Goal: Task Accomplishment & Management: Manage account settings

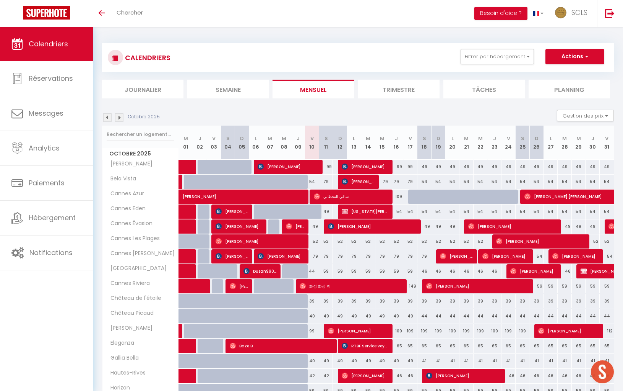
scroll to position [113, 0]
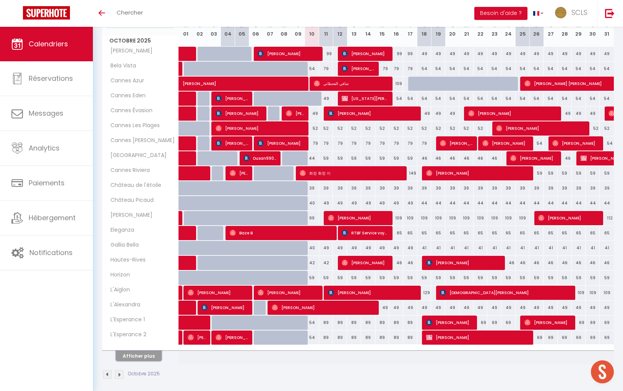
drag, startPoint x: 144, startPoint y: 352, endPoint x: 257, endPoint y: 282, distance: 133.1
click at [144, 352] on button "Afficher plus" at bounding box center [139, 355] width 46 height 10
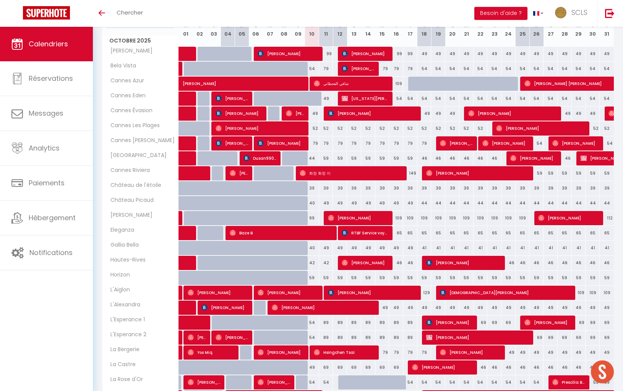
scroll to position [408, 0]
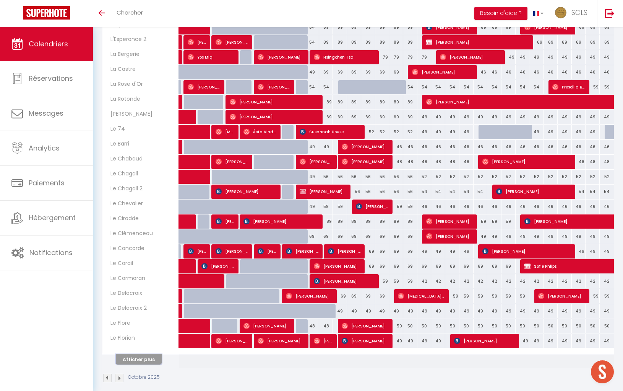
drag, startPoint x: 129, startPoint y: 353, endPoint x: 396, endPoint y: 262, distance: 282.0
click at [129, 354] on button "Afficher plus" at bounding box center [139, 359] width 46 height 10
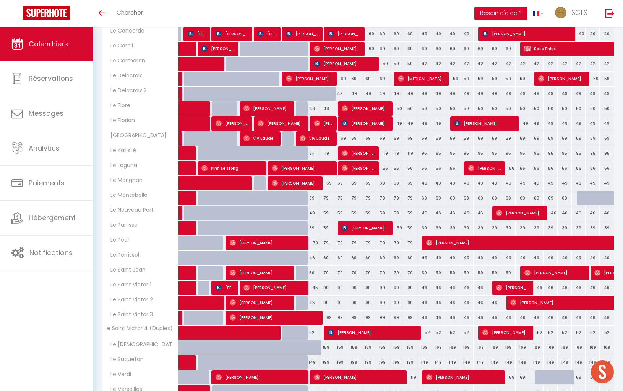
scroll to position [703, 0]
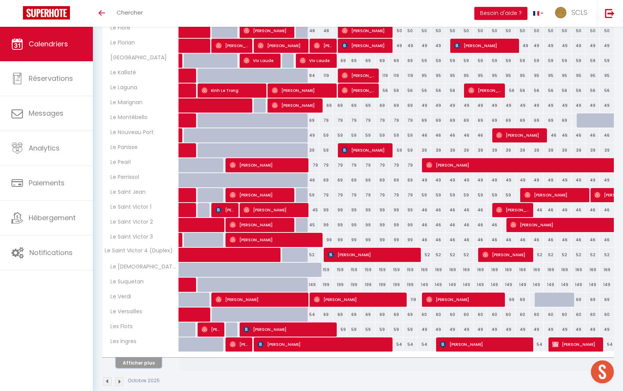
drag, startPoint x: 135, startPoint y: 351, endPoint x: 244, endPoint y: 311, distance: 116.3
click at [135, 357] on button "Afficher plus" at bounding box center [139, 362] width 46 height 10
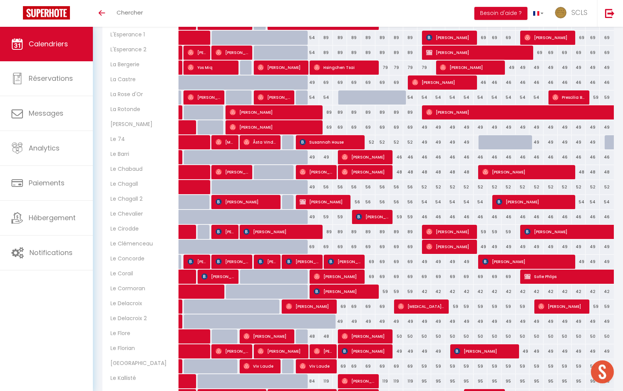
scroll to position [397, 0]
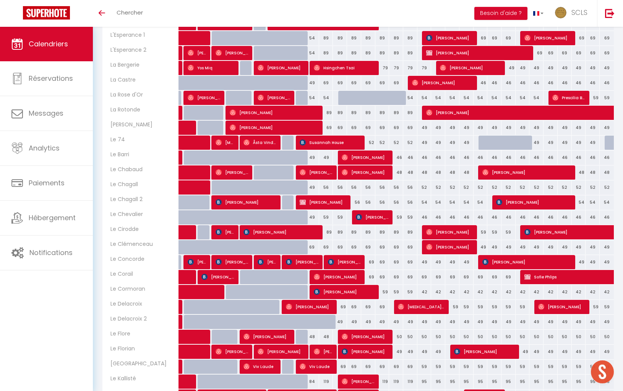
click at [313, 211] on div "49" at bounding box center [312, 217] width 14 height 14
type input "49"
type input "Ven 10 Octobre 2025"
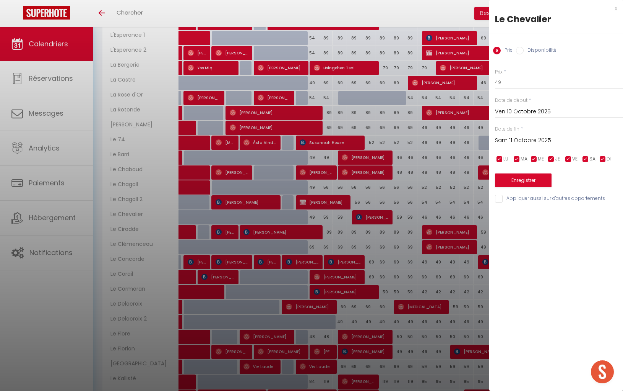
drag, startPoint x: 535, startPoint y: 143, endPoint x: 542, endPoint y: 148, distance: 8.8
click at [535, 143] on input "Sam 11 Octobre 2025" at bounding box center [559, 140] width 128 height 10
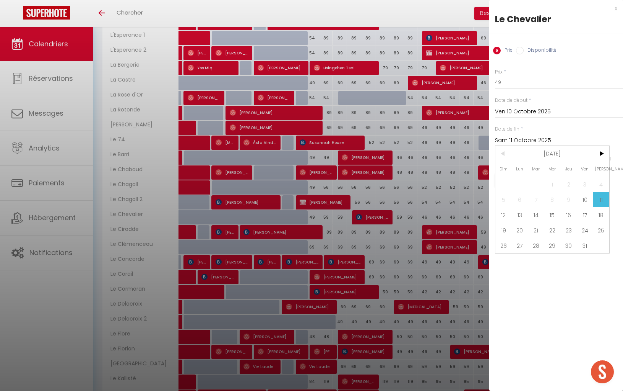
drag, startPoint x: 516, startPoint y: 213, endPoint x: 517, endPoint y: 185, distance: 28.7
click at [516, 213] on span "13" at bounding box center [520, 214] width 16 height 15
type input "Lun 13 Octobre 2025"
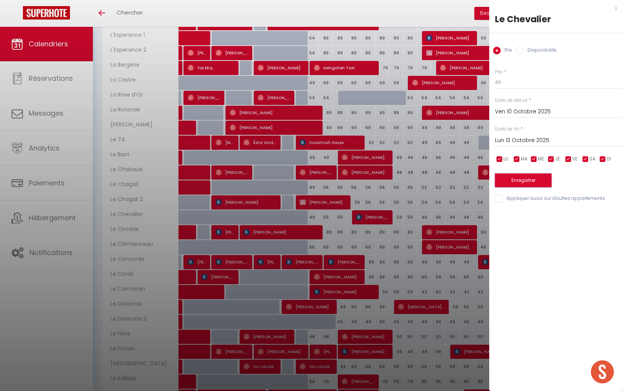
click at [521, 178] on button "Enregistrer" at bounding box center [523, 180] width 57 height 14
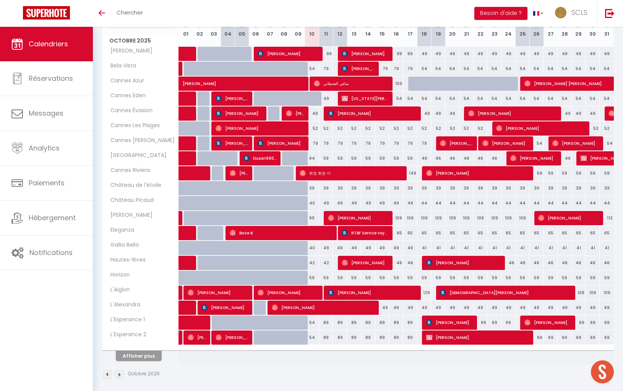
scroll to position [0, 0]
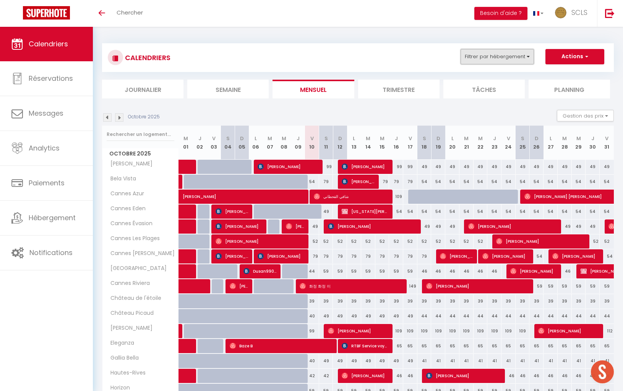
click at [478, 58] on button "Filtrer par hébergement" at bounding box center [497, 56] width 73 height 15
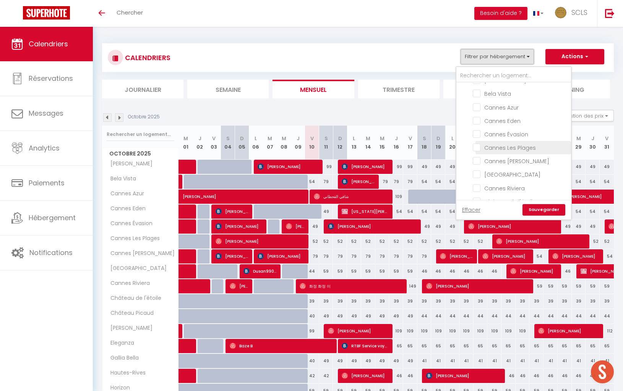
scroll to position [22, 0]
click at [478, 145] on input "Cannes Les Plages" at bounding box center [521, 147] width 96 height 8
checkbox input "true"
checkbox input "false"
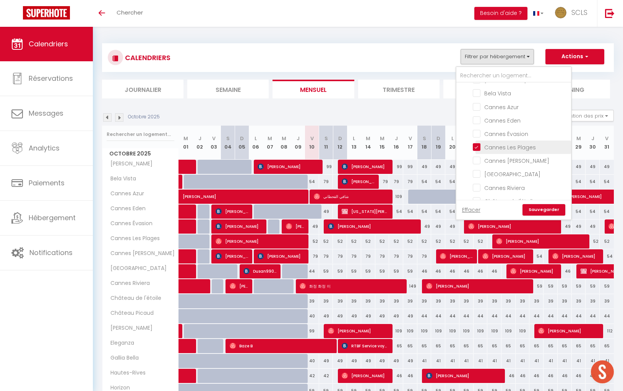
checkbox input "false"
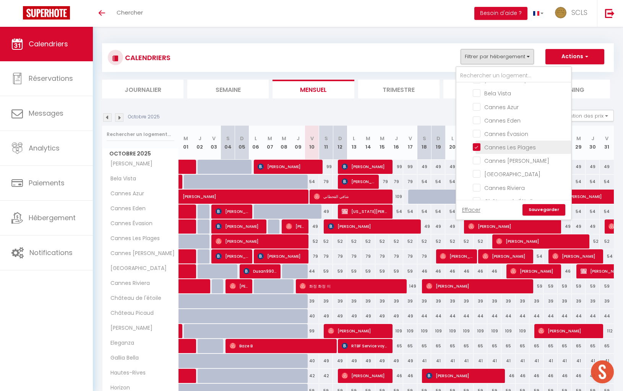
checkbox input "false"
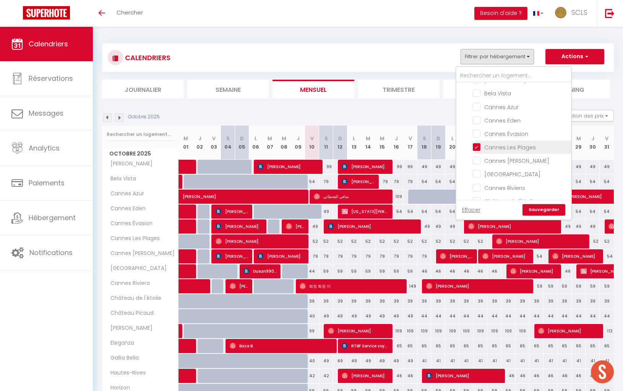
checkbox input "false"
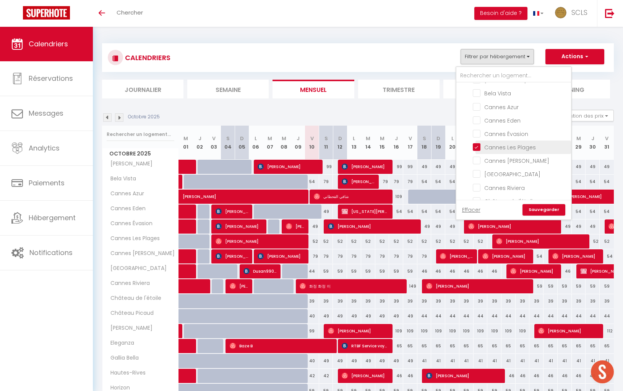
checkbox input "false"
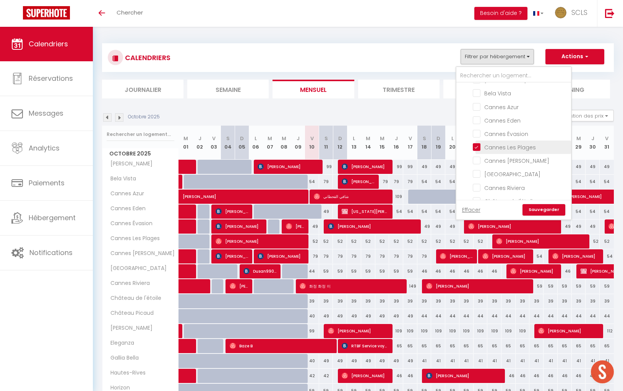
checkbox input "false"
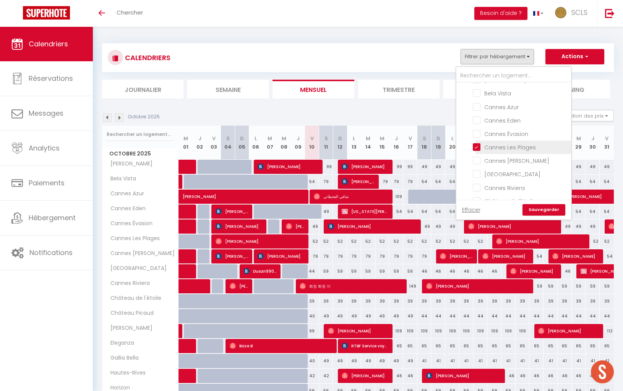
checkbox input "false"
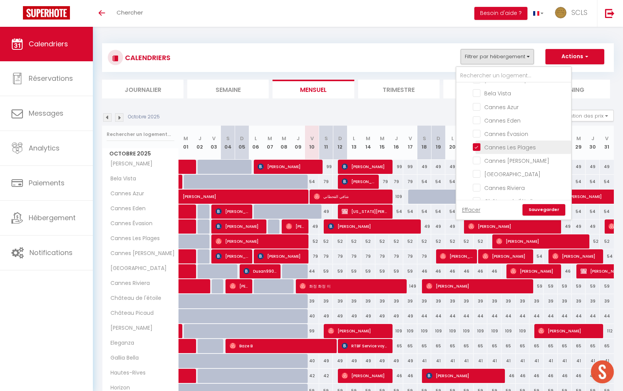
checkbox input "false"
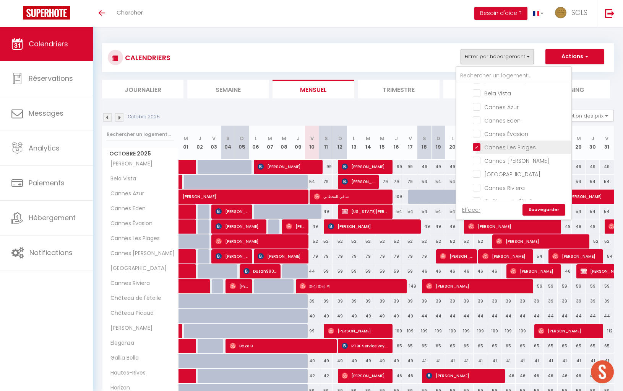
checkbox input "false"
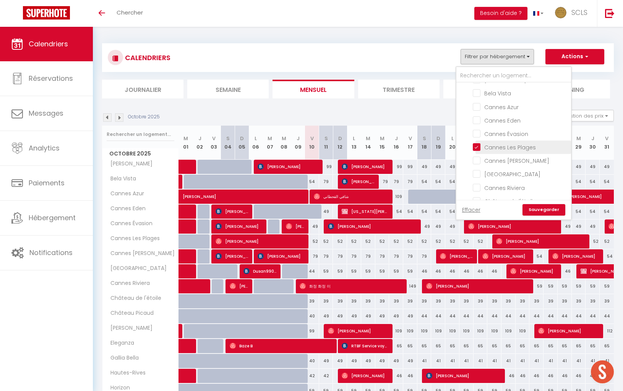
checkbox input "false"
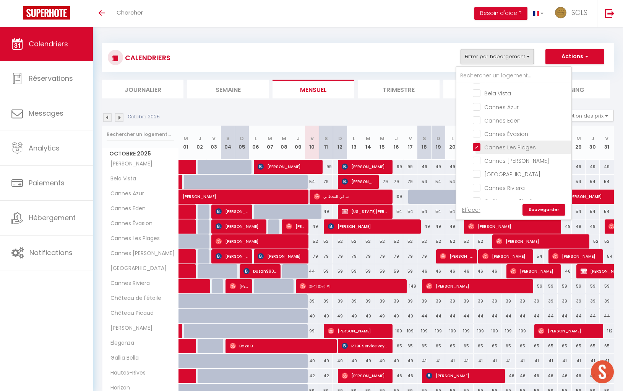
checkbox input "false"
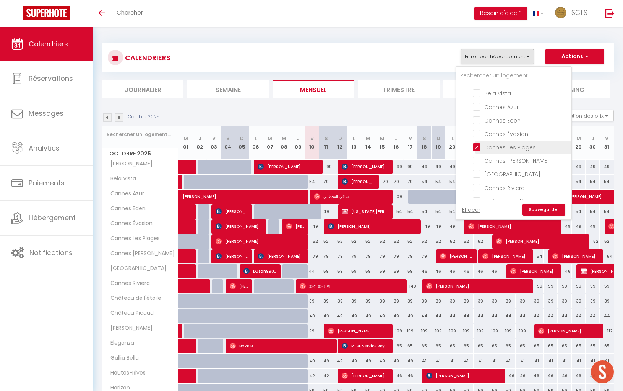
checkbox input "false"
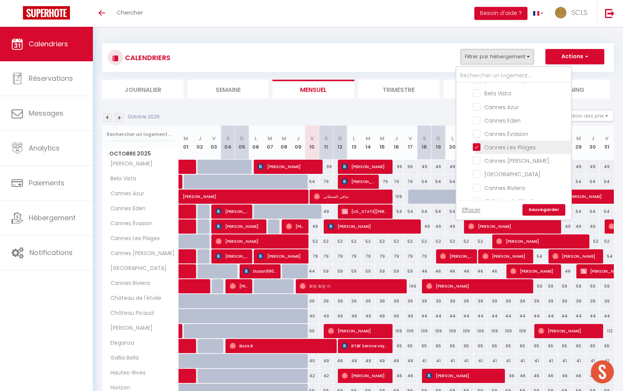
checkbox input "false"
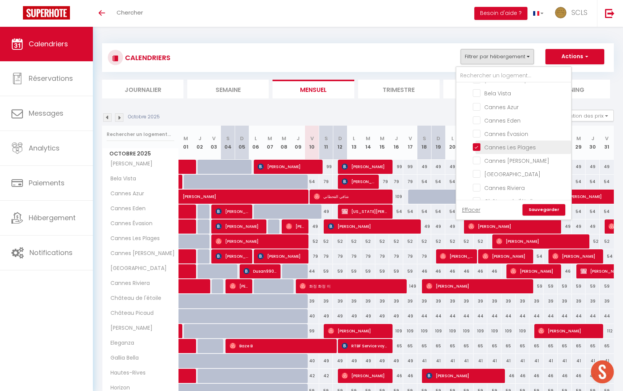
checkbox input "false"
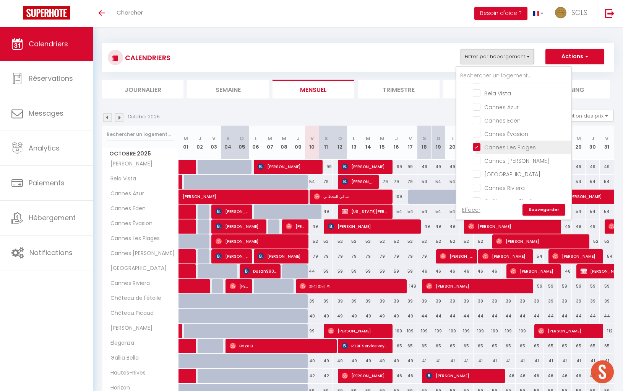
checkbox input "false"
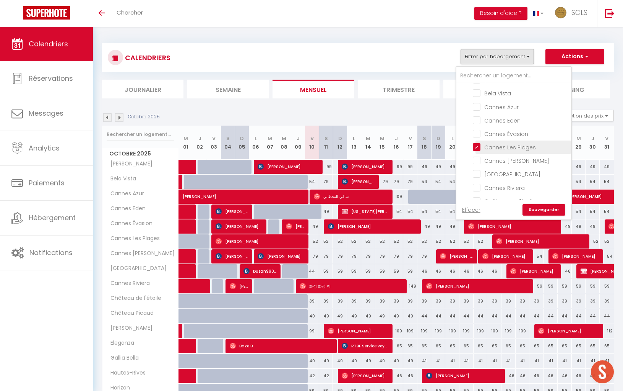
checkbox input "false"
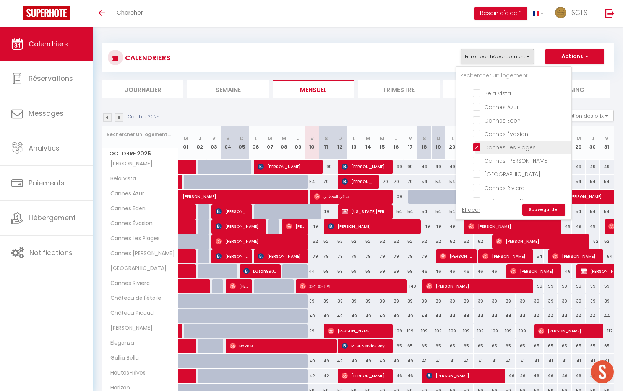
checkbox input "false"
click at [480, 152] on input "Les Flots" at bounding box center [521, 156] width 96 height 8
checkbox input "true"
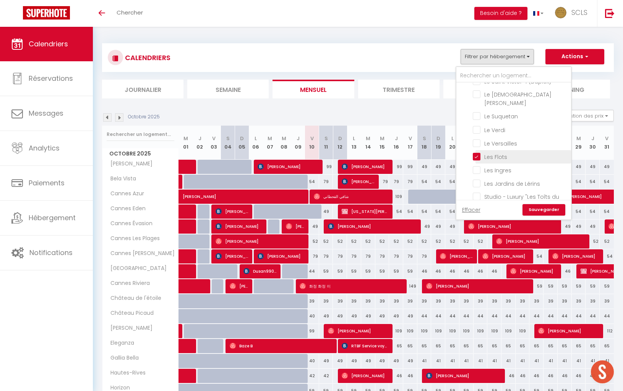
checkbox input "false"
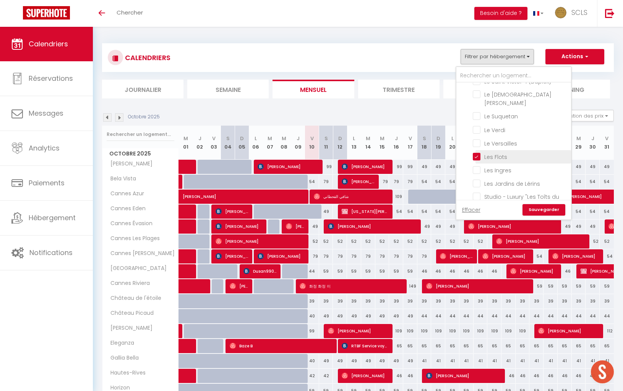
checkbox input "false"
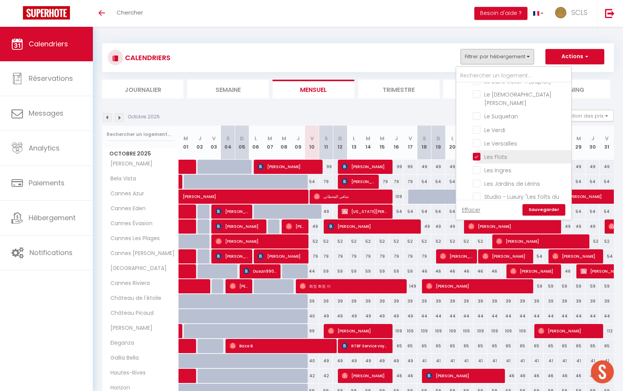
checkbox input "false"
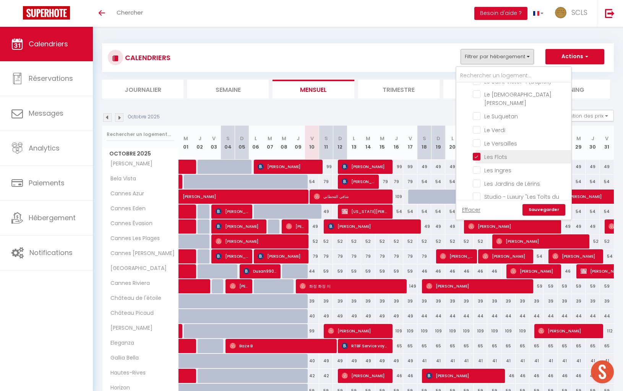
checkbox input "false"
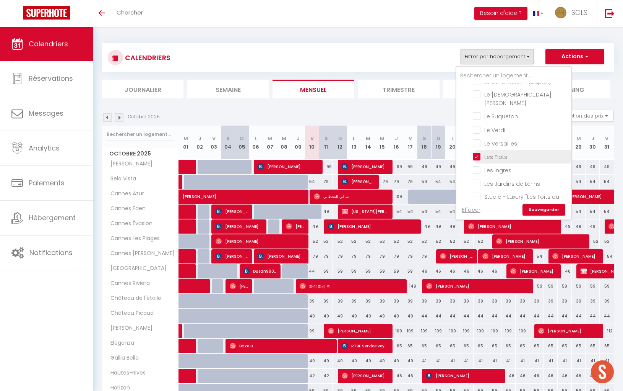
checkbox input "false"
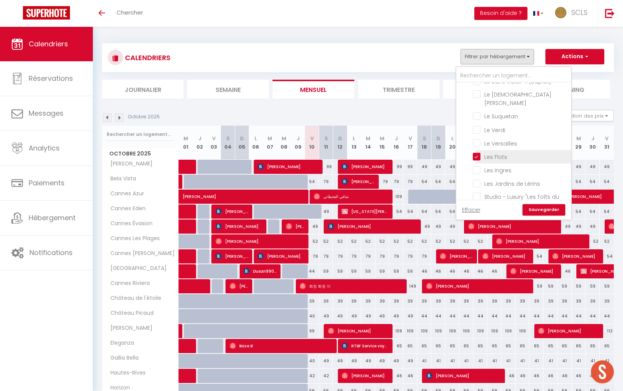
checkbox input "false"
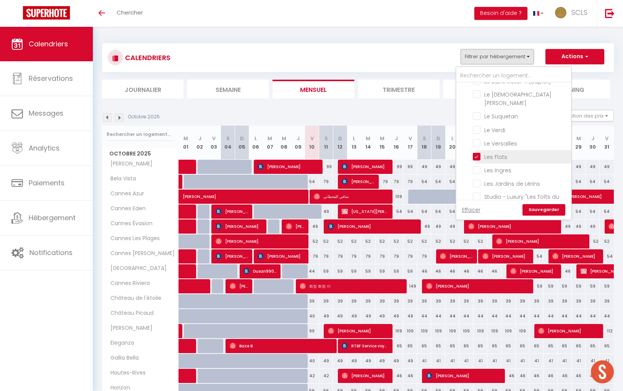
checkbox input "false"
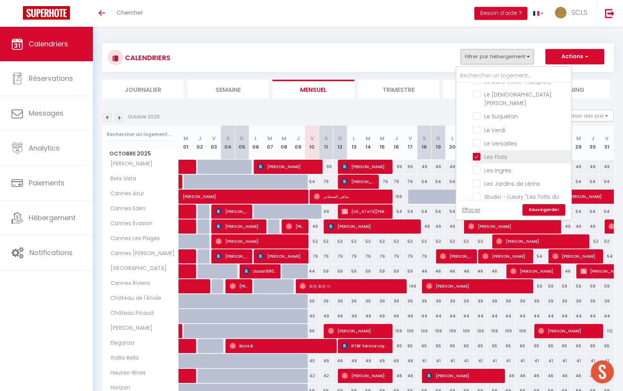
checkbox input "false"
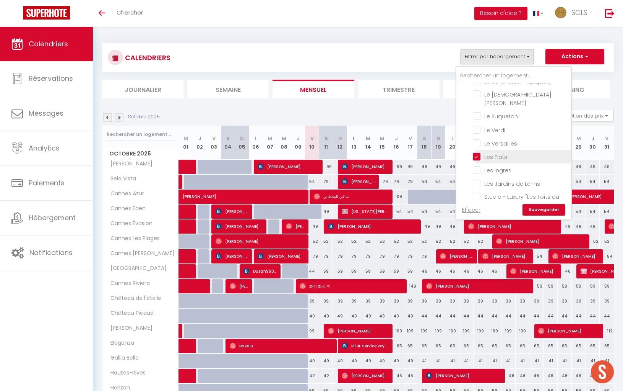
checkbox input "false"
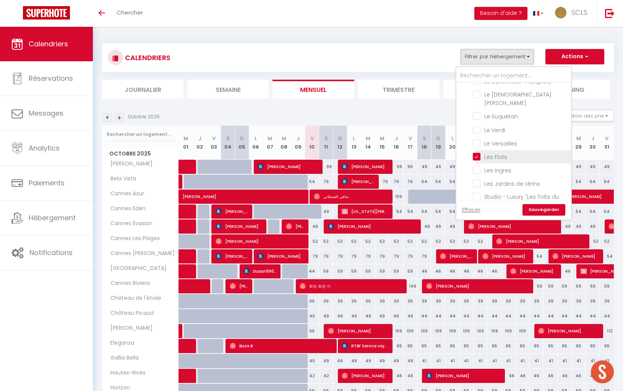
checkbox input "false"
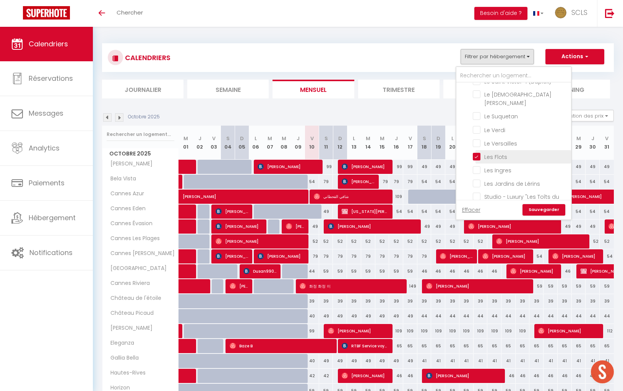
checkbox input "false"
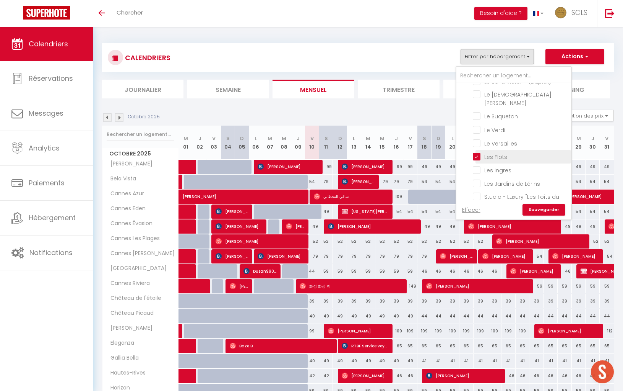
checkbox input "false"
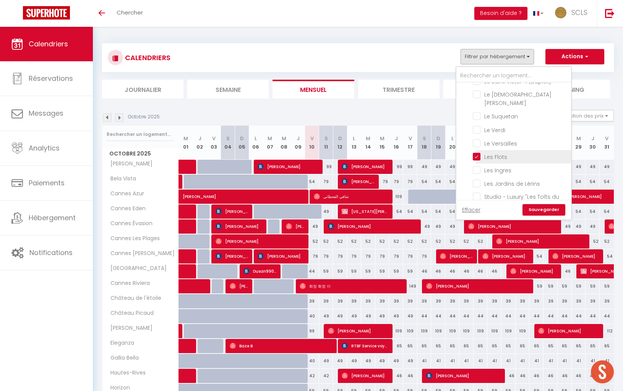
checkbox input "false"
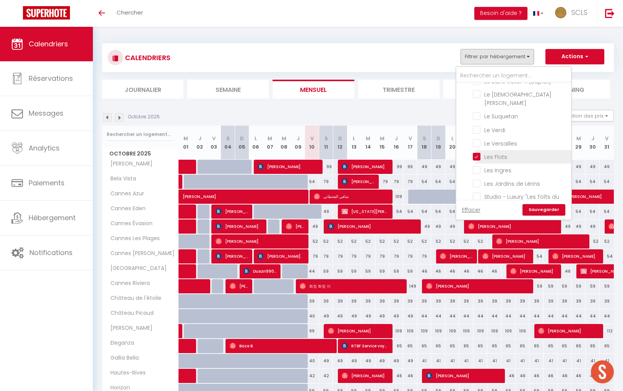
checkbox input "false"
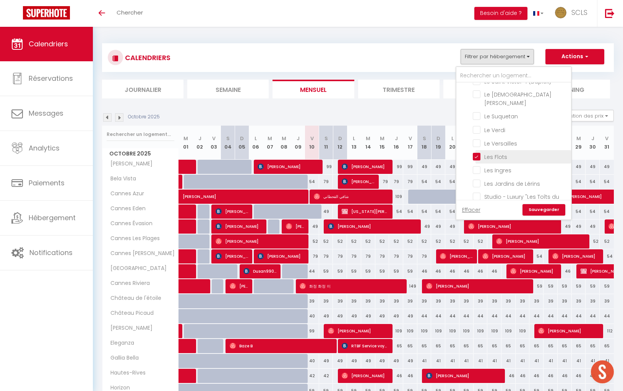
checkbox input "false"
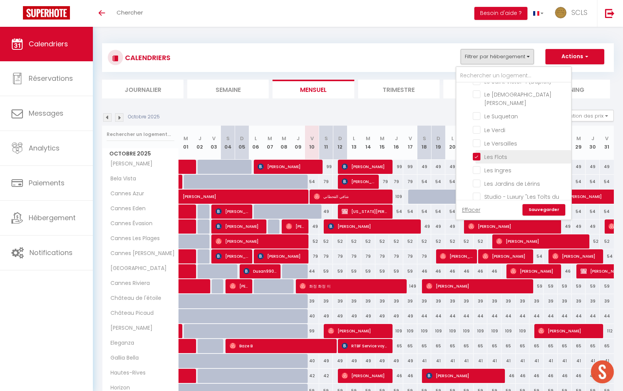
checkbox input "false"
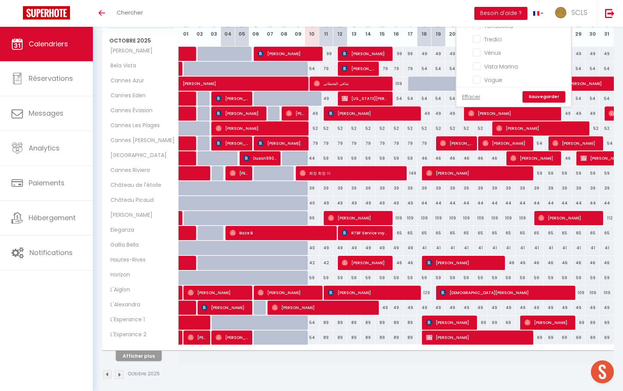
click at [478, 73] on li "Vogue" at bounding box center [524, 79] width 96 height 13
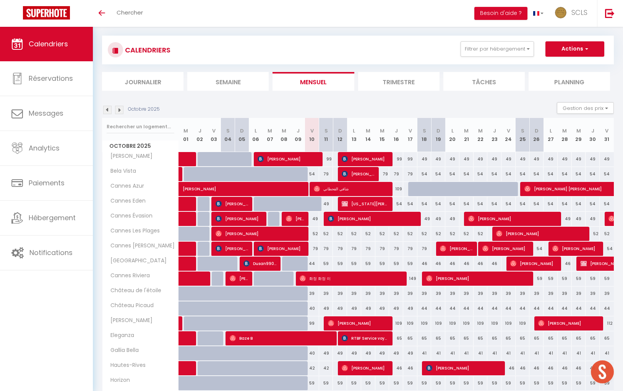
scroll to position [0, 0]
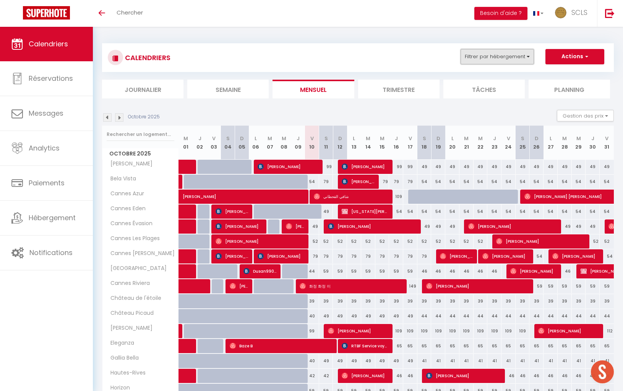
click at [503, 57] on button "Filtrer par hébergement" at bounding box center [497, 56] width 73 height 15
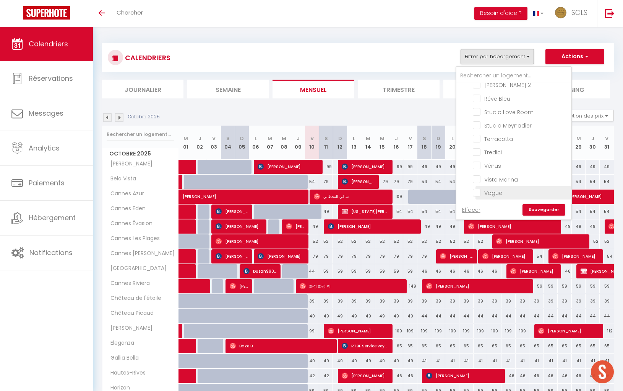
click at [482, 188] on input "Vogue" at bounding box center [521, 192] width 96 height 8
checkbox input "true"
checkbox input "false"
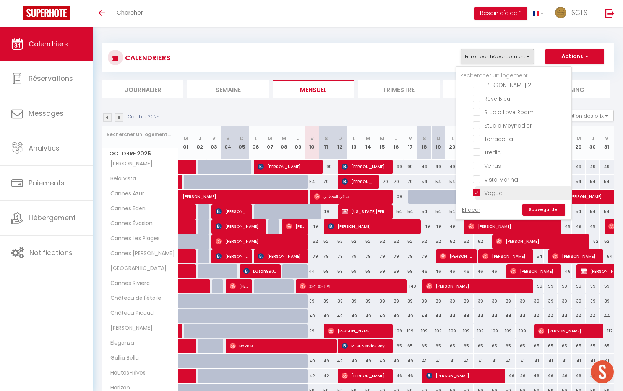
checkbox input "false"
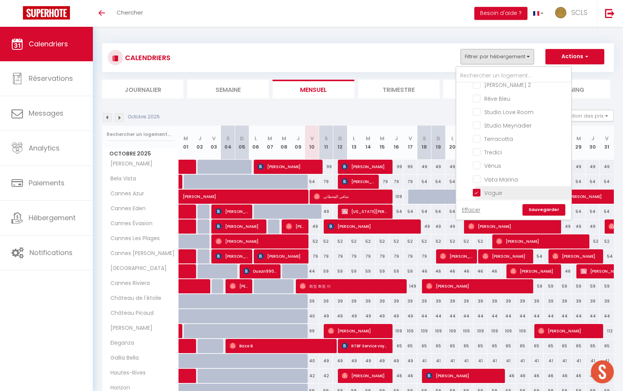
checkbox input "false"
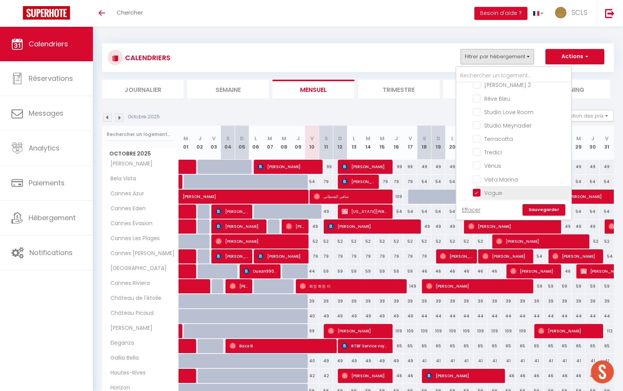
checkbox input "false"
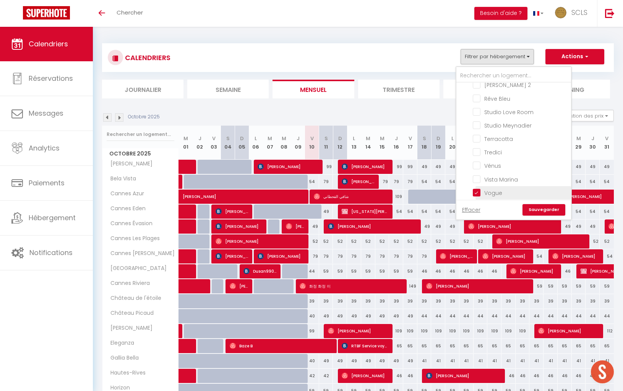
checkbox input "false"
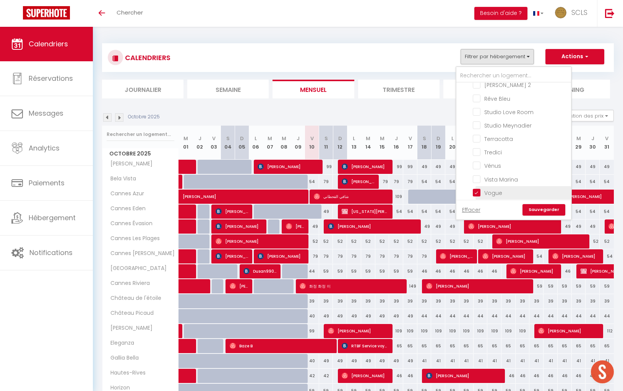
checkbox input "false"
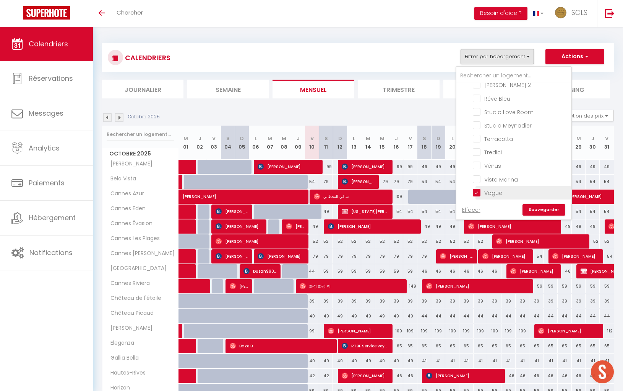
checkbox input "false"
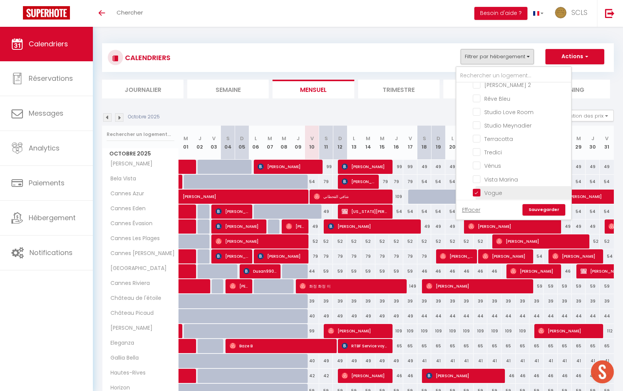
checkbox input "false"
click at [538, 211] on link "Sauvegarder" at bounding box center [544, 209] width 43 height 11
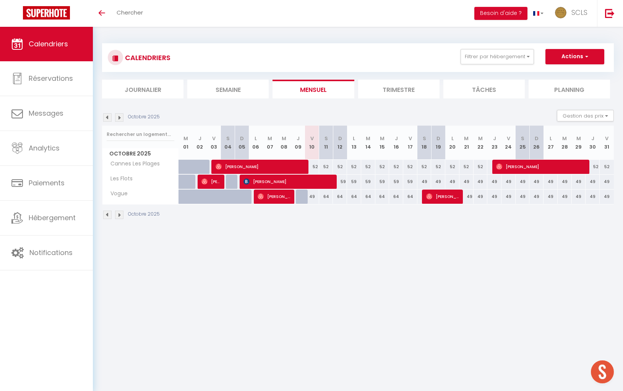
click at [120, 119] on img at bounding box center [119, 117] width 8 height 8
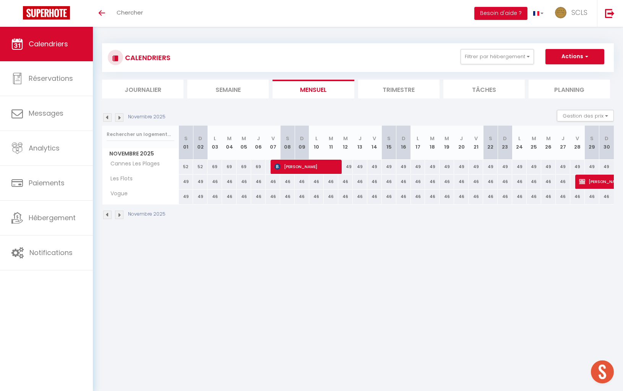
click at [120, 119] on img at bounding box center [119, 117] width 8 height 8
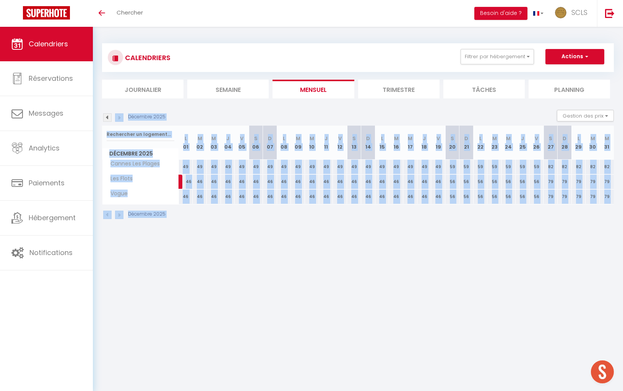
click at [119, 119] on img at bounding box center [119, 117] width 8 height 8
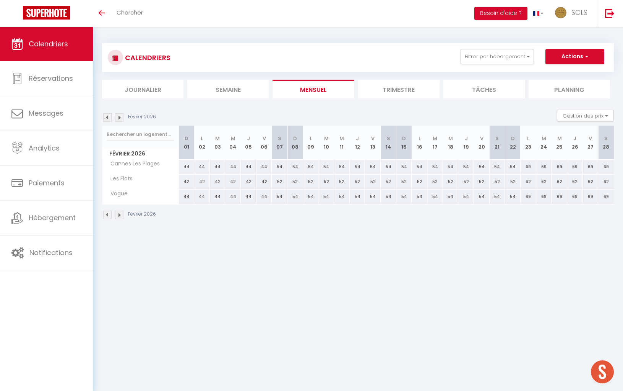
click at [119, 119] on img at bounding box center [119, 117] width 8 height 8
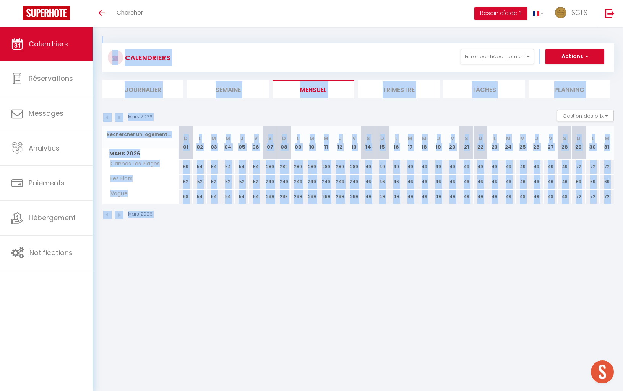
click at [119, 119] on img at bounding box center [119, 117] width 8 height 8
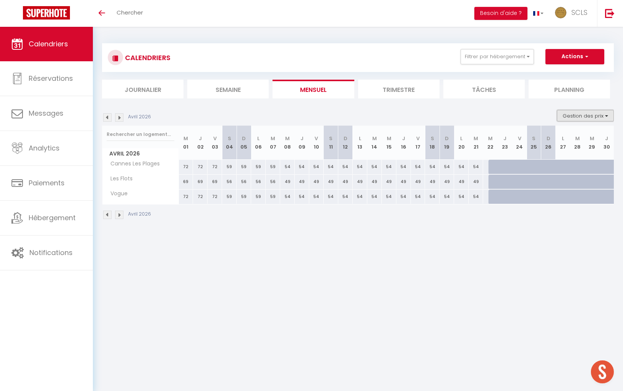
drag, startPoint x: 581, startPoint y: 116, endPoint x: 580, endPoint y: 120, distance: 5.0
click at [581, 116] on button "Gestion des prix" at bounding box center [585, 115] width 57 height 11
click at [551, 138] on input "Nb Nuits minimum" at bounding box center [579, 139] width 69 height 8
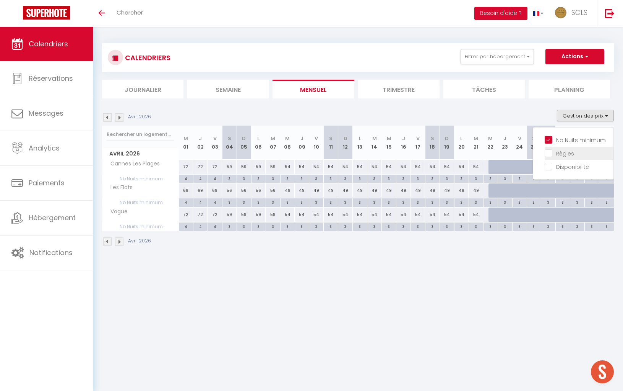
drag, startPoint x: 553, startPoint y: 150, endPoint x: 553, endPoint y: 156, distance: 6.1
click at [553, 150] on input "Règles" at bounding box center [579, 153] width 69 height 8
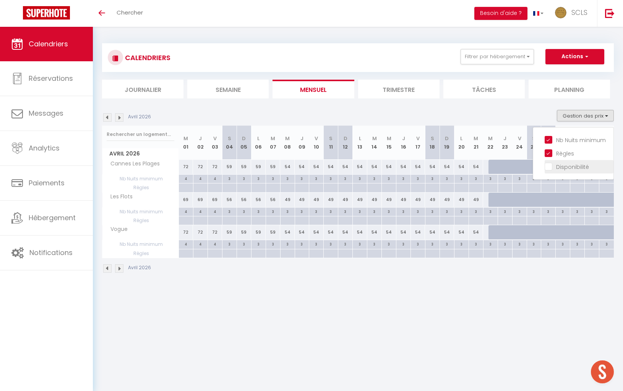
click at [552, 165] on input "Disponibilité" at bounding box center [579, 166] width 69 height 8
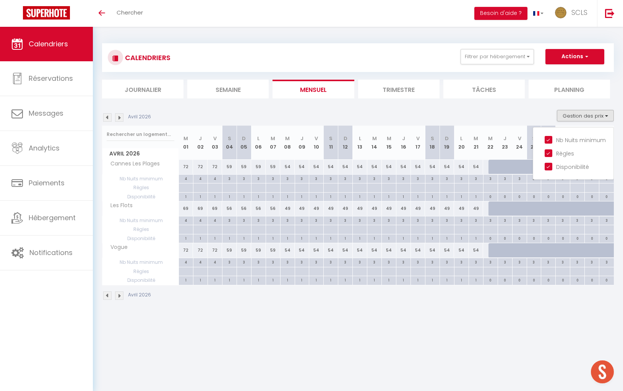
click at [495, 107] on section "Avril 2026 Gestion des prix Nb Nuits minimum Règles Disponibilité Avril 2026 M …" at bounding box center [358, 204] width 512 height 205
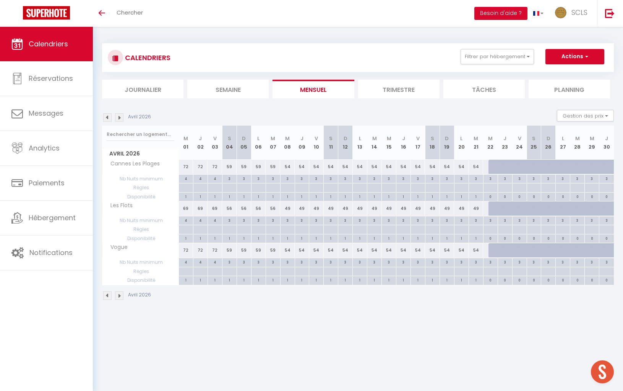
click at [490, 196] on div "0" at bounding box center [491, 195] width 14 height 7
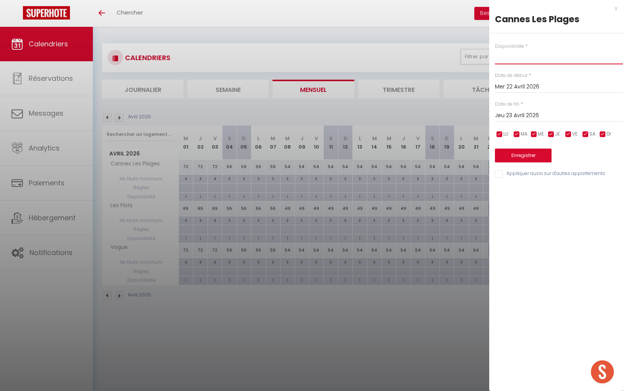
click at [525, 63] on select "Disponible Indisponible" at bounding box center [559, 57] width 128 height 15
click at [495, 50] on select "Disponible Indisponible" at bounding box center [559, 57] width 128 height 15
drag, startPoint x: 528, startPoint y: 115, endPoint x: 562, endPoint y: 126, distance: 36.2
click at [528, 115] on input "Jeu 23 Avril 2026" at bounding box center [559, 116] width 128 height 10
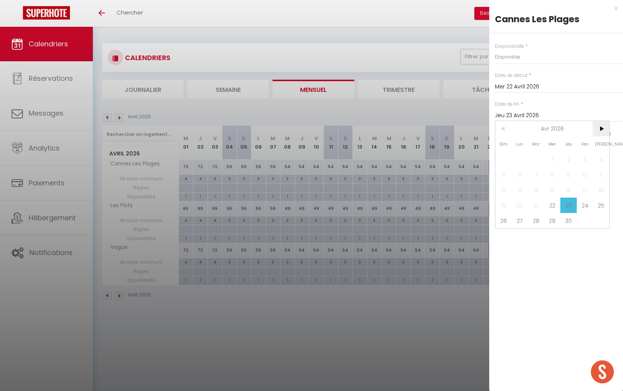
click at [604, 130] on span ">" at bounding box center [601, 128] width 16 height 15
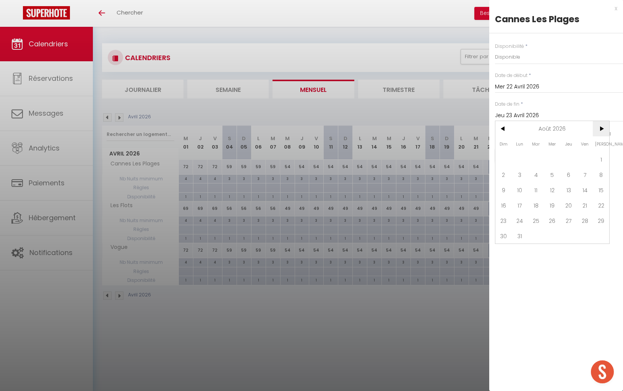
click at [604, 130] on span ">" at bounding box center [601, 128] width 16 height 15
click at [536, 172] on span "5" at bounding box center [536, 174] width 16 height 15
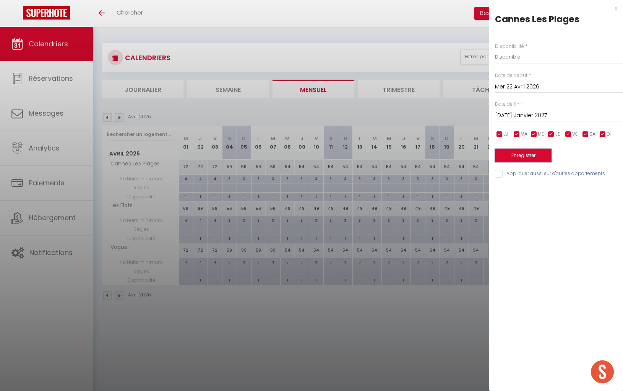
click at [536, 159] on button "Enregistrer" at bounding box center [523, 155] width 57 height 14
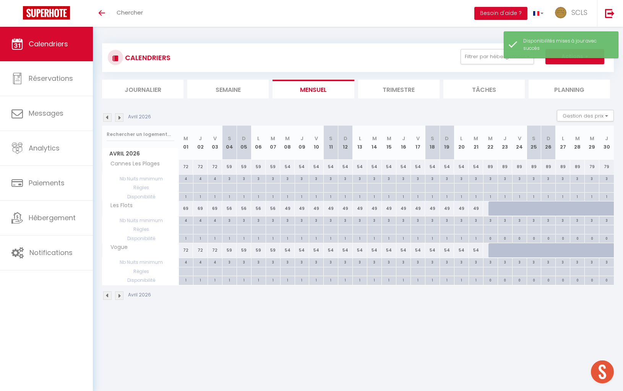
click at [493, 238] on div "0" at bounding box center [491, 237] width 14 height 7
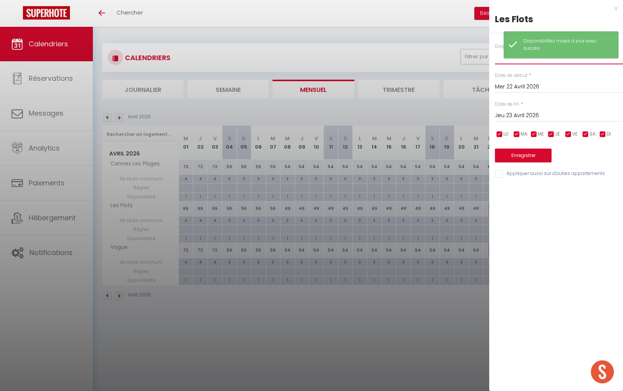
click at [507, 61] on select "Disponible Indisponible" at bounding box center [559, 57] width 128 height 15
click at [495, 50] on select "Disponible Indisponible" at bounding box center [559, 57] width 128 height 15
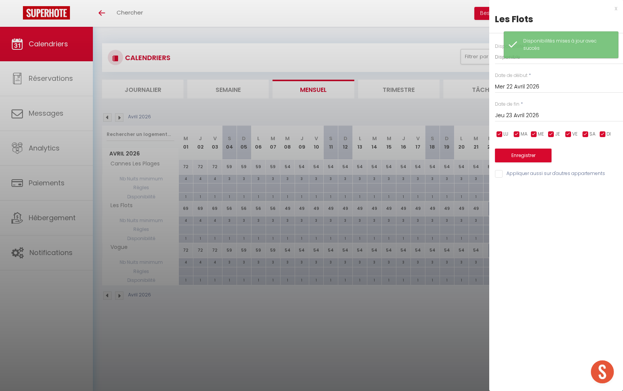
drag, startPoint x: 520, startPoint y: 113, endPoint x: 563, endPoint y: 130, distance: 46.0
click at [521, 113] on input "Jeu 23 Avril 2026" at bounding box center [559, 116] width 128 height 10
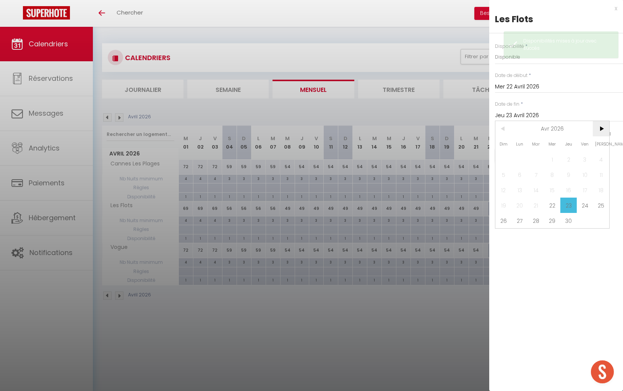
click at [599, 128] on span ">" at bounding box center [601, 128] width 16 height 15
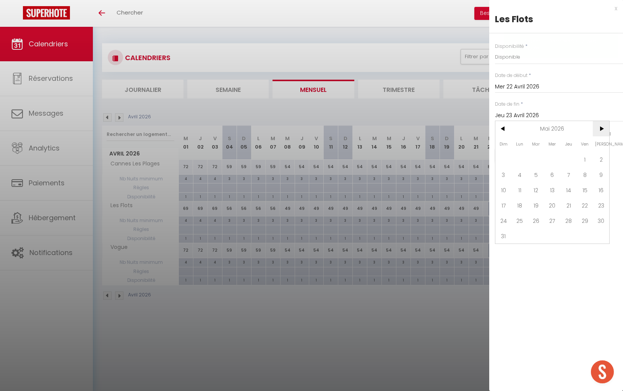
click at [599, 128] on span ">" at bounding box center [601, 128] width 16 height 15
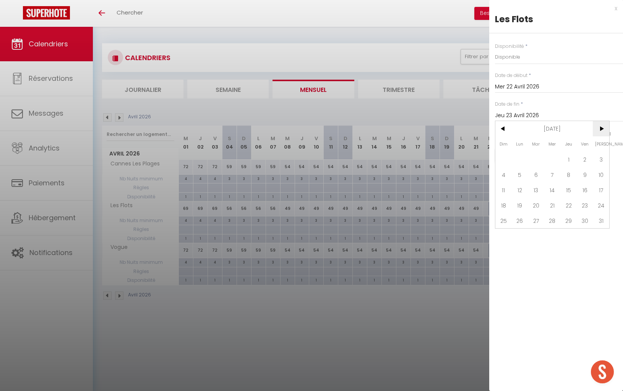
click at [599, 128] on span ">" at bounding box center [601, 128] width 16 height 15
click at [537, 175] on span "5" at bounding box center [536, 174] width 16 height 15
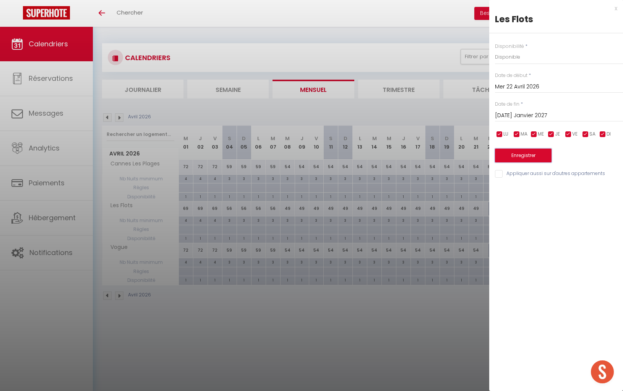
click at [547, 158] on button "Enregistrer" at bounding box center [523, 155] width 57 height 14
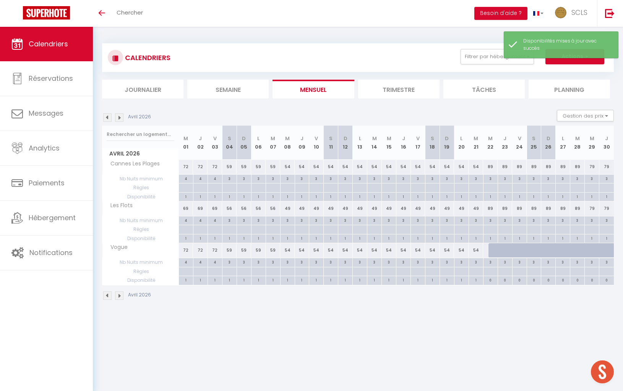
click at [492, 278] on div "0" at bounding box center [491, 279] width 14 height 7
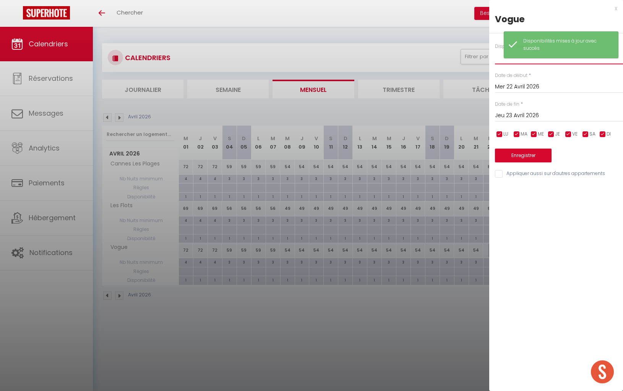
click at [521, 63] on select "Disponible Indisponible" at bounding box center [559, 57] width 128 height 15
click at [495, 50] on select "Disponible Indisponible" at bounding box center [559, 57] width 128 height 15
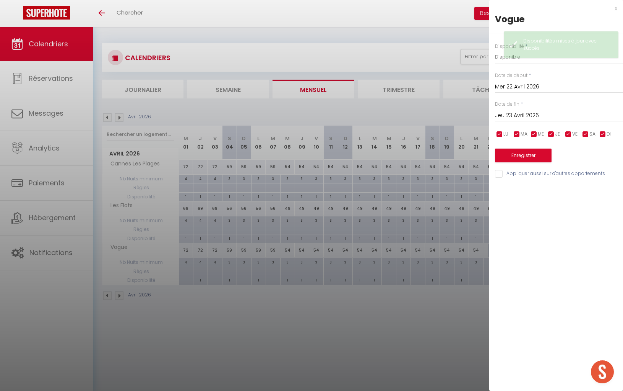
drag, startPoint x: 550, startPoint y: 117, endPoint x: 557, endPoint y: 121, distance: 7.2
click at [550, 117] on input "Jeu 23 Avril 2026" at bounding box center [559, 116] width 128 height 10
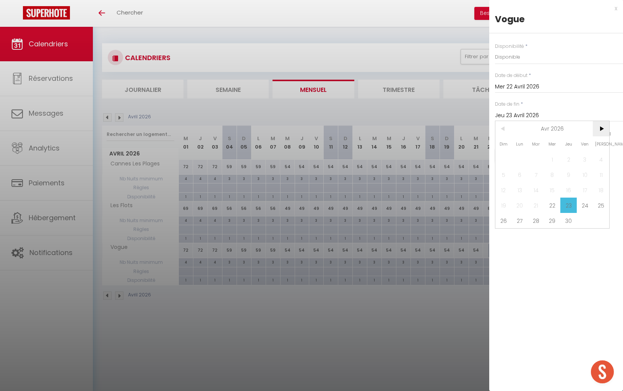
click at [604, 127] on span ">" at bounding box center [601, 128] width 16 height 15
click at [603, 127] on span ">" at bounding box center [601, 128] width 16 height 15
click at [604, 127] on span ">" at bounding box center [601, 128] width 16 height 15
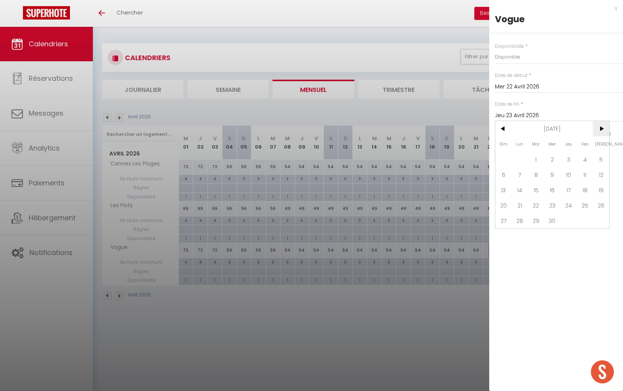
click at [604, 127] on span ">" at bounding box center [601, 128] width 16 height 15
click at [603, 127] on span ">" at bounding box center [601, 128] width 16 height 15
click at [534, 177] on span "5" at bounding box center [536, 174] width 16 height 15
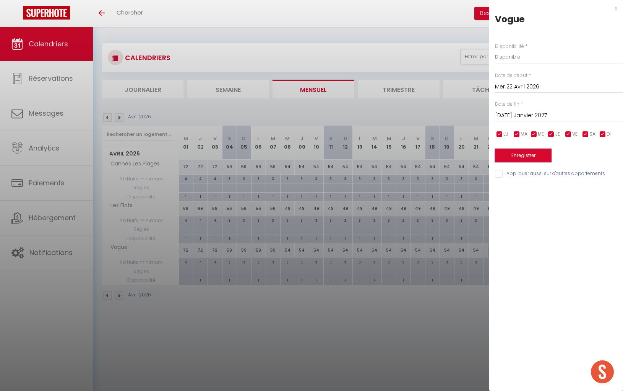
click at [534, 155] on button "Enregistrer" at bounding box center [523, 155] width 57 height 14
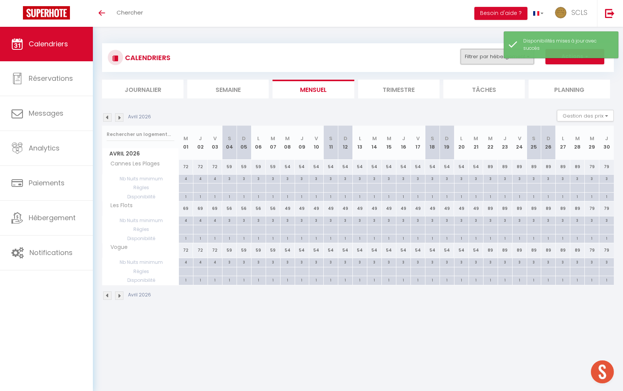
click at [484, 53] on button "Filtrer par hébergement" at bounding box center [497, 56] width 73 height 15
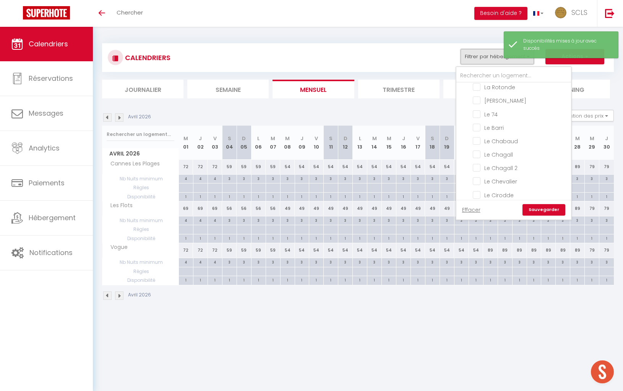
scroll to position [326, 0]
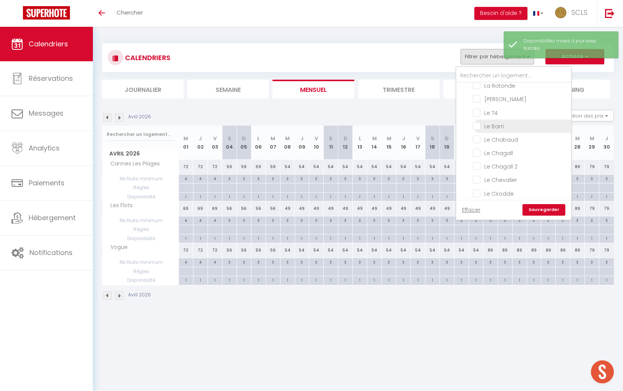
click at [479, 122] on input "Le Barri" at bounding box center [521, 126] width 96 height 8
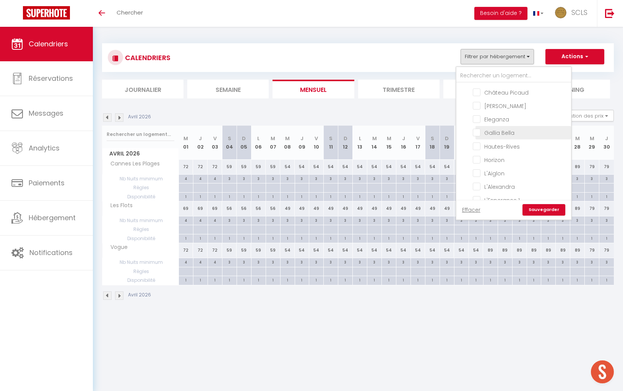
scroll to position [143, 0]
drag, startPoint x: 479, startPoint y: 146, endPoint x: 499, endPoint y: 180, distance: 39.6
click at [479, 146] on input "Hautes-Rives" at bounding box center [521, 147] width 96 height 8
click at [543, 208] on link "Sauvegarder" at bounding box center [544, 209] width 43 height 11
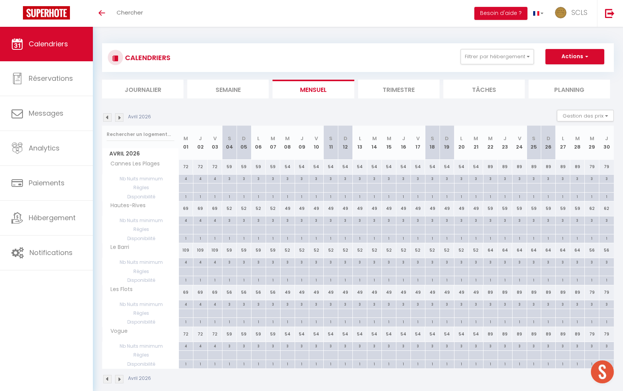
click at [109, 117] on img at bounding box center [107, 117] width 8 height 8
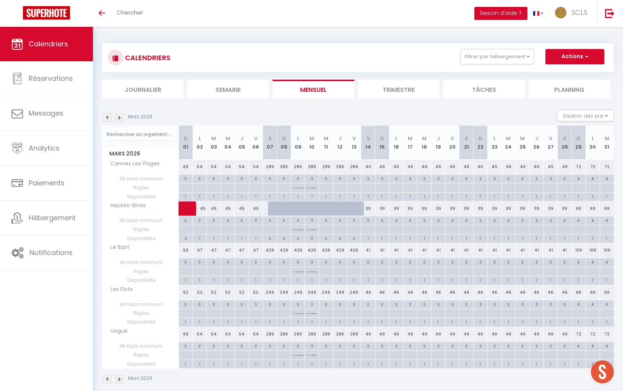
click at [578, 250] on div "109" at bounding box center [579, 250] width 14 height 14
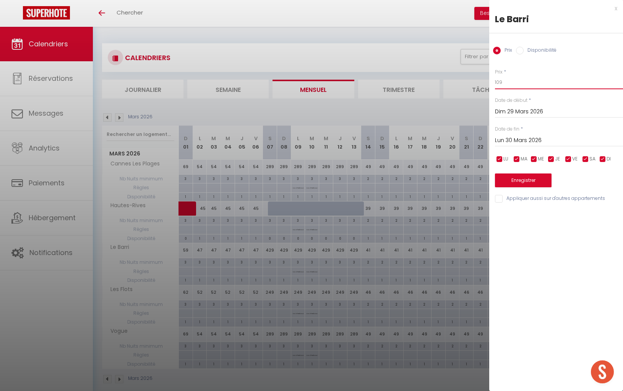
drag, startPoint x: 506, startPoint y: 83, endPoint x: 457, endPoint y: 74, distance: 49.4
click at [457, 74] on body "🟢 Des questions ou besoin d'assistance pour la migration AirBnB? Prenez rdv >>>…" at bounding box center [311, 222] width 623 height 391
click at [528, 135] on input "Lun 30 Mars 2026" at bounding box center [559, 140] width 128 height 10
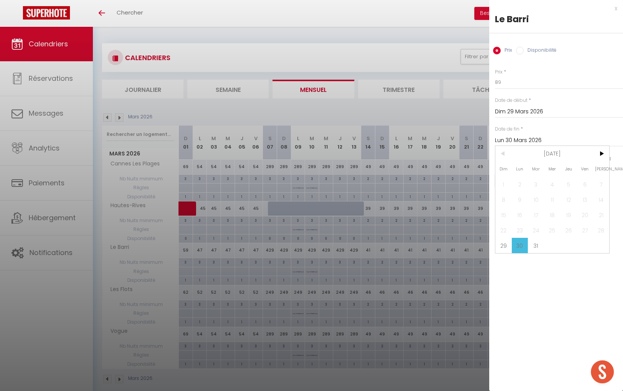
drag, startPoint x: 605, startPoint y: 155, endPoint x: 601, endPoint y: 171, distance: 16.5
click at [604, 155] on span ">" at bounding box center [601, 153] width 16 height 15
click at [599, 189] on span "4" at bounding box center [601, 183] width 16 height 15
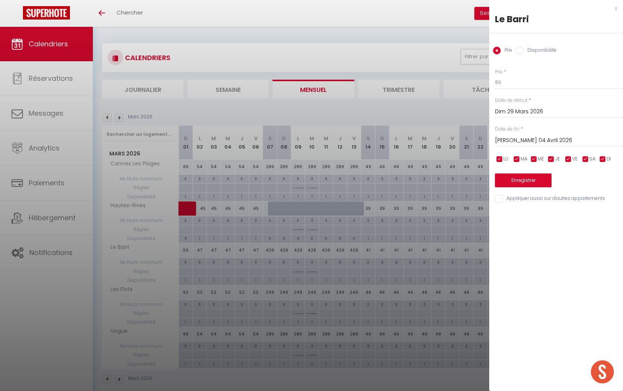
click at [533, 187] on div "Prix * 89 Statut * Disponible Indisponible Date de début * Dim 29 Mars 2026 < […" at bounding box center [557, 131] width 134 height 145
click at [535, 184] on button "Enregistrer" at bounding box center [523, 180] width 57 height 14
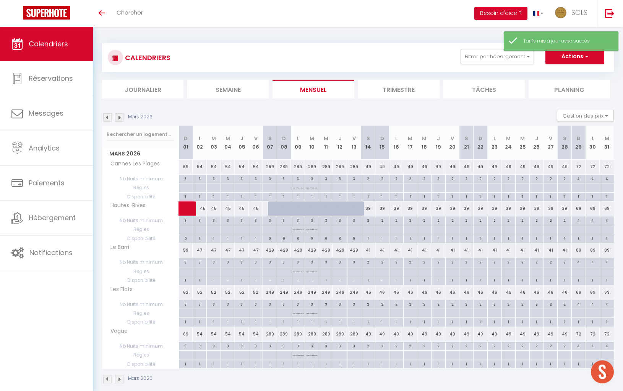
click at [578, 207] on div "69" at bounding box center [579, 208] width 14 height 14
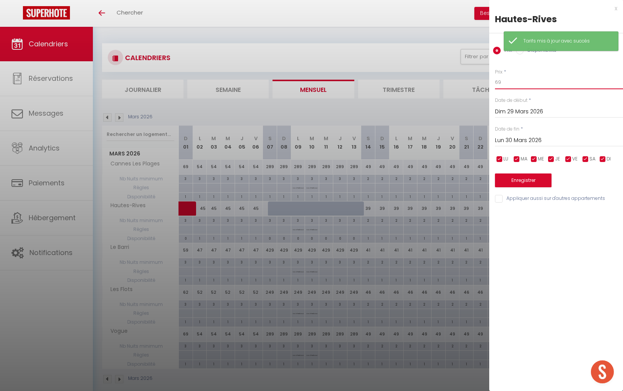
drag, startPoint x: 505, startPoint y: 82, endPoint x: 488, endPoint y: 82, distance: 16.8
click at [493, 82] on div "Prix * 69 Statut * Disponible Indisponible Date de début * Dim 29 Mars 2026 < […" at bounding box center [557, 131] width 134 height 145
drag, startPoint x: 532, startPoint y: 141, endPoint x: 549, endPoint y: 143, distance: 17.0
click at [532, 141] on input "Lun 30 Mars 2026" at bounding box center [559, 140] width 128 height 10
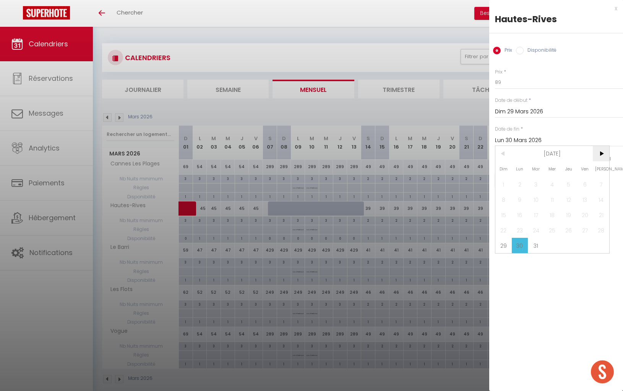
click at [606, 155] on span ">" at bounding box center [601, 153] width 16 height 15
click at [599, 186] on span "4" at bounding box center [601, 183] width 16 height 15
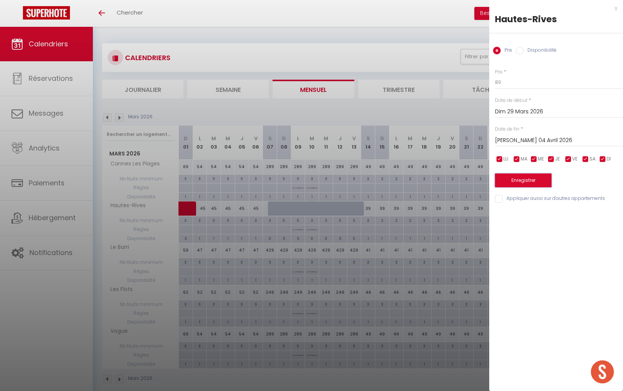
click at [527, 177] on button "Enregistrer" at bounding box center [523, 180] width 57 height 14
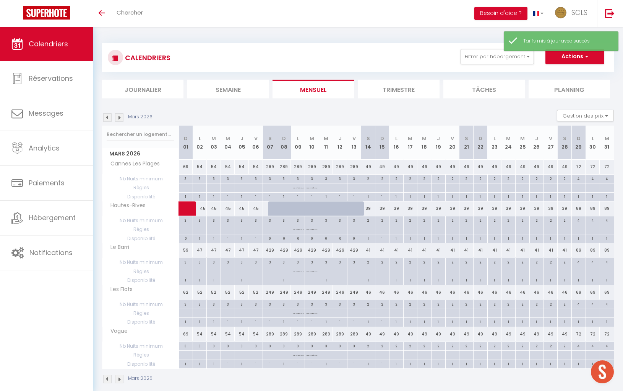
click at [105, 119] on img at bounding box center [107, 117] width 8 height 8
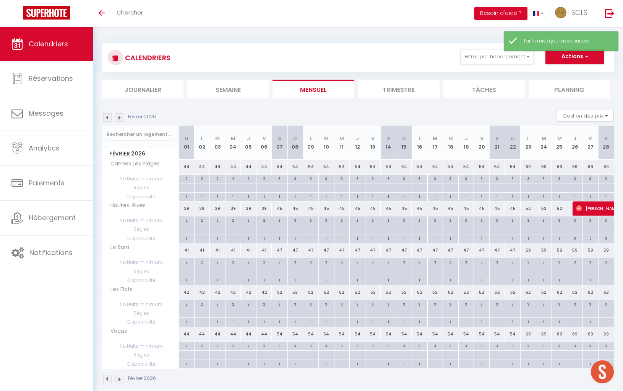
click at [119, 119] on img at bounding box center [119, 117] width 8 height 8
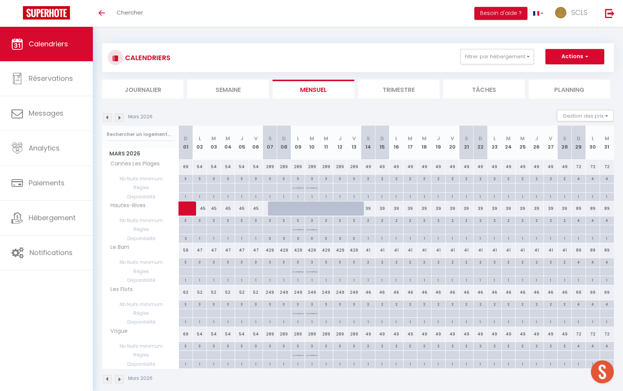
click at [120, 117] on img at bounding box center [119, 117] width 8 height 8
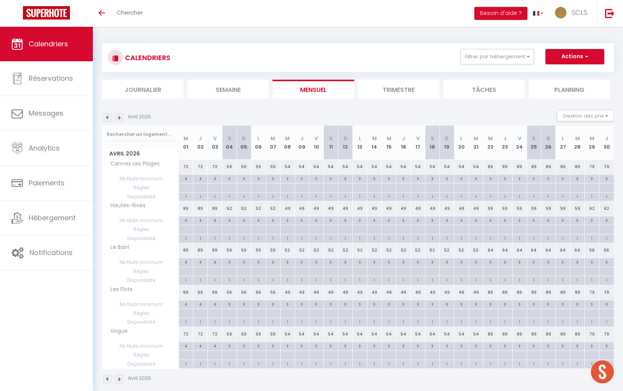
click at [288, 208] on div "49" at bounding box center [287, 208] width 15 height 14
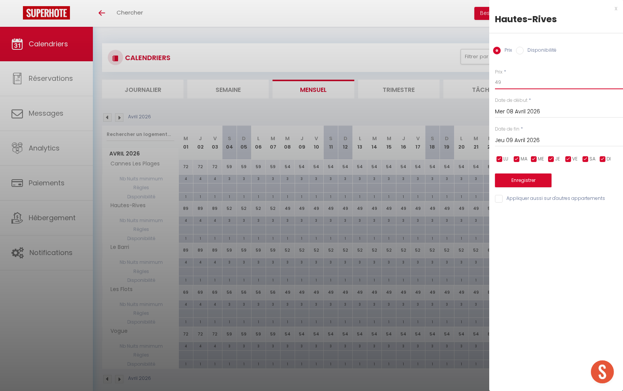
drag, startPoint x: 516, startPoint y: 82, endPoint x: 401, endPoint y: 80, distance: 115.5
click at [433, 80] on body "🟢 Des questions ou besoin d'assistance pour la migration AirBnB? Prenez rdv >>>…" at bounding box center [311, 222] width 623 height 391
click at [617, 9] on div "x" at bounding box center [554, 8] width 128 height 9
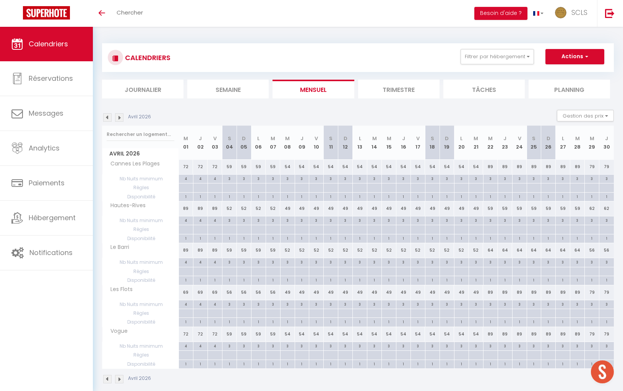
click at [230, 208] on div "52" at bounding box center [229, 208] width 15 height 14
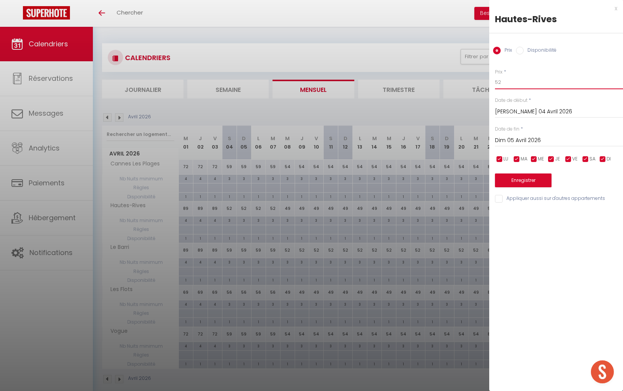
click at [453, 79] on body "🟢 Des questions ou besoin d'assistance pour la migration AirBnB? Prenez rdv >>>…" at bounding box center [311, 222] width 623 height 391
click at [508, 142] on input "Dim 05 Avril 2026" at bounding box center [559, 140] width 128 height 10
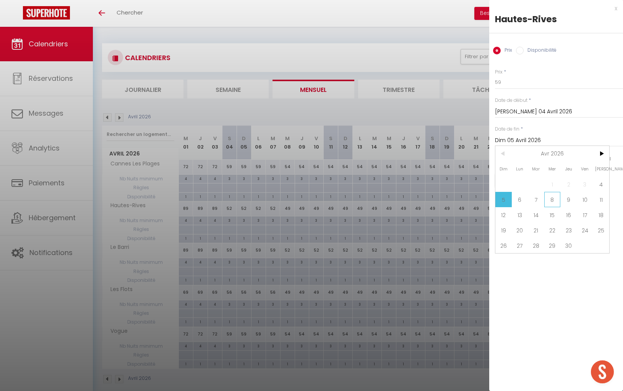
click at [555, 199] on span "8" at bounding box center [553, 199] width 16 height 15
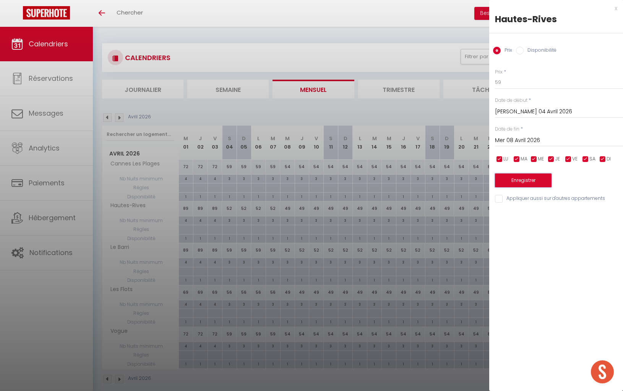
click at [540, 175] on button "Enregistrer" at bounding box center [523, 180] width 57 height 14
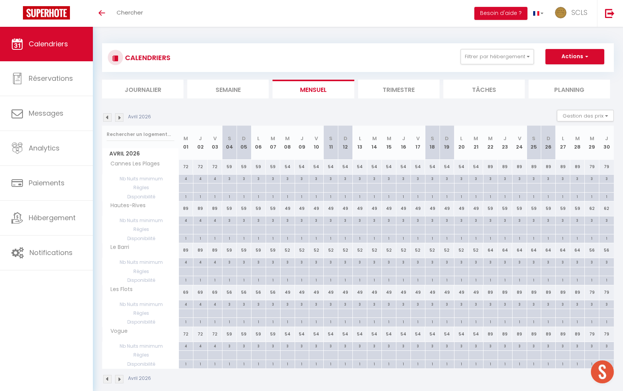
click at [492, 290] on div "89" at bounding box center [490, 292] width 15 height 14
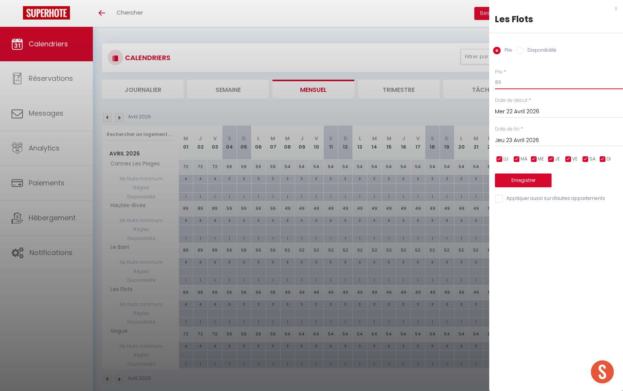
drag, startPoint x: 506, startPoint y: 83, endPoint x: 459, endPoint y: 77, distance: 47.4
click at [459, 77] on body "🟢 Des questions ou besoin d'assistance pour la migration AirBnB? Prenez rdv >>>…" at bounding box center [311, 222] width 623 height 391
click at [520, 140] on input "Jeu 23 Avril 2026" at bounding box center [559, 140] width 128 height 10
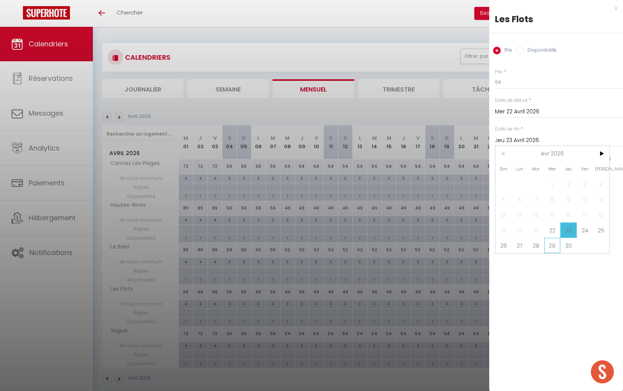
click at [553, 244] on span "29" at bounding box center [553, 245] width 16 height 15
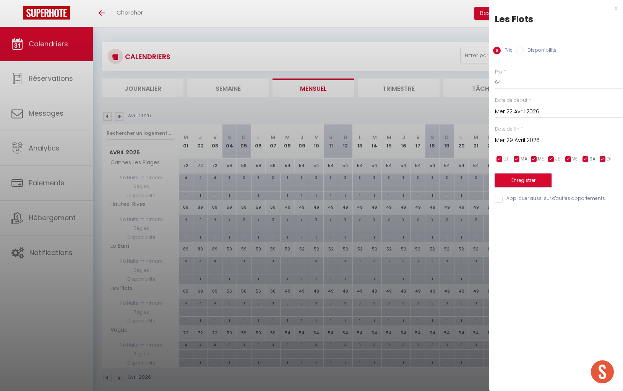
click at [540, 181] on button "Enregistrer" at bounding box center [523, 180] width 57 height 14
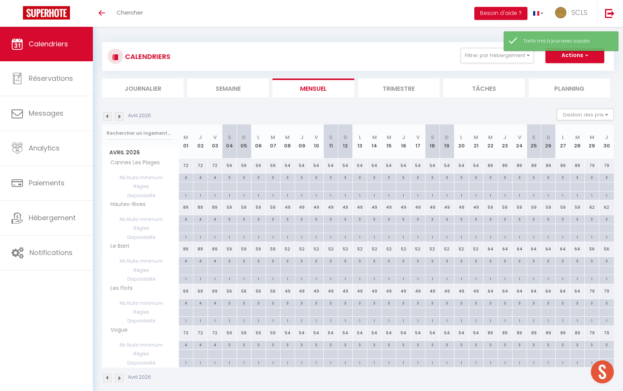
click at [521, 207] on div "59" at bounding box center [520, 207] width 15 height 14
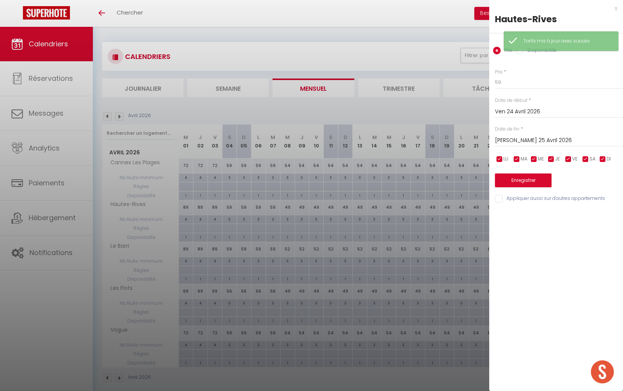
click at [617, 10] on div "x" at bounding box center [554, 8] width 128 height 9
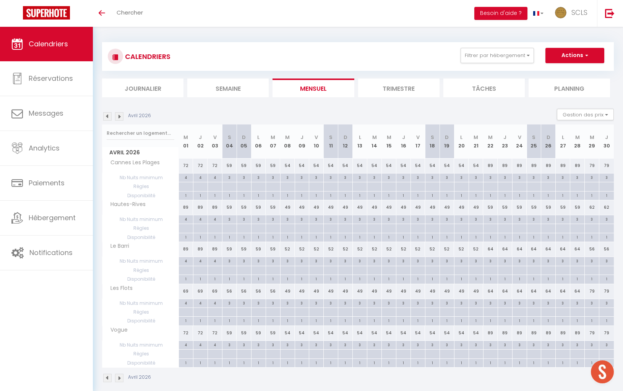
scroll to position [3, 0]
click at [492, 204] on div "59" at bounding box center [490, 205] width 15 height 14
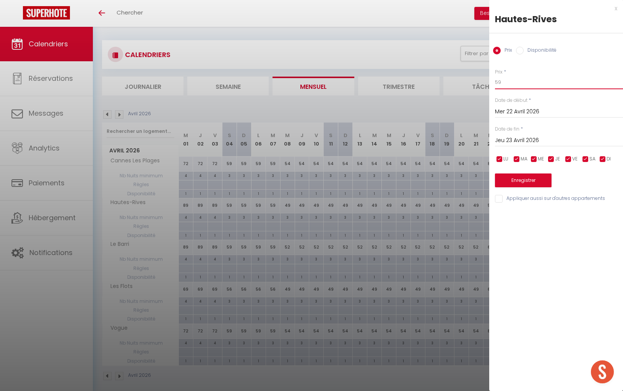
drag, startPoint x: 506, startPoint y: 84, endPoint x: 438, endPoint y: 81, distance: 67.8
click at [443, 81] on body "🟢 Des questions ou besoin d'assistance pour la migration AirBnB? Prenez rdv >>>…" at bounding box center [311, 219] width 623 height 391
click at [530, 139] on input "Jeu 23 Avril 2026" at bounding box center [559, 140] width 128 height 10
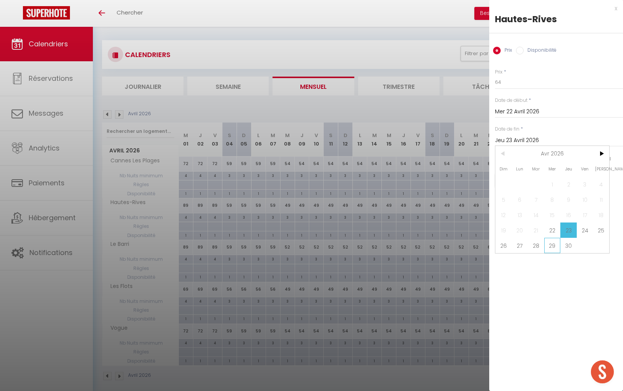
drag, startPoint x: 555, startPoint y: 242, endPoint x: 553, endPoint y: 214, distance: 28.0
click at [555, 242] on span "29" at bounding box center [553, 245] width 16 height 15
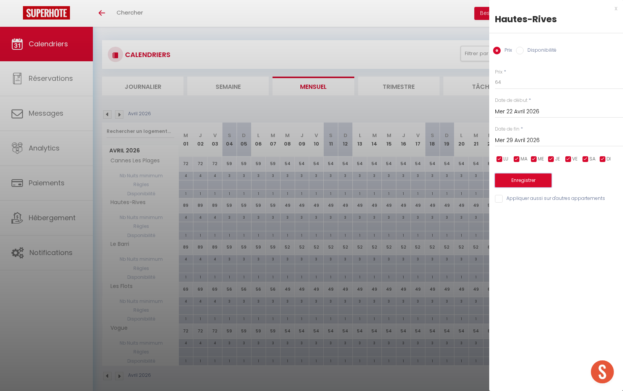
click at [543, 181] on button "Enregistrer" at bounding box center [523, 180] width 57 height 14
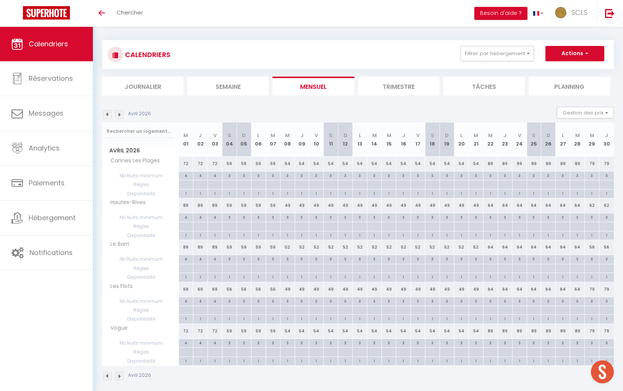
click at [595, 207] on div "62" at bounding box center [592, 205] width 15 height 14
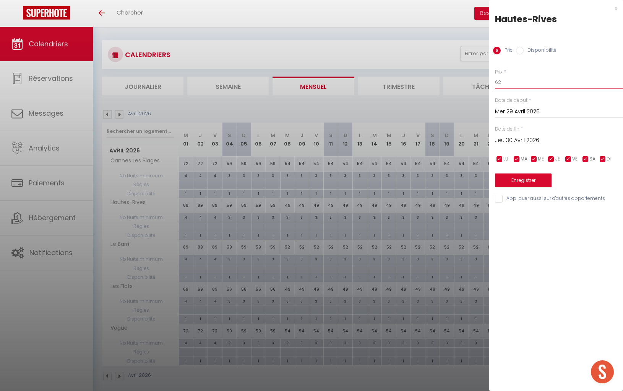
click at [511, 86] on input "62" at bounding box center [559, 82] width 128 height 14
drag, startPoint x: 501, startPoint y: 80, endPoint x: 459, endPoint y: 70, distance: 42.9
click at [459, 70] on body "🟢 Des questions ou besoin d'assistance pour la migration AirBnB? Prenez rdv >>>…" at bounding box center [311, 219] width 623 height 391
drag, startPoint x: 534, startPoint y: 139, endPoint x: 599, endPoint y: 173, distance: 72.7
click at [534, 139] on input "Jeu 30 Avril 2026" at bounding box center [559, 140] width 128 height 10
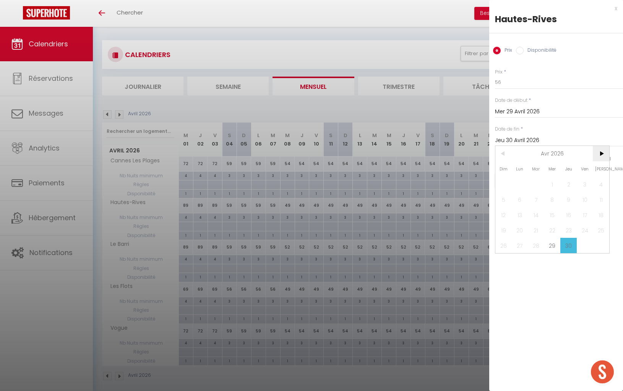
click at [602, 156] on span ">" at bounding box center [601, 153] width 16 height 15
click at [521, 213] on span "11" at bounding box center [520, 214] width 16 height 15
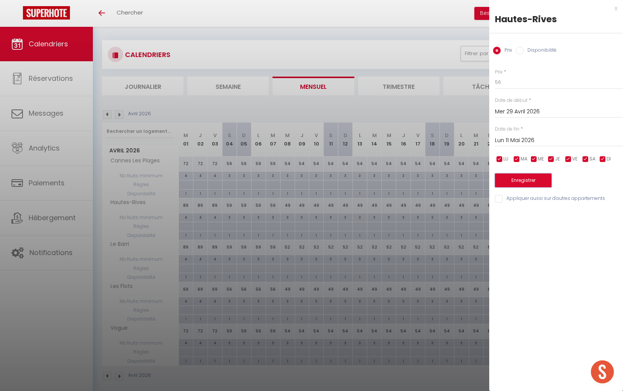
click at [526, 183] on button "Enregistrer" at bounding box center [523, 180] width 57 height 14
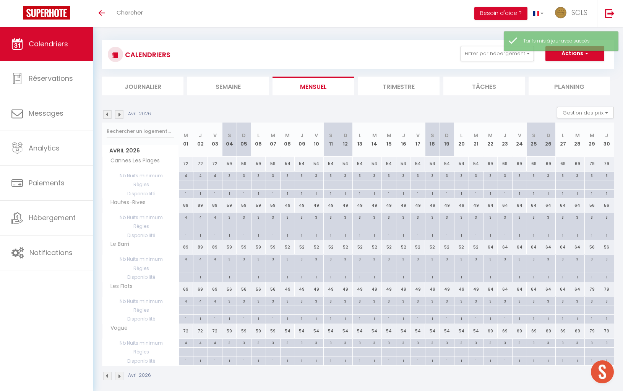
click at [594, 286] on div "79" at bounding box center [592, 289] width 15 height 14
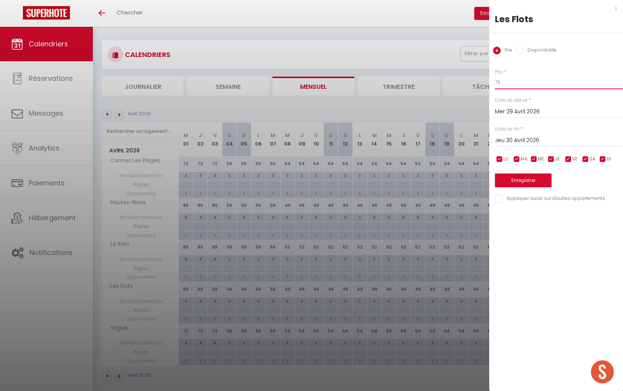
drag, startPoint x: 490, startPoint y: 78, endPoint x: 465, endPoint y: 77, distance: 25.7
click at [471, 77] on body "🟢 Des questions ou besoin d'assistance pour la migration AirBnB? Prenez rdv >>>…" at bounding box center [311, 219] width 623 height 391
drag, startPoint x: 523, startPoint y: 137, endPoint x: 593, endPoint y: 167, distance: 76.7
click at [523, 137] on input "Jeu 30 Avril 2026" at bounding box center [559, 140] width 128 height 10
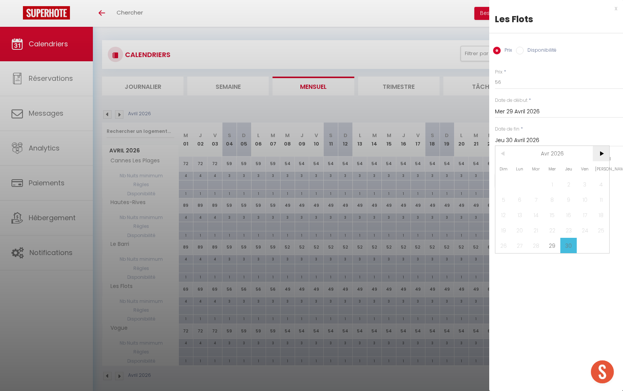
click at [605, 155] on span ">" at bounding box center [601, 153] width 16 height 15
click at [519, 209] on span "11" at bounding box center [520, 214] width 16 height 15
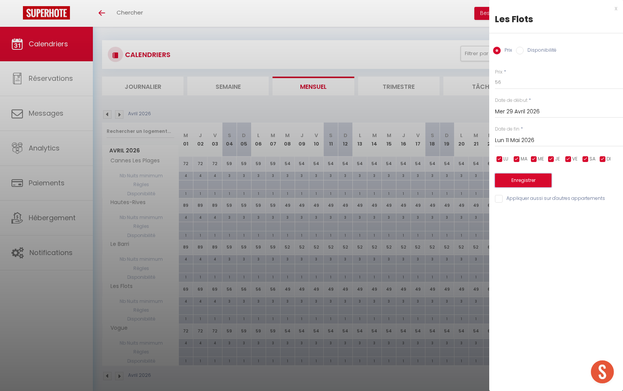
click at [527, 175] on button "Enregistrer" at bounding box center [523, 180] width 57 height 14
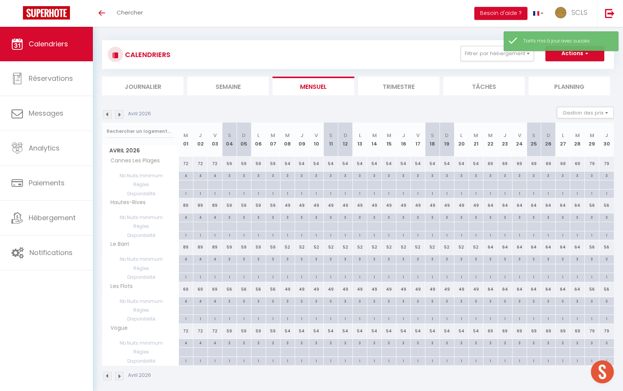
click at [120, 113] on img at bounding box center [119, 114] width 8 height 8
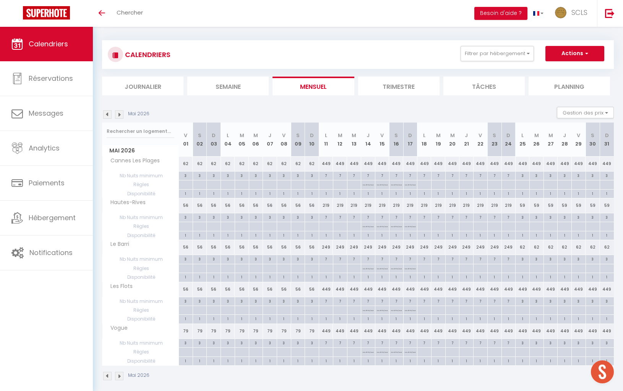
scroll to position [4, 0]
click at [327, 202] on div "219" at bounding box center [326, 204] width 14 height 14
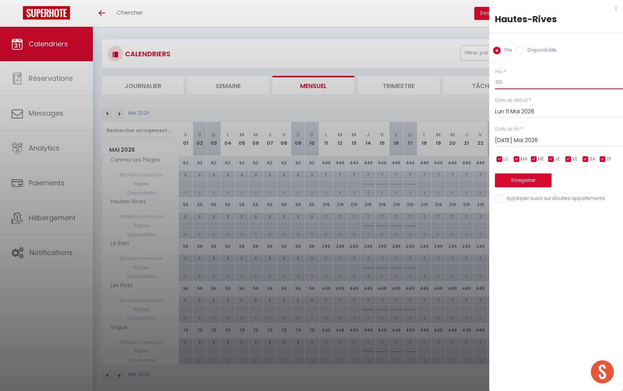
drag, startPoint x: 498, startPoint y: 84, endPoint x: 467, endPoint y: 78, distance: 31.5
click at [468, 78] on body "🟢 Des questions ou besoin d'assistance pour la migration AirBnB? Prenez rdv >>>…" at bounding box center [311, 218] width 623 height 391
drag, startPoint x: 520, startPoint y: 143, endPoint x: 563, endPoint y: 153, distance: 44.4
click at [520, 143] on input "[DATE] Mai 2026" at bounding box center [559, 140] width 128 height 10
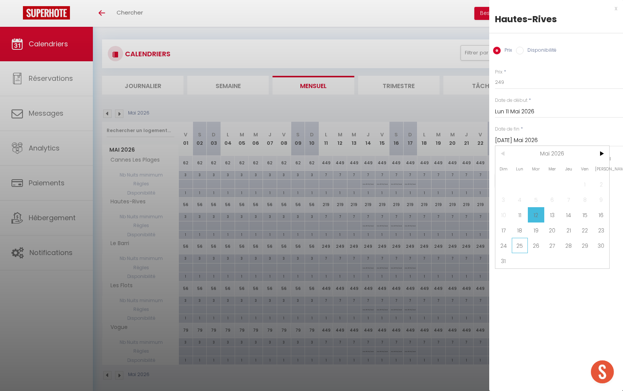
click at [518, 244] on span "25" at bounding box center [520, 245] width 16 height 15
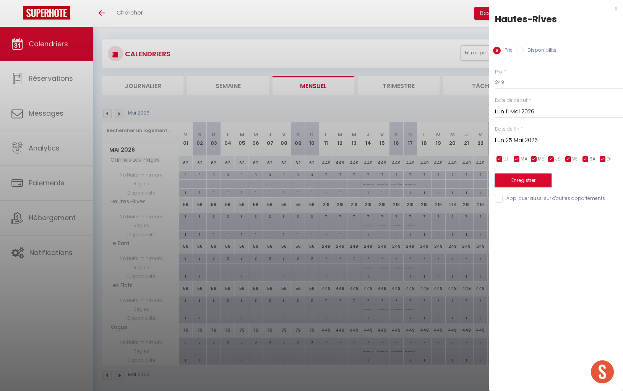
click at [534, 176] on button "Enregistrer" at bounding box center [523, 180] width 57 height 14
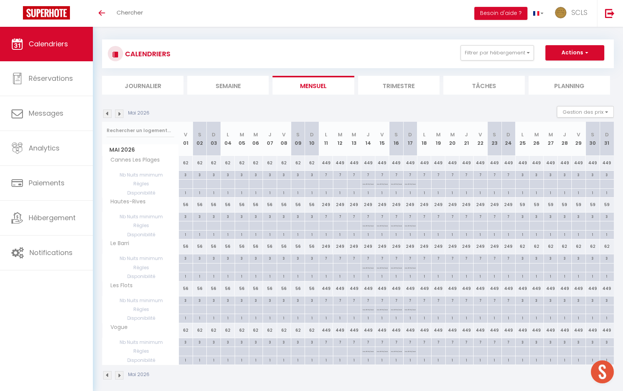
click at [327, 286] on div "449" at bounding box center [326, 288] width 14 height 14
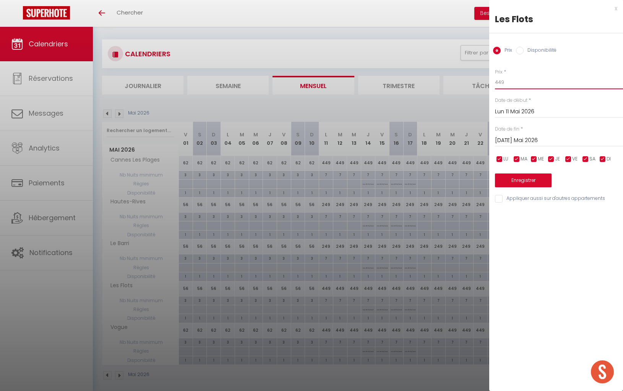
drag, startPoint x: 480, startPoint y: 82, endPoint x: 439, endPoint y: 80, distance: 40.2
click at [441, 80] on body "🟢 Des questions ou besoin d'assistance pour la migration AirBnB? Prenez rdv >>>…" at bounding box center [311, 218] width 623 height 391
drag, startPoint x: 526, startPoint y: 142, endPoint x: 543, endPoint y: 150, distance: 18.3
click at [526, 142] on input "[DATE] Mai 2026" at bounding box center [559, 140] width 128 height 10
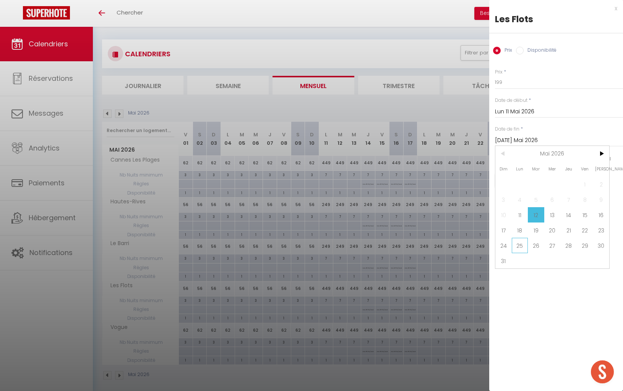
click at [521, 247] on span "25" at bounding box center [520, 245] width 16 height 15
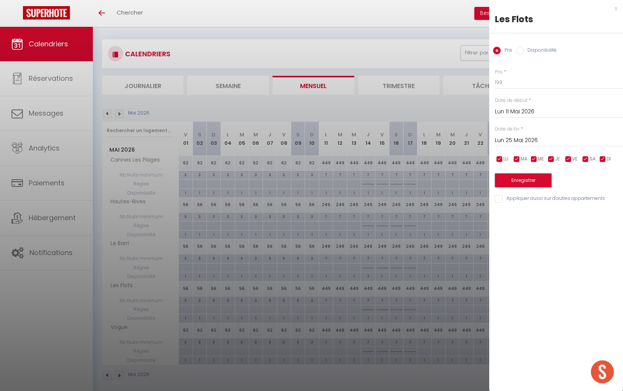
click at [542, 186] on button "Enregistrer" at bounding box center [523, 180] width 57 height 14
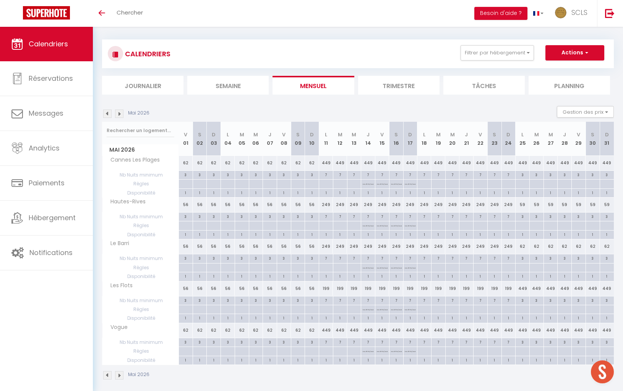
click at [120, 113] on img at bounding box center [119, 113] width 8 height 8
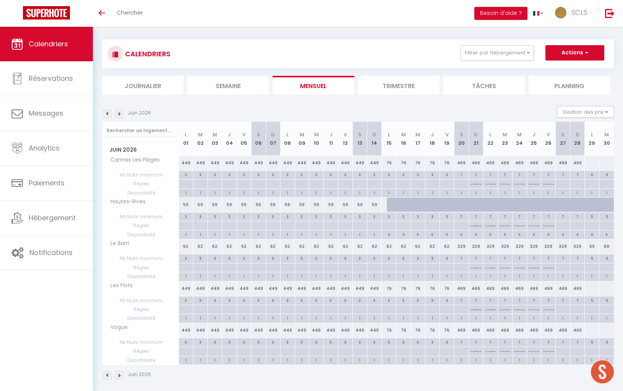
click at [107, 115] on img at bounding box center [107, 113] width 8 height 8
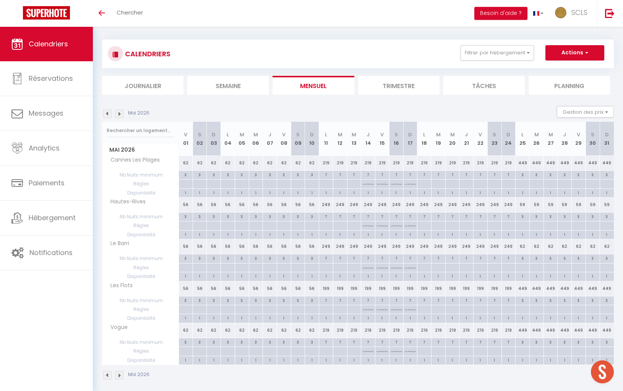
click at [524, 285] on div "449" at bounding box center [523, 288] width 14 height 14
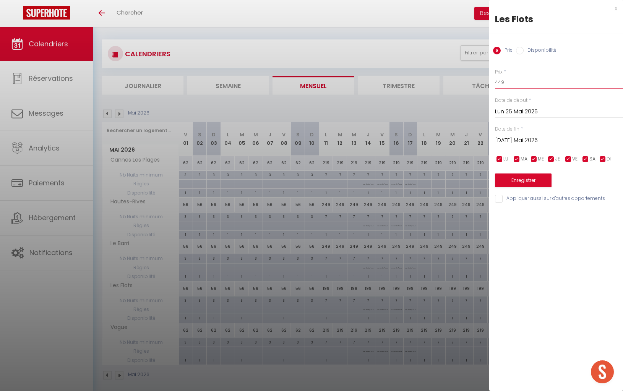
drag, startPoint x: 511, startPoint y: 83, endPoint x: 429, endPoint y: 80, distance: 82.7
click at [478, 81] on body "🟢 Des questions ou besoin d'assistance pour la migration AirBnB? Prenez rdv >>>…" at bounding box center [311, 218] width 623 height 391
click at [529, 136] on input "[DATE] Mai 2026" at bounding box center [559, 140] width 128 height 10
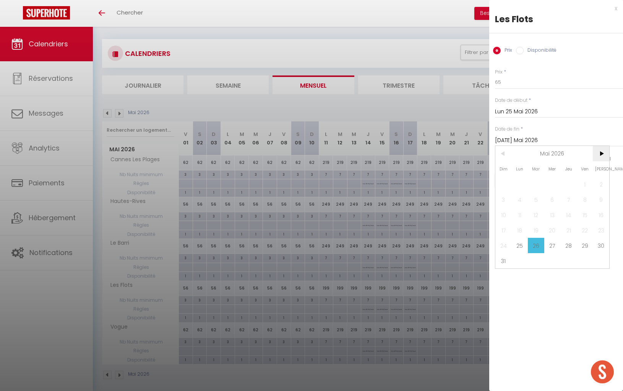
click at [600, 154] on span ">" at bounding box center [601, 153] width 16 height 15
drag, startPoint x: 599, startPoint y: 210, endPoint x: 591, endPoint y: 205, distance: 9.3
click at [599, 209] on span "20" at bounding box center [601, 214] width 16 height 15
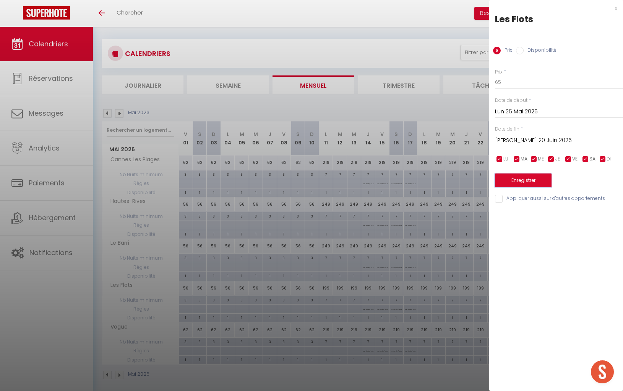
click at [543, 185] on button "Enregistrer" at bounding box center [523, 180] width 57 height 14
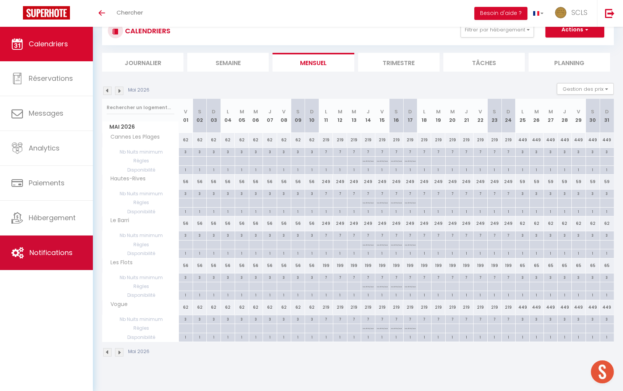
scroll to position [26, 0]
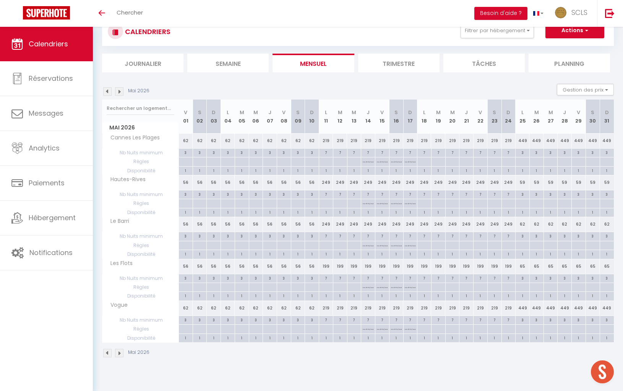
click at [119, 91] on img at bounding box center [119, 91] width 8 height 8
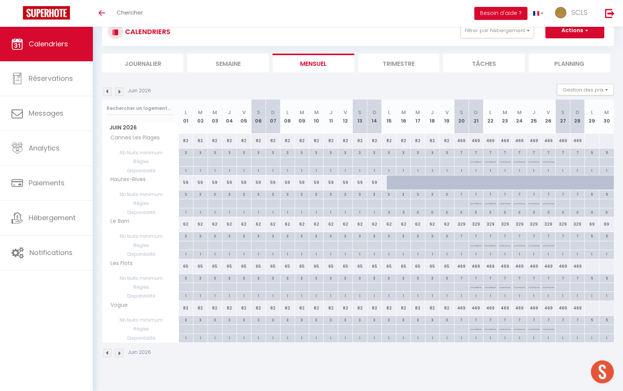
scroll to position [25, 0]
click at [461, 267] on div "469" at bounding box center [461, 267] width 15 height 14
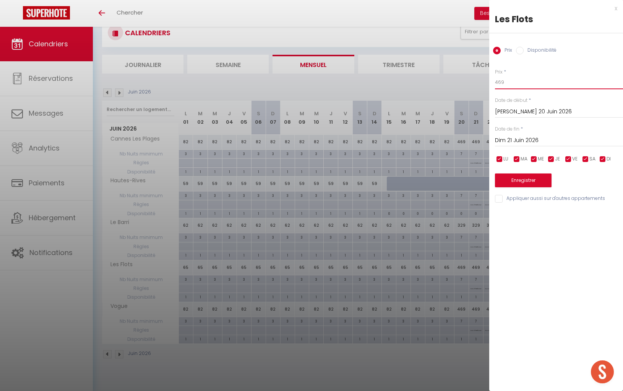
click at [456, 72] on body "🟢 Des questions ou besoin d'assistance pour la migration AirBnB? Prenez rdv >>>…" at bounding box center [311, 197] width 623 height 391
click at [551, 141] on input "Dim 21 Juin 2026" at bounding box center [559, 140] width 128 height 10
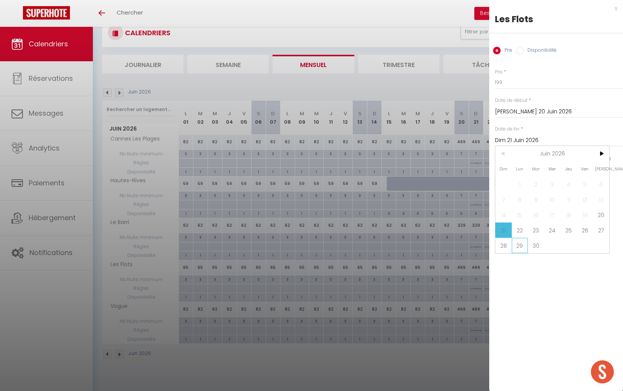
click at [517, 241] on span "29" at bounding box center [520, 245] width 16 height 15
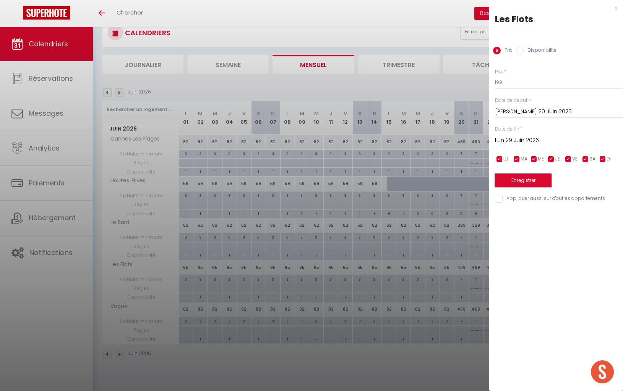
click at [536, 184] on button "Enregistrer" at bounding box center [523, 180] width 57 height 14
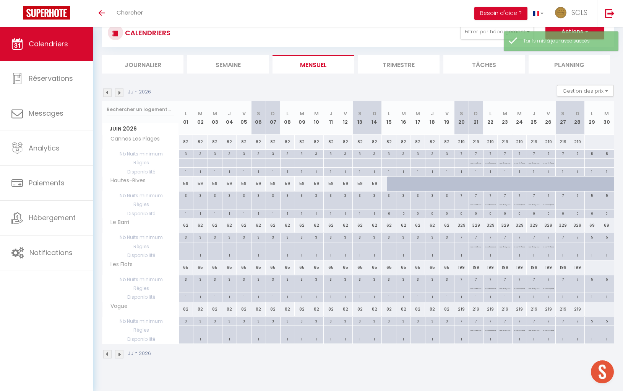
click at [593, 184] on div at bounding box center [597, 188] width 15 height 15
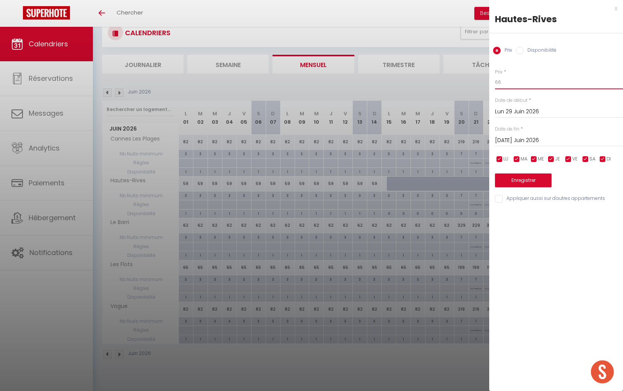
click at [480, 83] on body "🟢 Des questions ou besoin d'assistance pour la migration AirBnB? Prenez rdv >>>…" at bounding box center [311, 197] width 623 height 391
drag, startPoint x: 531, startPoint y: 139, endPoint x: 566, endPoint y: 153, distance: 38.1
click at [531, 139] on input "[DATE] Juin 2026" at bounding box center [559, 140] width 128 height 10
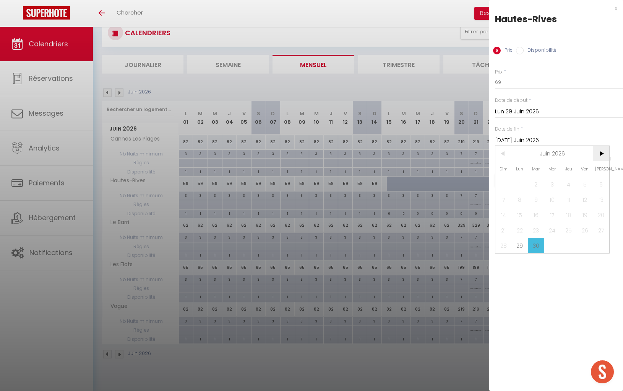
click at [602, 156] on span ">" at bounding box center [601, 153] width 16 height 15
click at [554, 187] on span "1" at bounding box center [553, 183] width 16 height 15
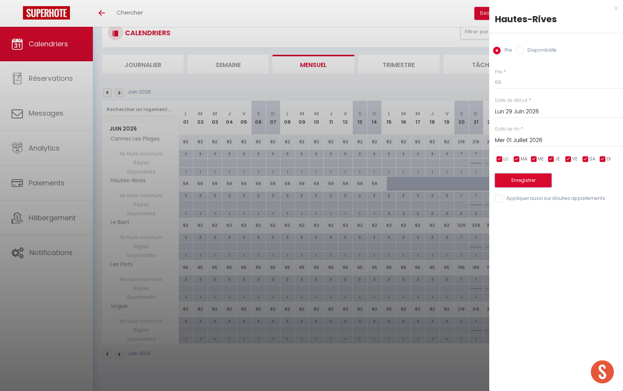
click at [539, 182] on button "Enregistrer" at bounding box center [523, 180] width 57 height 14
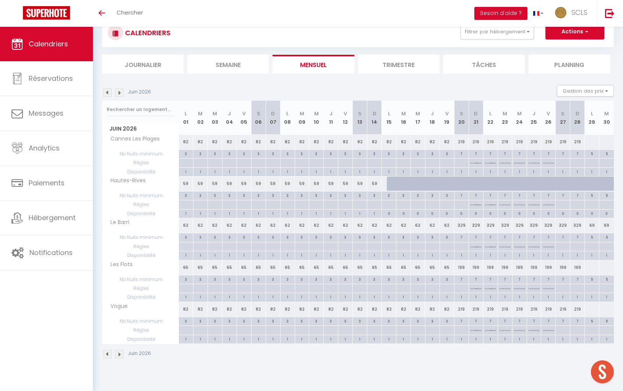
drag, startPoint x: 604, startPoint y: 145, endPoint x: 597, endPoint y: 144, distance: 6.5
click at [602, 144] on div at bounding box center [606, 142] width 15 height 14
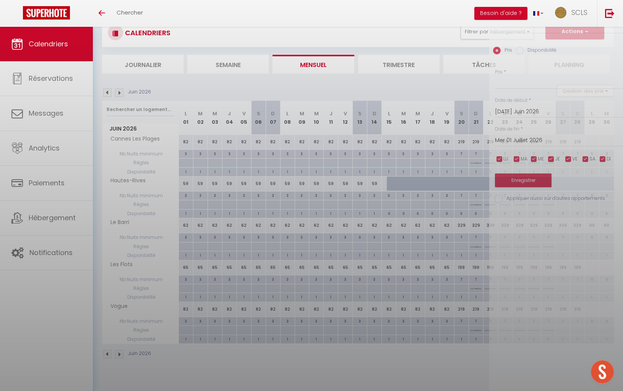
click at [594, 143] on div at bounding box center [311, 195] width 623 height 391
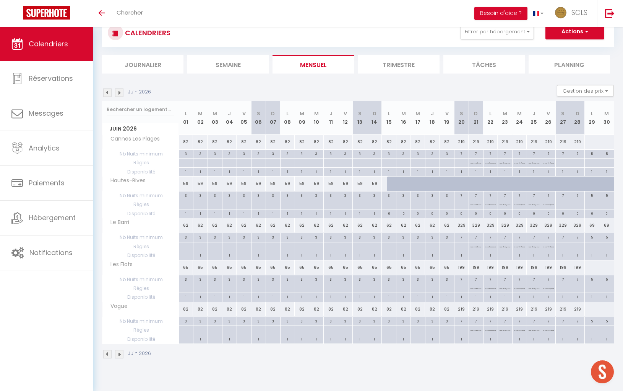
drag, startPoint x: 592, startPoint y: 143, endPoint x: 590, endPoint y: 147, distance: 5.3
click at [592, 143] on div at bounding box center [592, 142] width 15 height 14
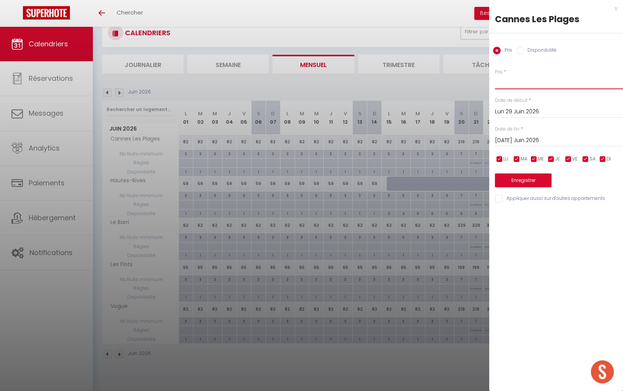
click at [530, 83] on input "Prix" at bounding box center [559, 82] width 128 height 14
click at [539, 137] on input "[DATE] Juin 2026" at bounding box center [559, 140] width 128 height 10
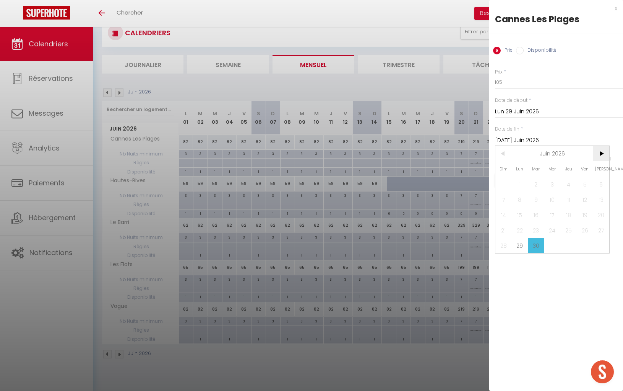
click at [604, 151] on span ">" at bounding box center [601, 153] width 16 height 15
click at [503, 230] on span "19" at bounding box center [504, 229] width 16 height 15
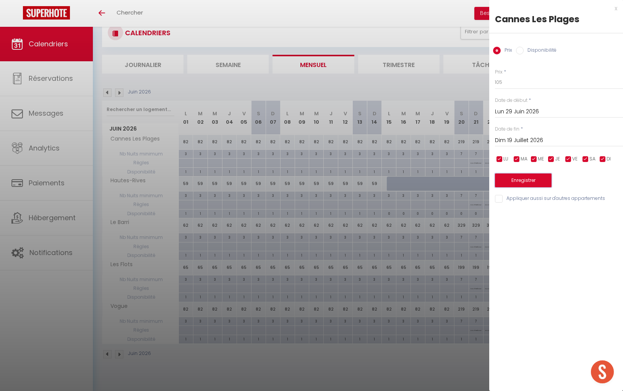
click at [535, 184] on button "Enregistrer" at bounding box center [523, 180] width 57 height 14
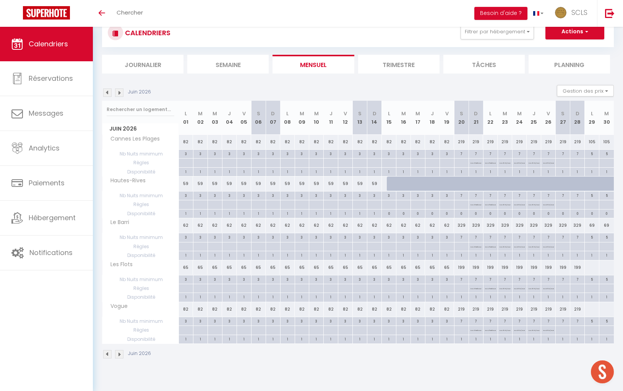
click at [592, 171] on div "1" at bounding box center [592, 171] width 14 height 7
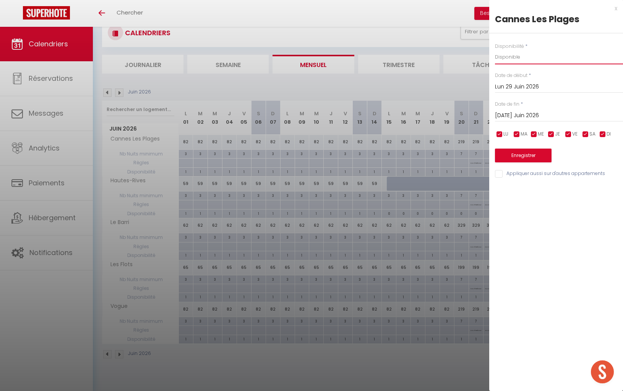
click at [538, 57] on select "Disponible Indisponible" at bounding box center [559, 57] width 128 height 15
click at [495, 50] on select "Disponible Indisponible" at bounding box center [559, 57] width 128 height 15
click at [526, 111] on input "[DATE] Juin 2026" at bounding box center [559, 116] width 128 height 10
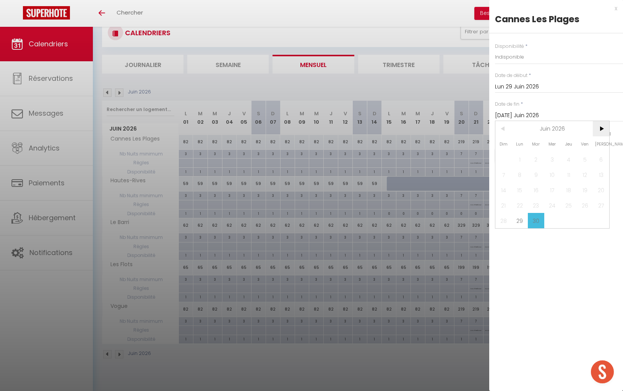
click at [600, 130] on span ">" at bounding box center [601, 128] width 16 height 15
click at [498, 203] on span "19" at bounding box center [504, 204] width 16 height 15
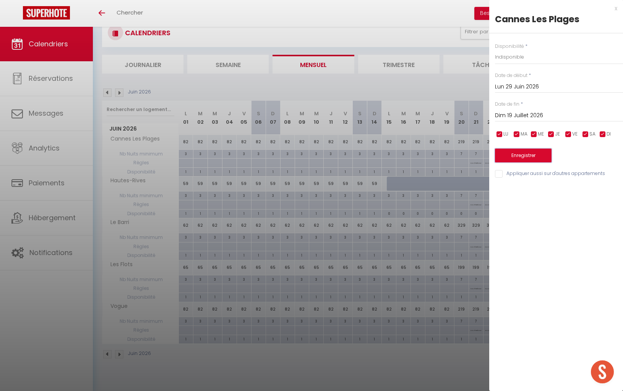
click at [532, 159] on button "Enregistrer" at bounding box center [523, 155] width 57 height 14
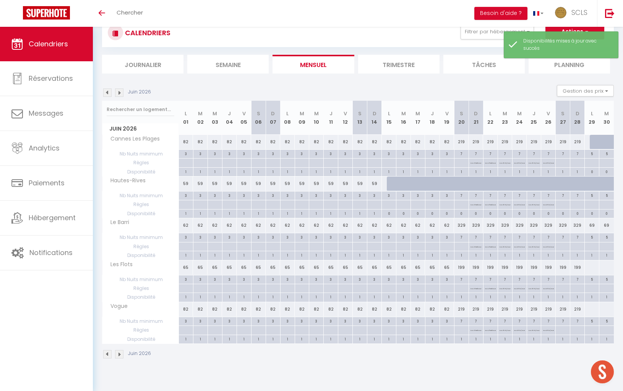
click at [119, 93] on img at bounding box center [119, 92] width 8 height 8
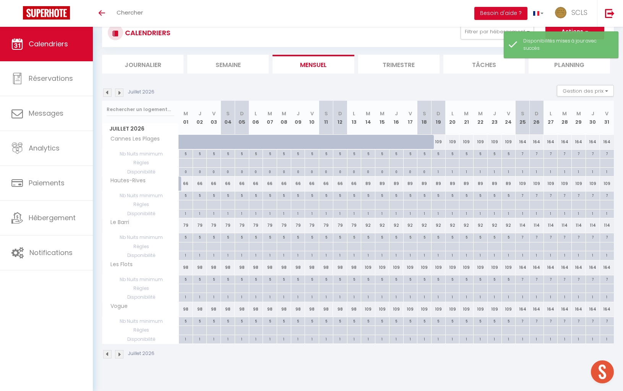
click at [119, 93] on img at bounding box center [119, 92] width 8 height 8
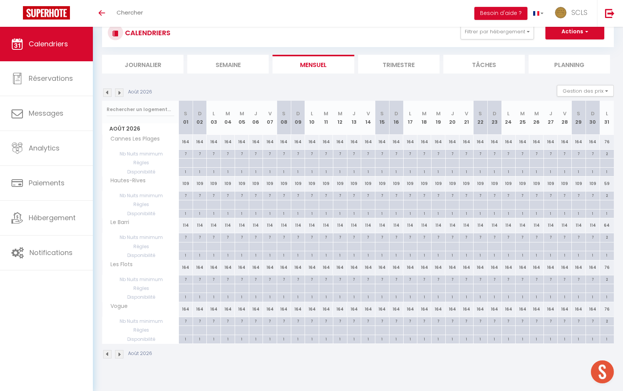
click at [186, 171] on div "1" at bounding box center [186, 171] width 14 height 7
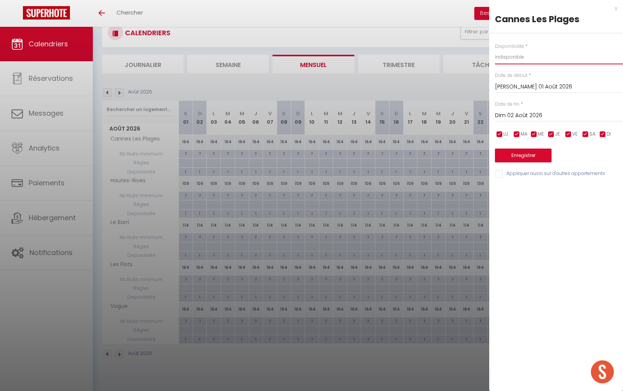
click at [514, 57] on select "Disponible Indisponible" at bounding box center [559, 57] width 128 height 15
click at [495, 50] on select "Disponible Indisponible" at bounding box center [559, 57] width 128 height 15
click at [525, 114] on input "Dim 02 Août 2026" at bounding box center [559, 116] width 128 height 10
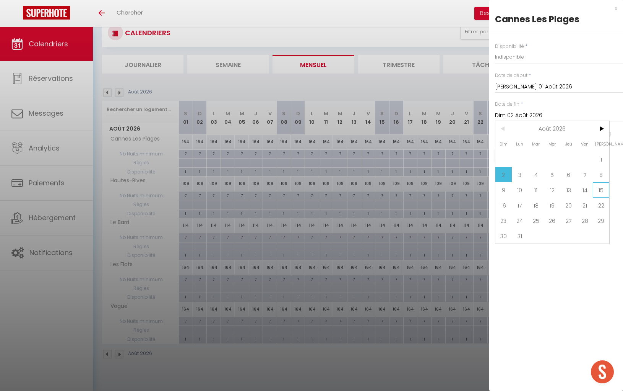
click at [604, 190] on span "15" at bounding box center [601, 189] width 16 height 15
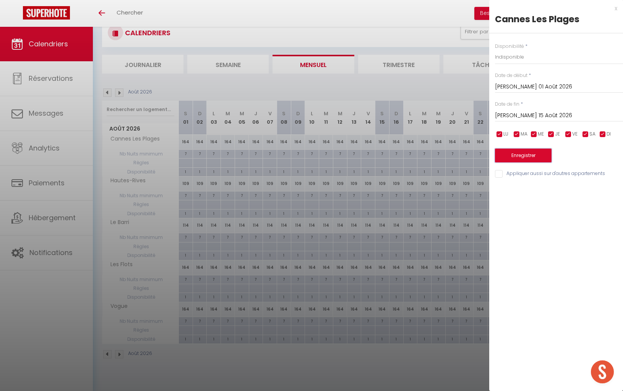
click at [529, 157] on button "Enregistrer" at bounding box center [523, 155] width 57 height 14
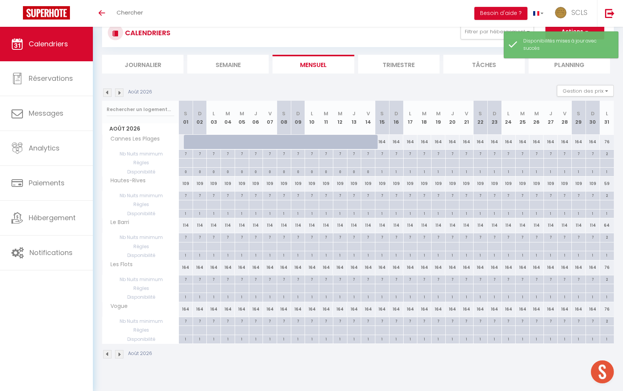
click at [109, 90] on img at bounding box center [107, 92] width 8 height 8
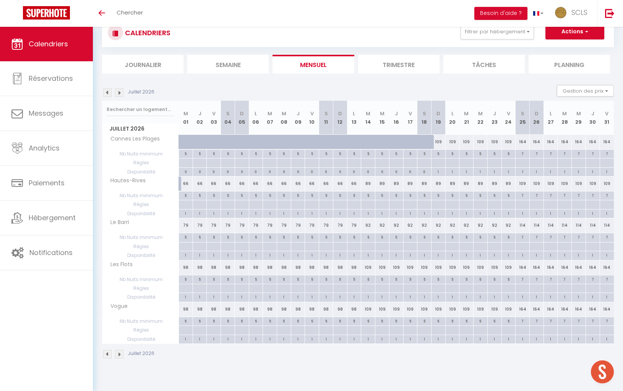
click at [110, 92] on img at bounding box center [107, 92] width 8 height 8
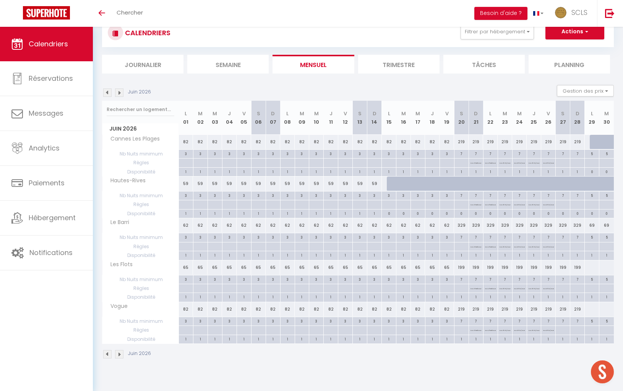
click at [591, 266] on div at bounding box center [592, 267] width 15 height 14
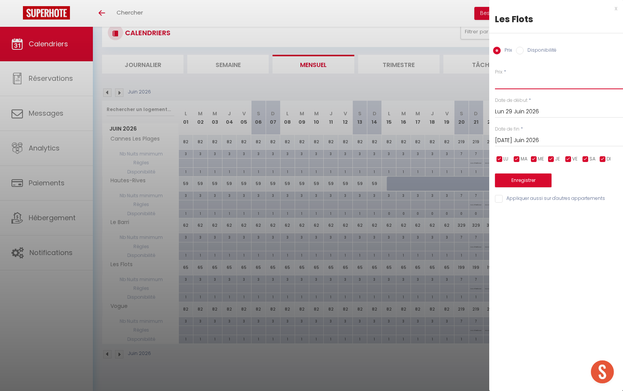
click at [519, 86] on input "Prix" at bounding box center [559, 82] width 128 height 14
click at [531, 142] on input "[DATE] Juin 2026" at bounding box center [559, 140] width 128 height 10
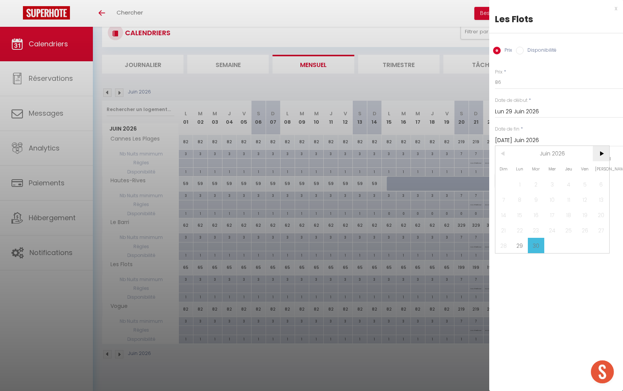
click at [597, 153] on span ">" at bounding box center [601, 153] width 16 height 15
click at [536, 216] on span "14" at bounding box center [536, 214] width 16 height 15
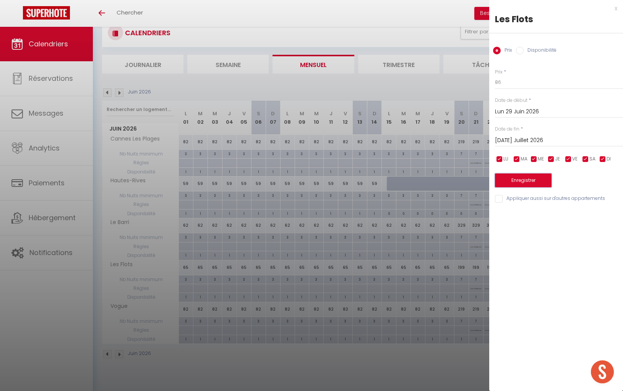
click at [522, 179] on button "Enregistrer" at bounding box center [523, 180] width 57 height 14
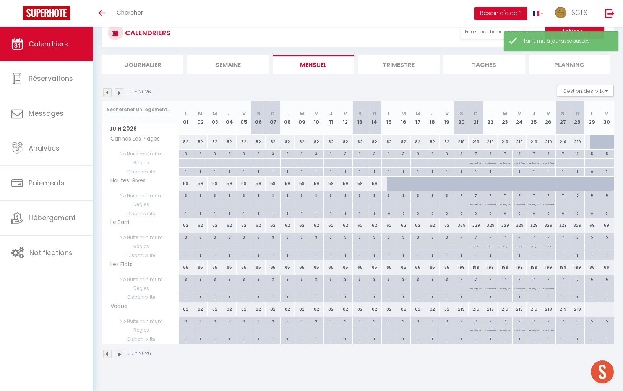
click at [110, 91] on img at bounding box center [107, 92] width 8 height 8
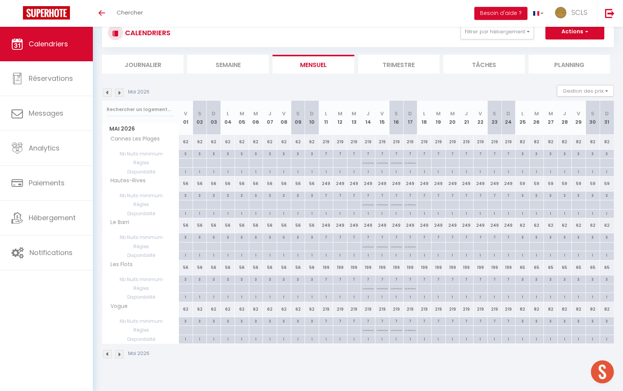
click at [122, 94] on img at bounding box center [119, 92] width 8 height 8
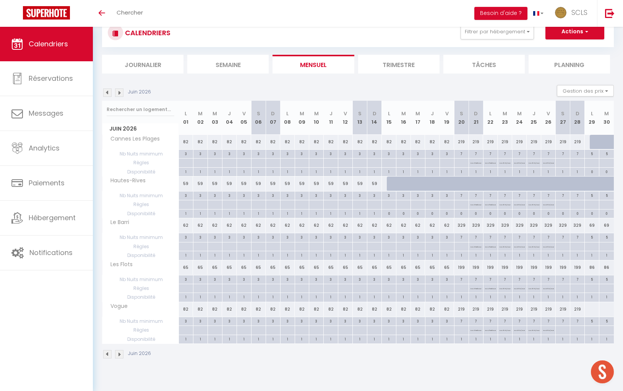
click at [120, 94] on img at bounding box center [119, 92] width 8 height 8
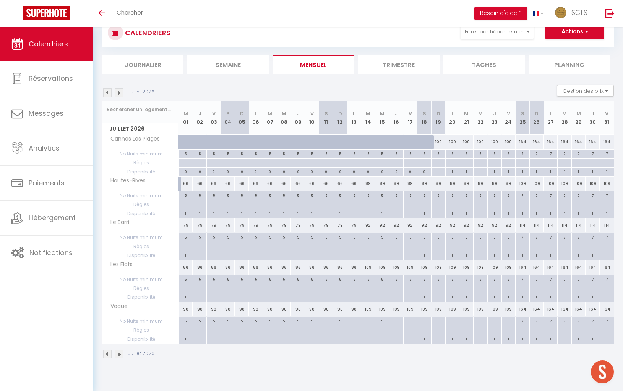
click at [186, 183] on div "66" at bounding box center [186, 183] width 14 height 14
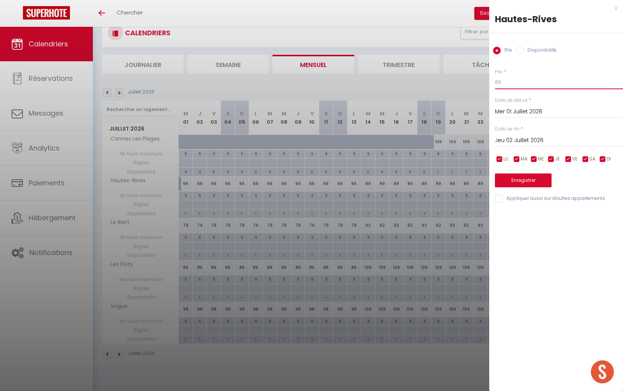
drag, startPoint x: 504, startPoint y: 85, endPoint x: 475, endPoint y: 81, distance: 29.7
click at [475, 81] on body "🟢 Des questions ou besoin d'assistance pour la migration AirBnB? Prenez rdv >>>…" at bounding box center [311, 197] width 623 height 391
drag, startPoint x: 527, startPoint y: 139, endPoint x: 597, endPoint y: 179, distance: 80.5
click at [527, 139] on input "Jeu 02 Juillet 2026" at bounding box center [559, 140] width 128 height 10
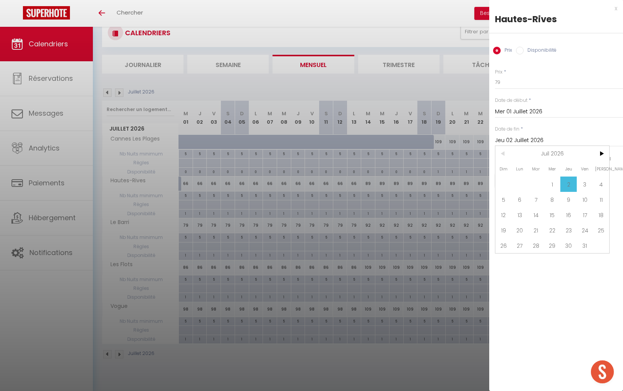
click at [601, 201] on span "11" at bounding box center [601, 199] width 16 height 15
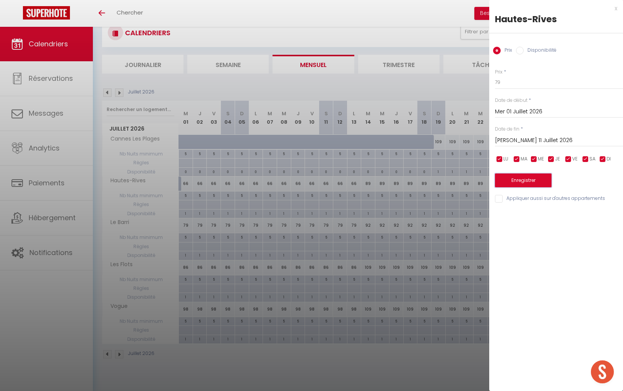
click at [542, 178] on button "Enregistrer" at bounding box center [523, 180] width 57 height 14
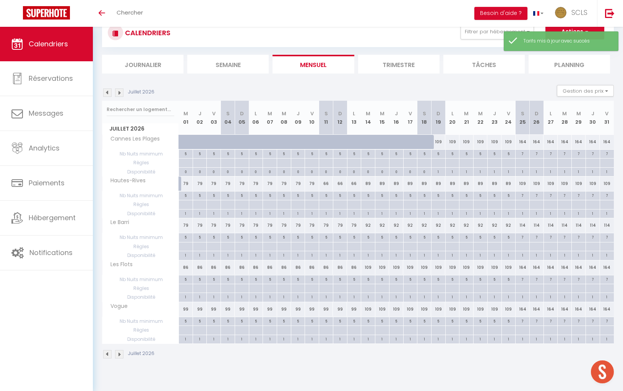
click at [328, 183] on div "66" at bounding box center [326, 183] width 14 height 14
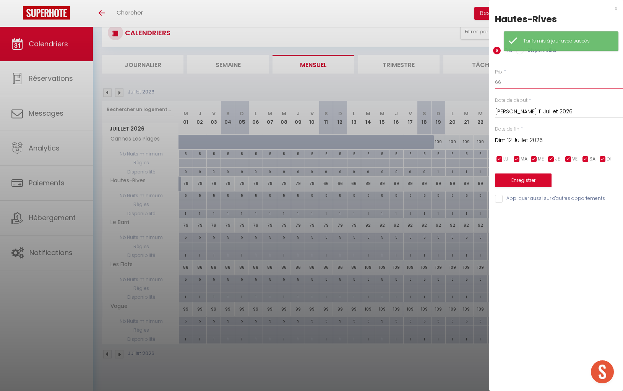
drag, startPoint x: 503, startPoint y: 86, endPoint x: 451, endPoint y: 81, distance: 51.5
click at [460, 81] on body "🟢 Des questions ou besoin d'assistance pour la migration AirBnB? Prenez rdv >>>…" at bounding box center [311, 197] width 623 height 391
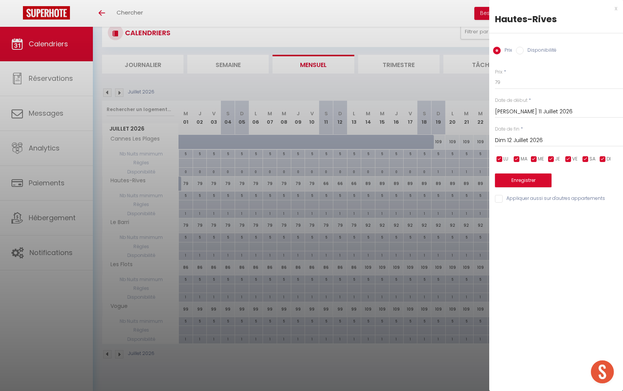
click at [518, 144] on input "Dim 12 Juillet 2026" at bounding box center [559, 140] width 128 height 10
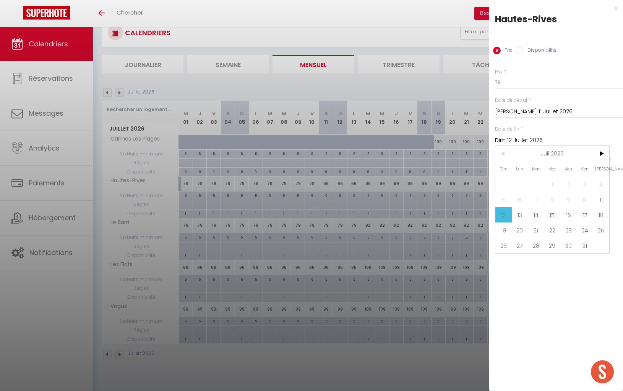
drag, startPoint x: 537, startPoint y: 211, endPoint x: 537, endPoint y: 205, distance: 6.5
click at [537, 211] on span "14" at bounding box center [536, 214] width 16 height 15
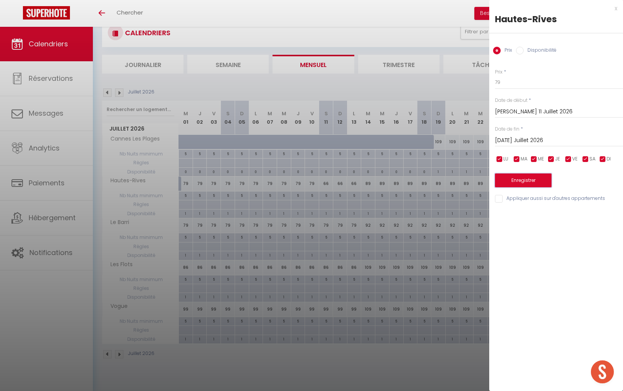
click at [537, 185] on button "Enregistrer" at bounding box center [523, 180] width 57 height 14
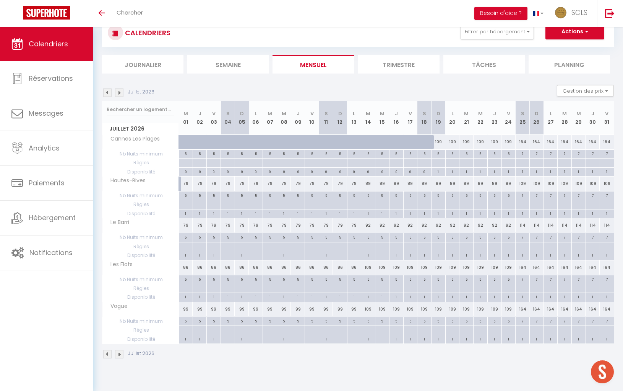
click at [107, 93] on img at bounding box center [107, 92] width 8 height 8
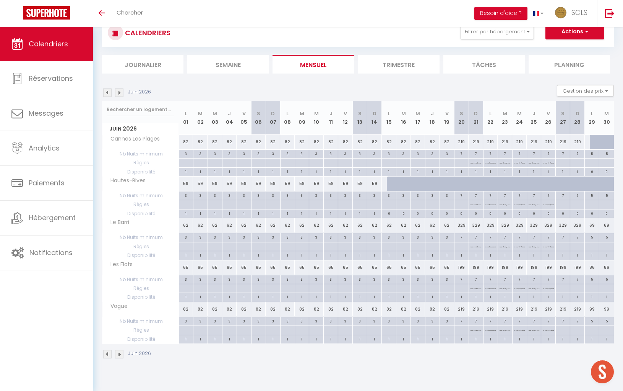
click at [462, 265] on div "199" at bounding box center [461, 267] width 15 height 14
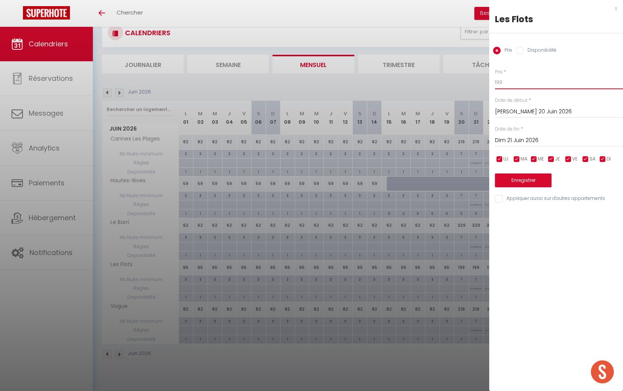
drag, startPoint x: 475, startPoint y: 83, endPoint x: 465, endPoint y: 82, distance: 10.7
click at [468, 82] on body "🟢 Des questions ou besoin d'assistance pour la migration AirBnB? Prenez rdv >>>…" at bounding box center [311, 197] width 623 height 391
click at [533, 140] on input "Dim 21 Juin 2026" at bounding box center [559, 140] width 128 height 10
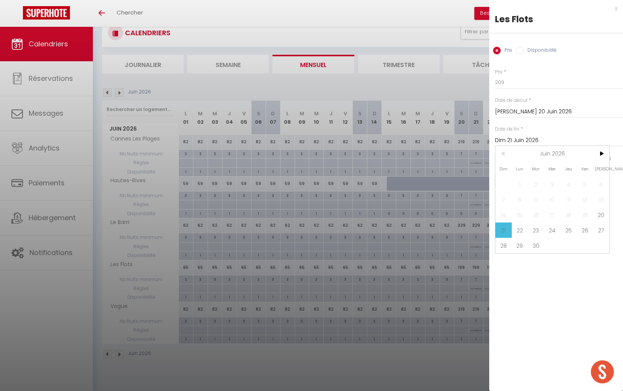
click at [522, 242] on span "29" at bounding box center [520, 245] width 16 height 15
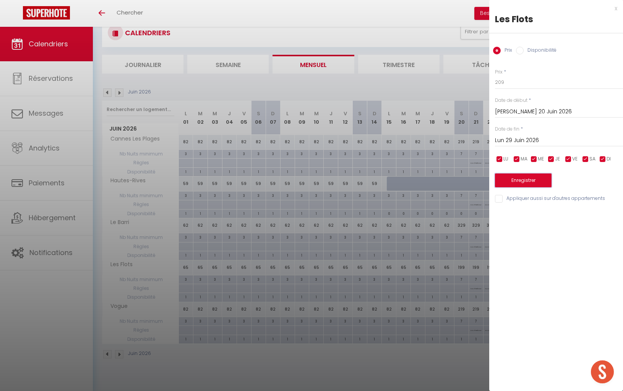
click at [542, 181] on button "Enregistrer" at bounding box center [523, 180] width 57 height 14
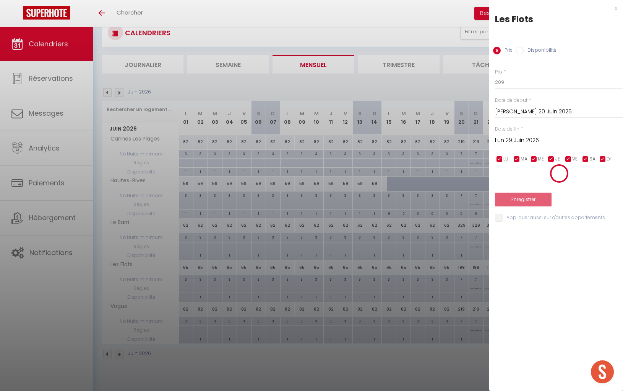
scroll to position [25, 0]
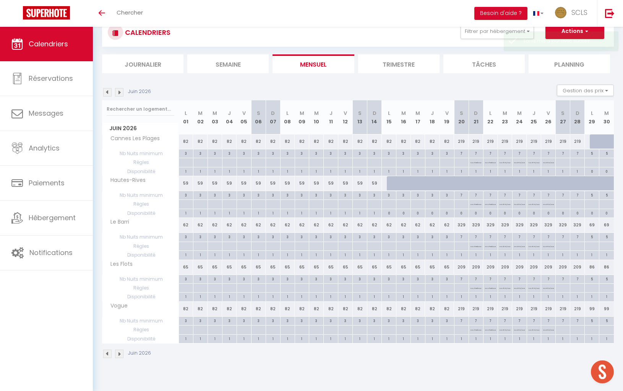
click at [122, 98] on div "Juin 2026 Gestion des prix Nb Nuits minimum Règles Disponibilité" at bounding box center [358, 93] width 512 height 16
click at [122, 94] on img at bounding box center [119, 92] width 8 height 8
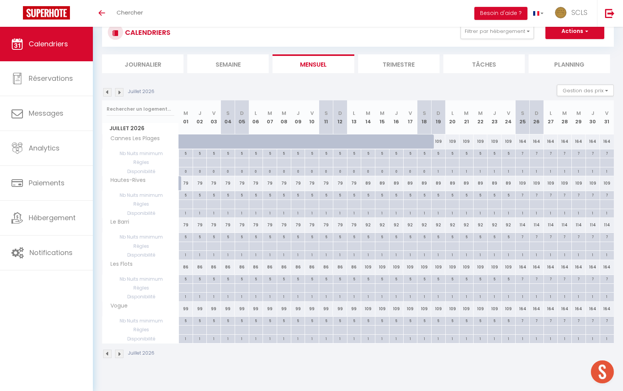
click at [368, 264] on div "109" at bounding box center [368, 267] width 14 height 14
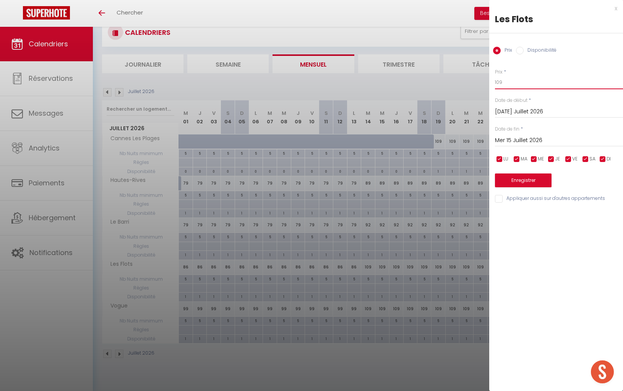
drag, startPoint x: 505, startPoint y: 83, endPoint x: 489, endPoint y: 82, distance: 16.5
click at [489, 82] on body "🟢 Des questions ou besoin d'assistance pour la migration AirBnB? Prenez rdv >>>…" at bounding box center [311, 197] width 623 height 391
click at [534, 138] on input "Mer 15 Juillet 2026" at bounding box center [559, 140] width 128 height 10
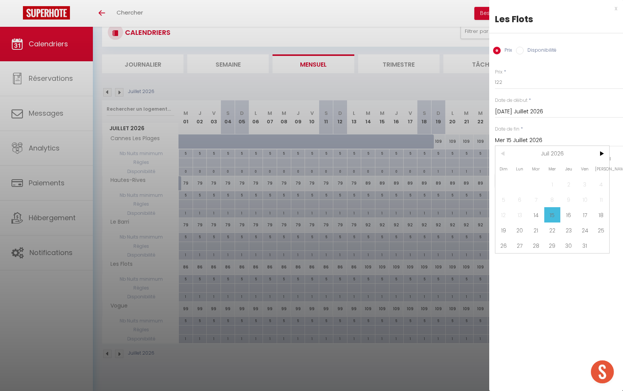
click at [597, 232] on span "25" at bounding box center [601, 229] width 16 height 15
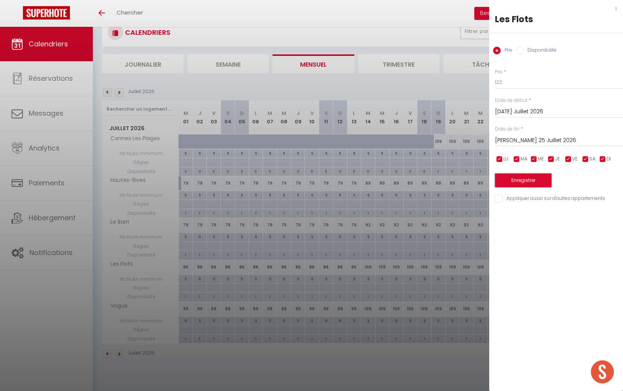
click at [533, 180] on button "Enregistrer" at bounding box center [523, 180] width 57 height 14
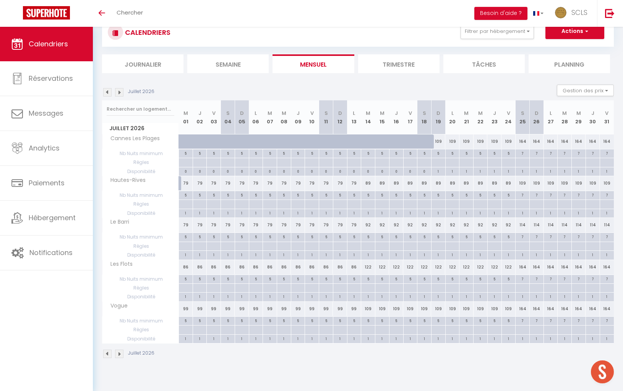
click at [120, 91] on img at bounding box center [119, 92] width 8 height 8
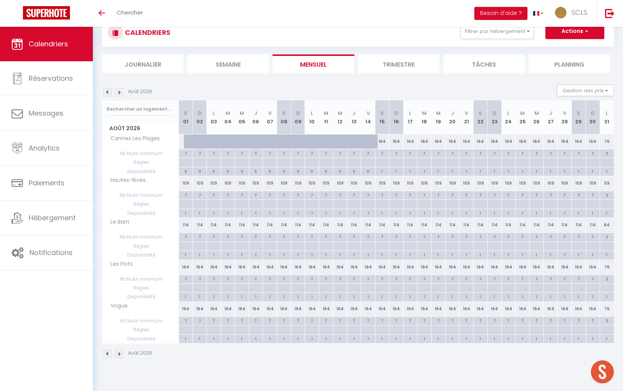
click at [107, 93] on img at bounding box center [107, 92] width 8 height 8
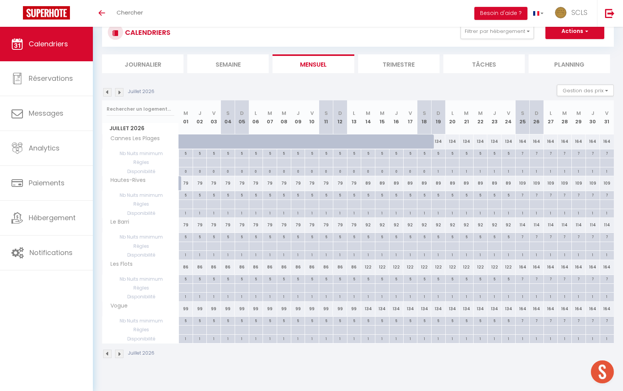
scroll to position [27, 0]
click at [120, 92] on img at bounding box center [119, 90] width 8 height 8
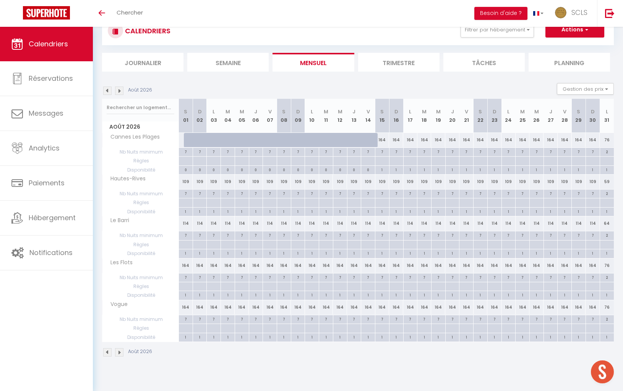
click at [109, 92] on img at bounding box center [107, 90] width 8 height 8
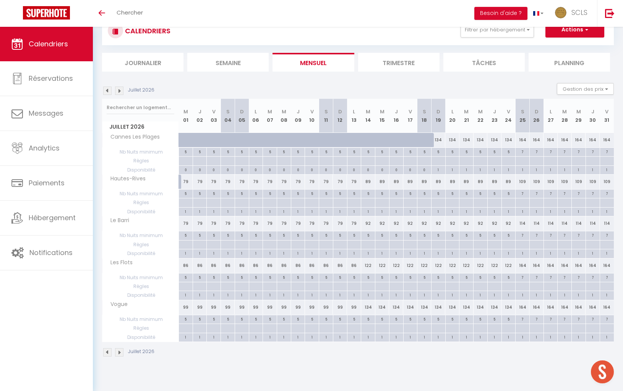
click at [523, 263] on div "164" at bounding box center [523, 265] width 14 height 14
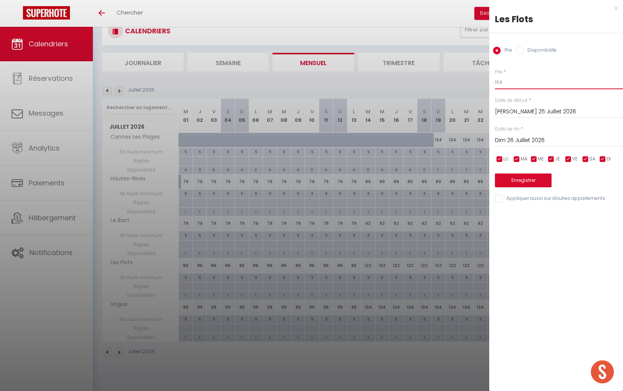
drag, startPoint x: 521, startPoint y: 86, endPoint x: 456, endPoint y: 63, distance: 69.1
click at [457, 64] on body "🟢 Des questions ou besoin d'assistance pour la migration AirBnB? Prenez rdv >>>…" at bounding box center [311, 195] width 623 height 391
click at [536, 142] on input "Dim 26 Juillet 2026" at bounding box center [559, 140] width 128 height 10
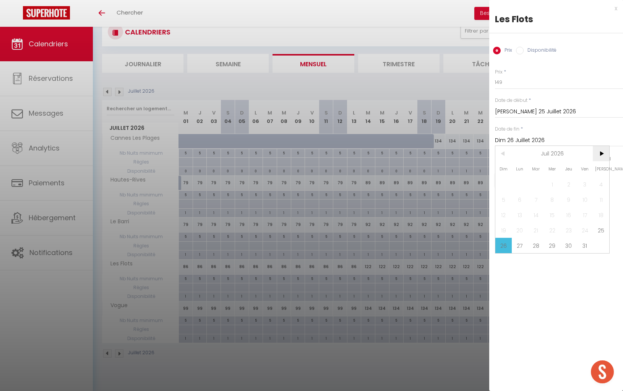
click at [606, 153] on span ">" at bounding box center [601, 153] width 16 height 15
click at [523, 261] on span "31" at bounding box center [520, 260] width 16 height 15
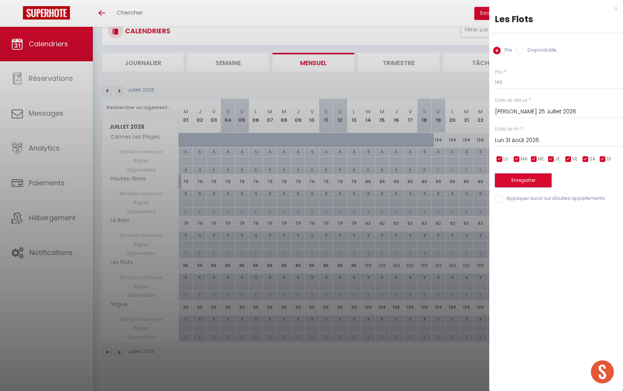
click at [533, 182] on button "Enregistrer" at bounding box center [523, 180] width 57 height 14
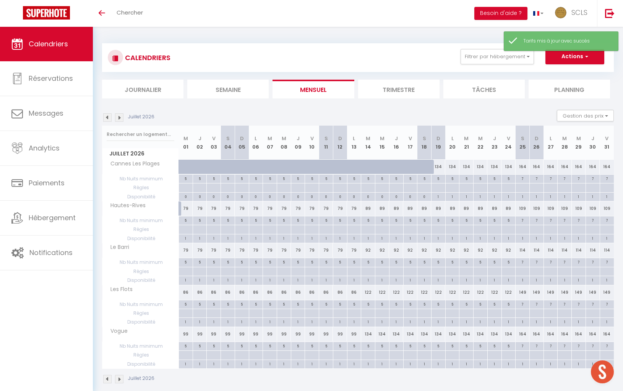
select select "0"
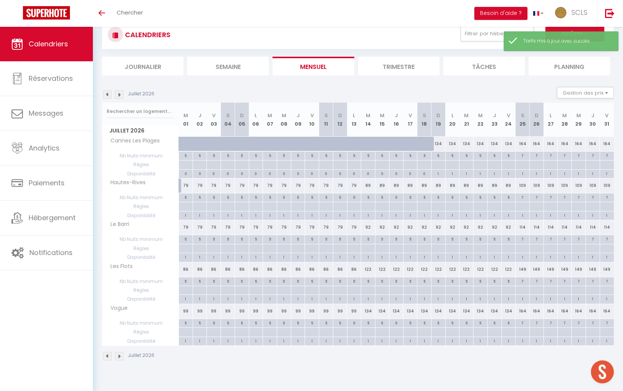
scroll to position [21, 0]
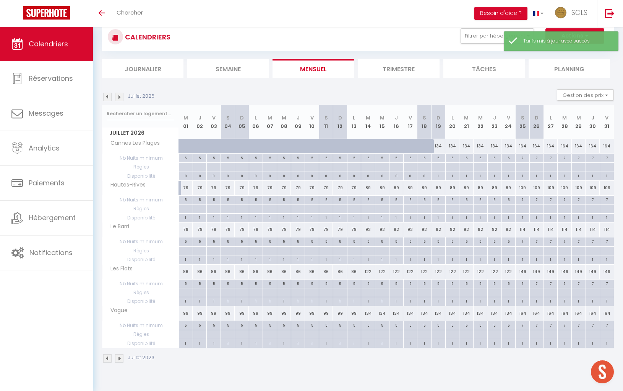
click at [120, 97] on img at bounding box center [119, 97] width 8 height 8
select select "0"
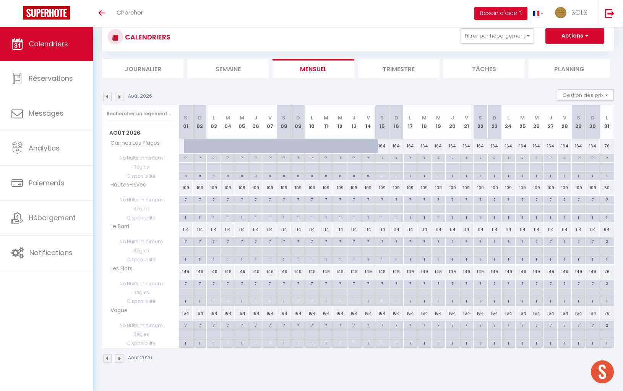
click at [609, 270] on div "76" at bounding box center [607, 271] width 14 height 14
type input "76"
type input "Lun 31 Août 2026"
type input "Mar 01 Septembre 2026"
click at [0, 0] on div at bounding box center [0, 0] width 0 height 0
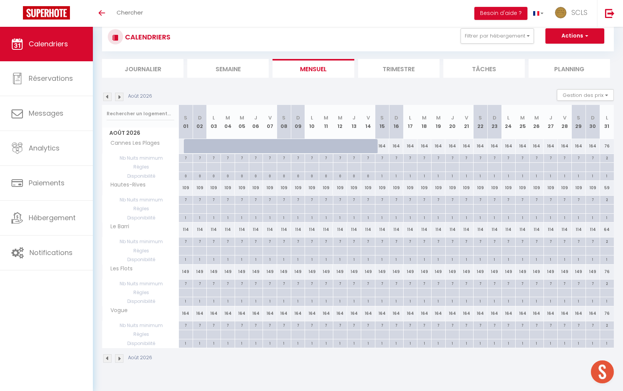
click at [609, 269] on div "76" at bounding box center [607, 271] width 14 height 14
type input "76"
type input "Lun 31 Août 2026"
type input "Mar 01 Septembre 2026"
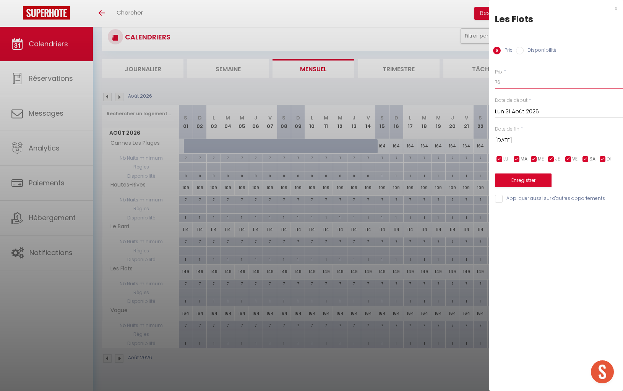
drag, startPoint x: 509, startPoint y: 78, endPoint x: 470, endPoint y: 78, distance: 39.0
click at [474, 78] on body "🟢 Des questions ou besoin d'assistance pour la migration AirBnB? Prenez rdv >>>…" at bounding box center [311, 201] width 623 height 391
drag, startPoint x: 504, startPoint y: 82, endPoint x: 446, endPoint y: 78, distance: 57.9
click at [472, 78] on body "🟢 Des questions ou besoin d'assistance pour la migration AirBnB? Prenez rdv >>>…" at bounding box center [311, 201] width 623 height 391
type input "89"
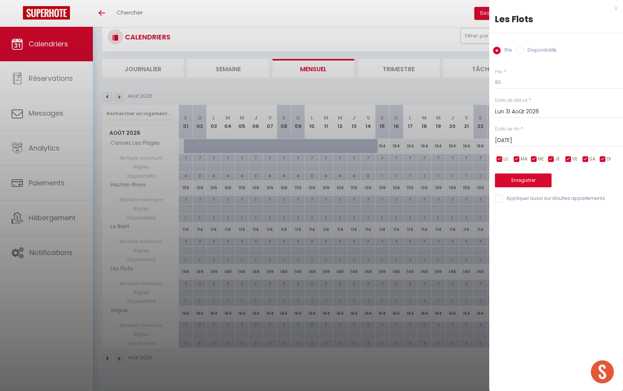
click at [534, 138] on input "Mar 01 Septembre 2026" at bounding box center [559, 140] width 128 height 10
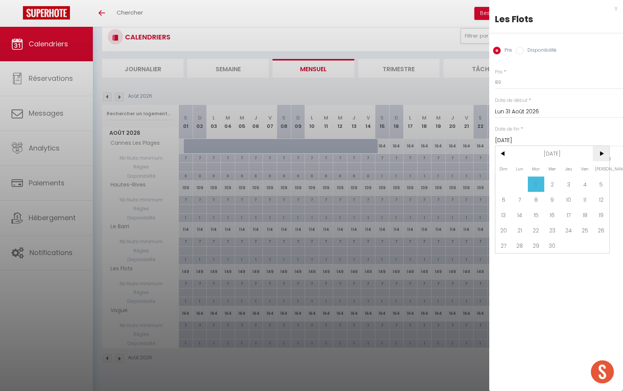
click at [607, 151] on span ">" at bounding box center [601, 153] width 16 height 15
click at [504, 155] on span "<" at bounding box center [504, 153] width 16 height 15
click at [514, 214] on span "14" at bounding box center [520, 214] width 16 height 15
type input "Lun 14 Septembre 2026"
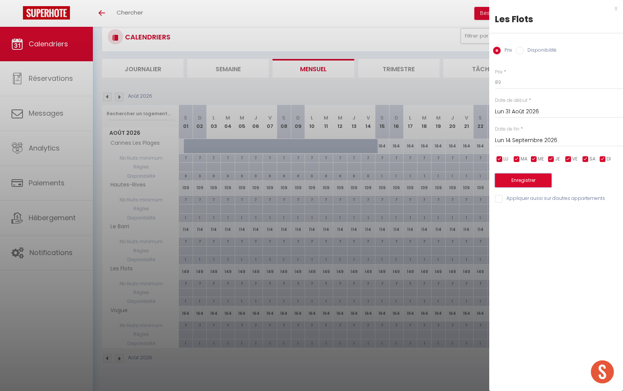
click at [531, 180] on button "Enregistrer" at bounding box center [523, 180] width 57 height 14
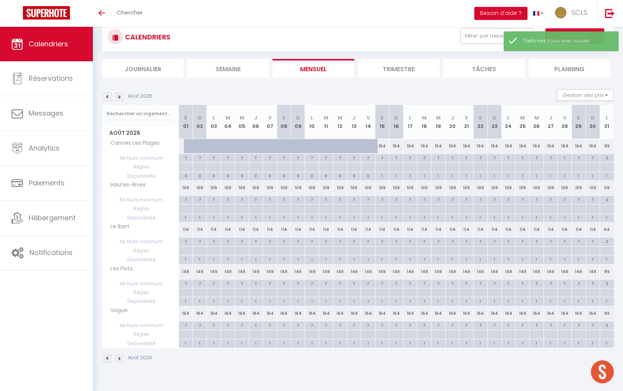
click at [119, 99] on img at bounding box center [119, 97] width 8 height 8
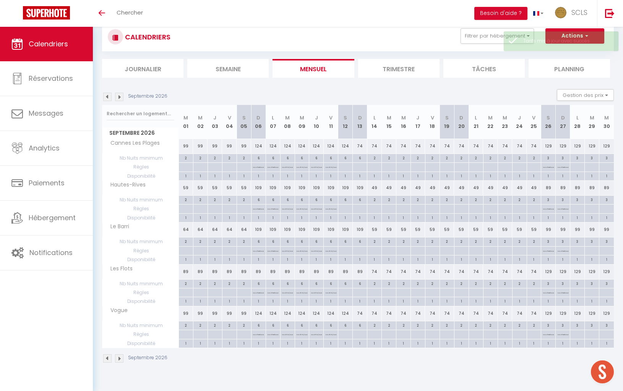
click at [107, 98] on img at bounding box center [107, 97] width 8 height 8
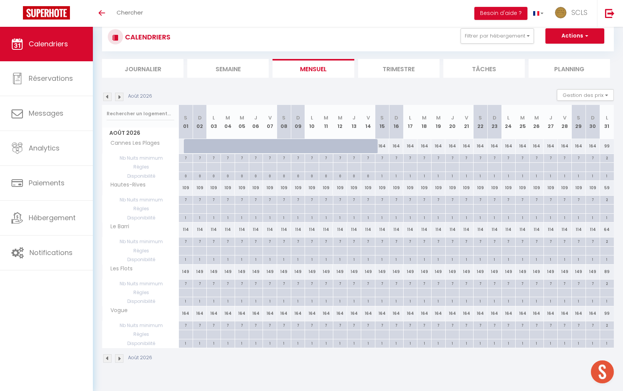
click at [120, 97] on img at bounding box center [119, 97] width 8 height 8
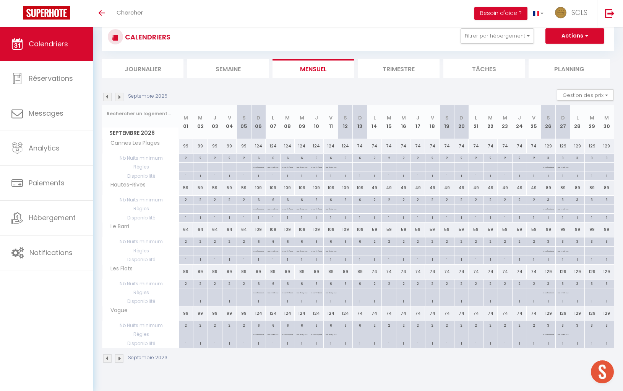
click at [260, 145] on div "124" at bounding box center [258, 146] width 15 height 14
type input "124"
type input "Dim 06 Septembre 2026"
type input "Lun 07 Septembre 2026"
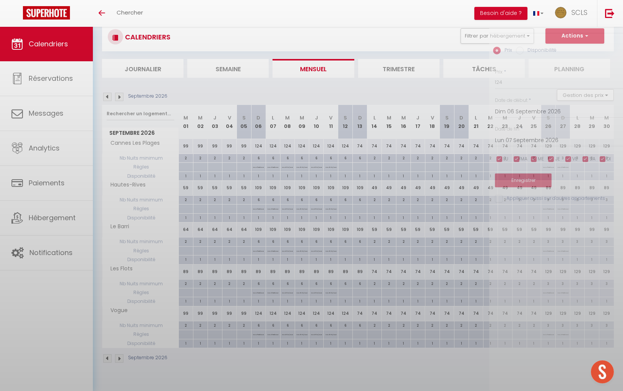
scroll to position [20, 0]
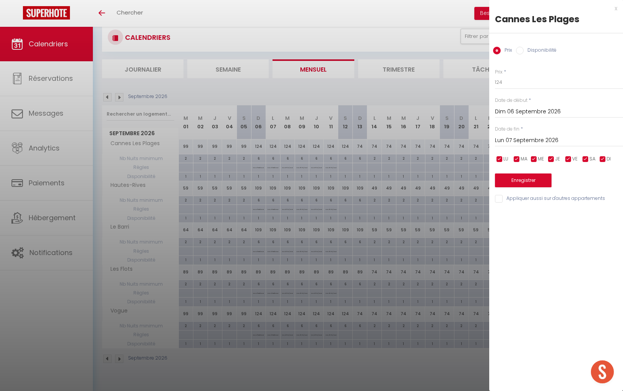
click at [118, 95] on div at bounding box center [311, 195] width 623 height 391
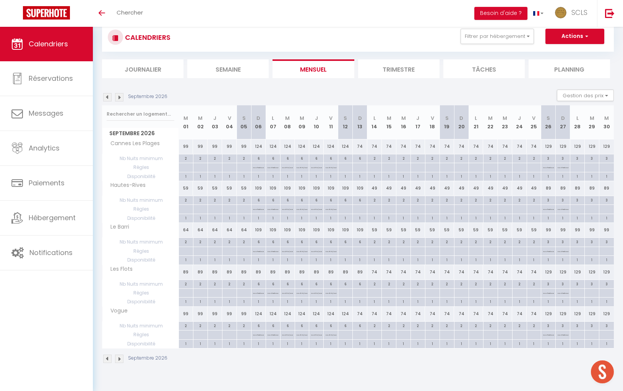
click at [116, 99] on img at bounding box center [119, 97] width 8 height 8
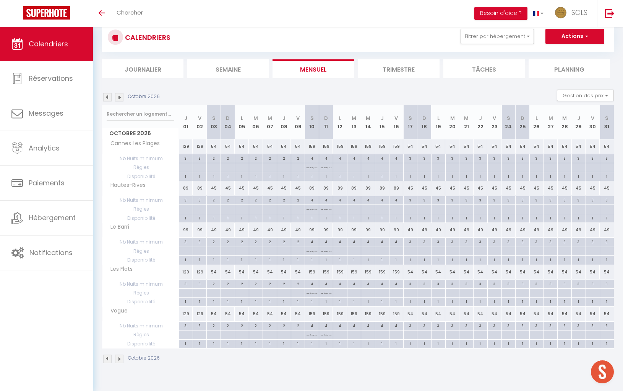
click at [108, 98] on img at bounding box center [107, 97] width 8 height 8
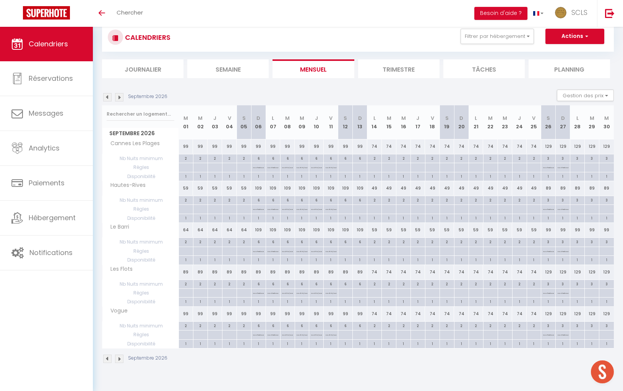
scroll to position [20, 0]
click at [375, 269] on div "74" at bounding box center [375, 272] width 15 height 14
type input "74"
type input "Lun 14 Septembre 2026"
type input "Mar 15 Septembre 2026"
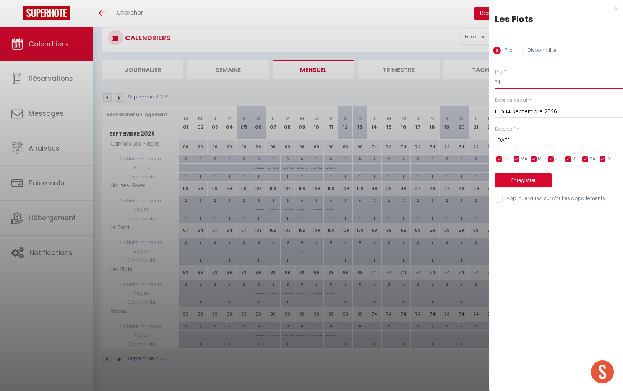
drag, startPoint x: 510, startPoint y: 84, endPoint x: 435, endPoint y: 80, distance: 75.5
click at [435, 80] on body "🟢 Des questions ou besoin d'assistance pour la migration AirBnB? Prenez rdv >>>…" at bounding box center [311, 202] width 623 height 391
type input "89"
drag, startPoint x: 519, startPoint y: 143, endPoint x: 551, endPoint y: 152, distance: 33.0
click at [519, 143] on input "Mar 15 Septembre 2026" at bounding box center [559, 140] width 128 height 10
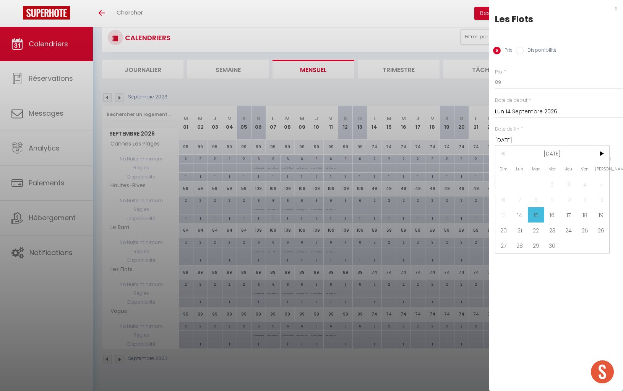
drag, startPoint x: 604, startPoint y: 227, endPoint x: 598, endPoint y: 225, distance: 6.3
click at [603, 226] on span "26" at bounding box center [601, 229] width 16 height 15
type input "Sam 26 Septembre 2026"
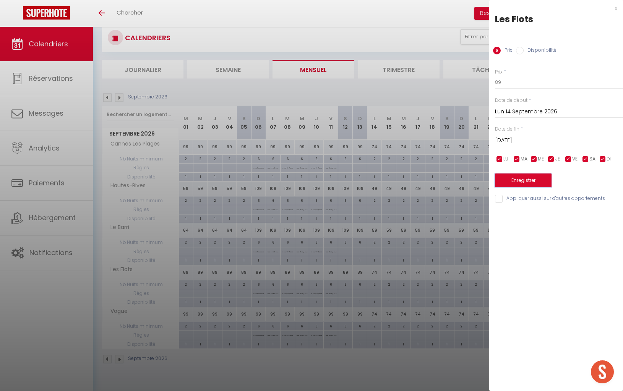
click at [532, 181] on button "Enregistrer" at bounding box center [523, 180] width 57 height 14
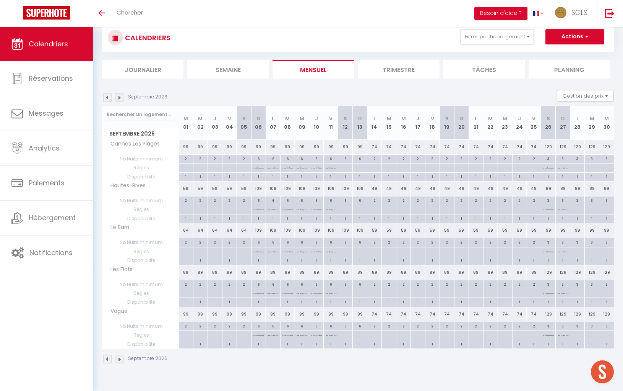
click at [549, 269] on div "129" at bounding box center [549, 272] width 15 height 14
type input "129"
type input "Sam 26 Septembre 2026"
type input "Dim 27 Septembre 2026"
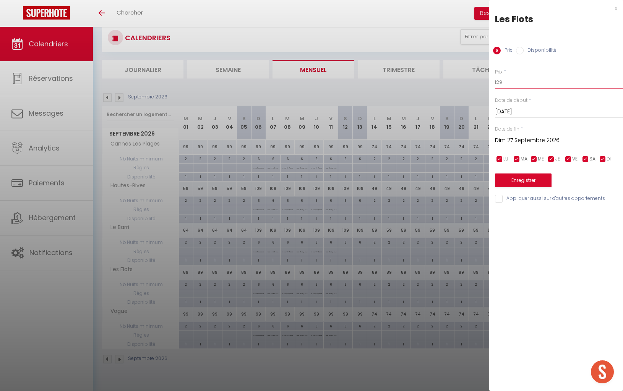
drag, startPoint x: 506, startPoint y: 85, endPoint x: 471, endPoint y: 80, distance: 35.2
click at [470, 80] on body "🟢 Des questions ou besoin d'assistance pour la migration AirBnB? Prenez rdv >>>…" at bounding box center [311, 202] width 623 height 391
type input "89"
click at [516, 140] on input "Dim 27 Septembre 2026" at bounding box center [559, 140] width 128 height 10
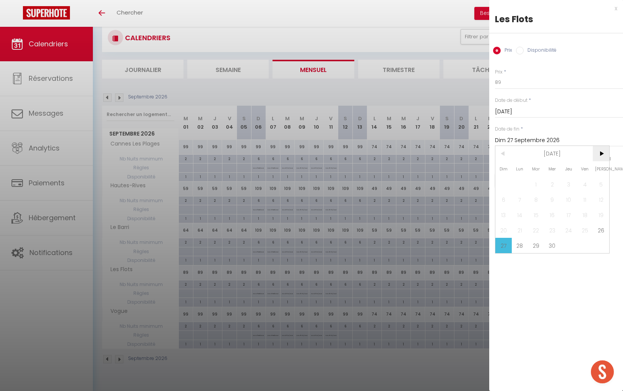
click at [603, 151] on span ">" at bounding box center [601, 153] width 16 height 15
drag, startPoint x: 604, startPoint y: 187, endPoint x: 589, endPoint y: 186, distance: 15.3
click at [604, 187] on span "3" at bounding box center [601, 183] width 16 height 15
type input "Sam 03 Octobre 2026"
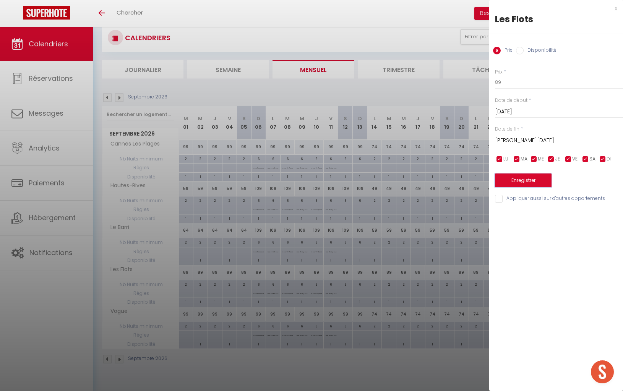
click at [534, 180] on button "Enregistrer" at bounding box center [523, 180] width 57 height 14
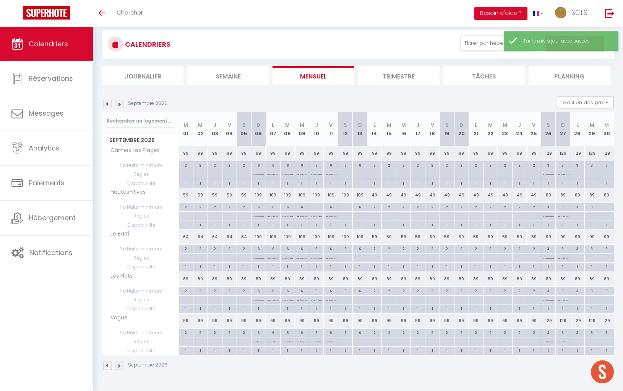
scroll to position [13, 0]
click at [121, 103] on img at bounding box center [119, 105] width 8 height 8
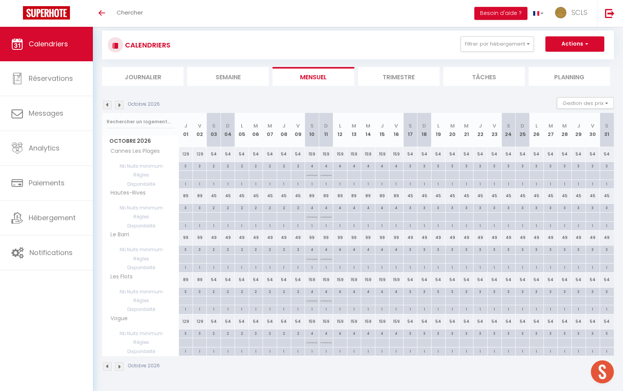
scroll to position [12, 0]
click at [110, 104] on img at bounding box center [107, 105] width 8 height 8
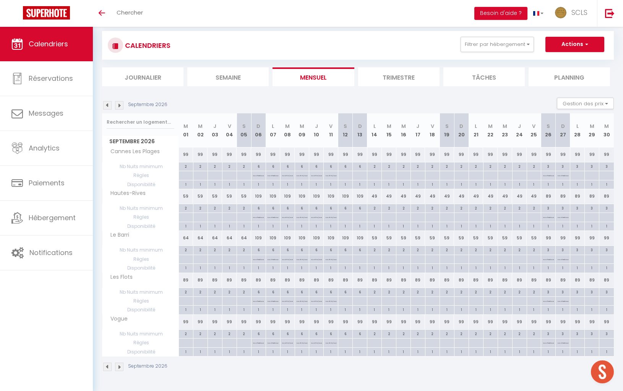
click at [119, 106] on img at bounding box center [119, 105] width 8 height 8
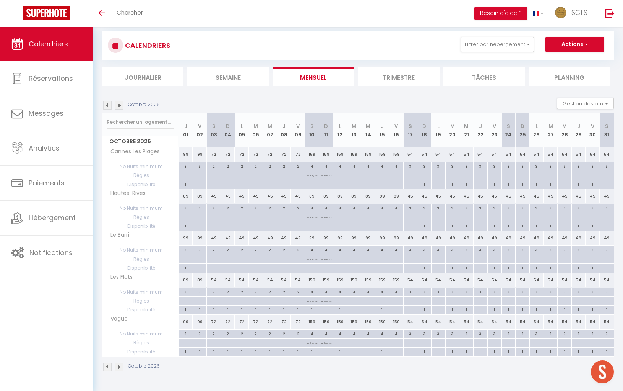
click at [215, 276] on div "54" at bounding box center [214, 280] width 14 height 14
type input "54"
type input "Sam 03 Octobre 2026"
type input "Dim 04 Octobre 2026"
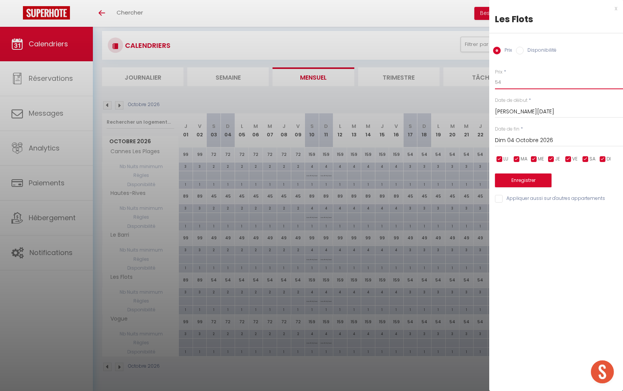
click at [512, 83] on input "54" at bounding box center [559, 82] width 128 height 14
type input "59"
click at [549, 133] on div "Dim 04 Octobre 2026 < Oct 2026 > Dim Lun Mar Mer Jeu Ven Sam 1 2 3 4 5 6 7 8 9 …" at bounding box center [559, 140] width 128 height 14
click at [547, 138] on input "Dim 04 Octobre 2026" at bounding box center [559, 140] width 128 height 10
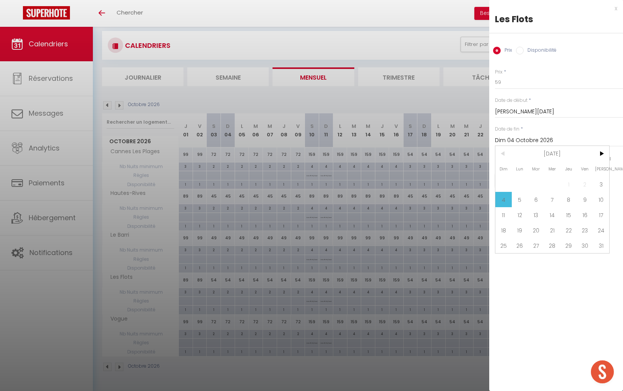
click at [596, 196] on span "10" at bounding box center [601, 199] width 16 height 15
type input "Sam 10 Octobre 2026"
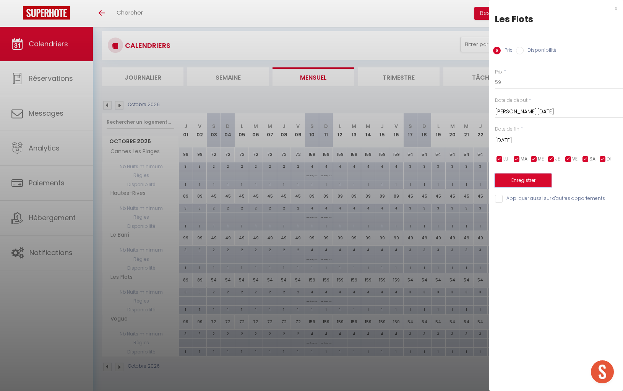
click at [541, 184] on button "Enregistrer" at bounding box center [523, 180] width 57 height 14
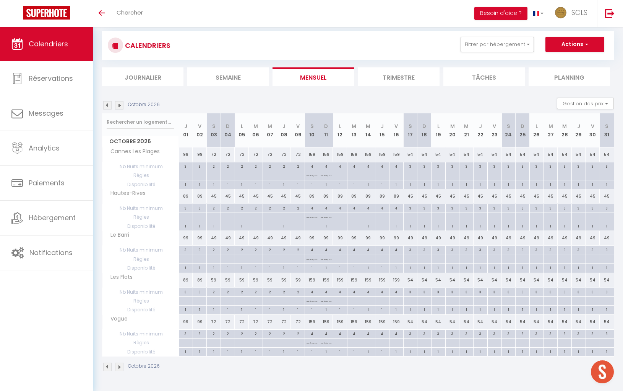
click at [313, 276] on div "159" at bounding box center [312, 280] width 14 height 14
type input "159"
type input "Sam 10 Octobre 2026"
type input "Dim 11 Octobre 2026"
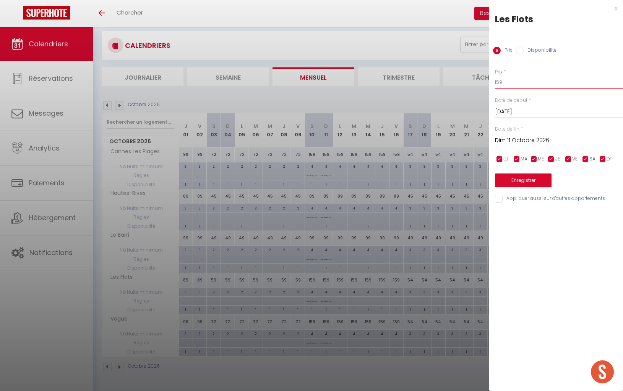
drag, startPoint x: 496, startPoint y: 81, endPoint x: 475, endPoint y: 75, distance: 22.6
click at [476, 75] on body "🟢 Des questions ou besoin d'assistance pour la migration AirBnB? Prenez rdv >>>…" at bounding box center [311, 210] width 623 height 391
type input "59"
click at [517, 133] on div "Date de fin * Dim 11 Octobre 2026 < Oct 2026 > Dim Lun Mar Mer Jeu Ven Sam 1 2 …" at bounding box center [559, 135] width 128 height 21
drag, startPoint x: 516, startPoint y: 137, endPoint x: 527, endPoint y: 150, distance: 16.5
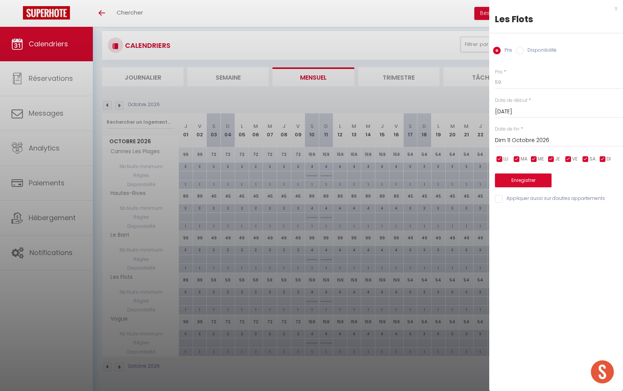
click at [516, 137] on input "Dim 11 Octobre 2026" at bounding box center [559, 140] width 128 height 10
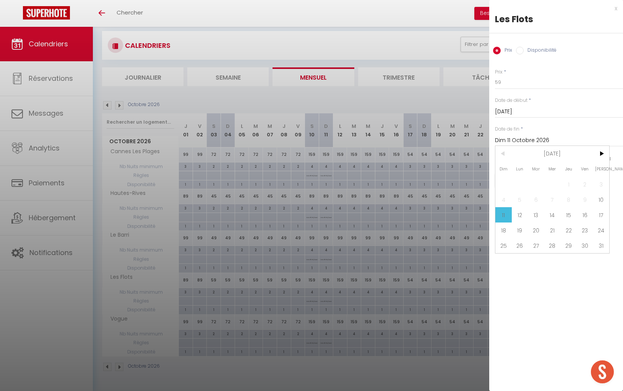
click at [600, 214] on span "17" at bounding box center [601, 214] width 16 height 15
type input "Sam 17 Octobre 2026"
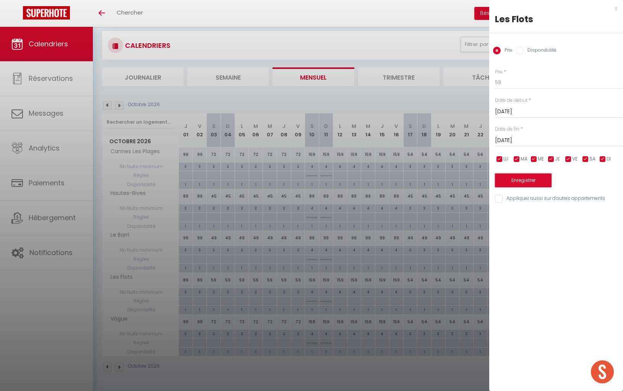
click at [536, 184] on button "Enregistrer" at bounding box center [523, 180] width 57 height 14
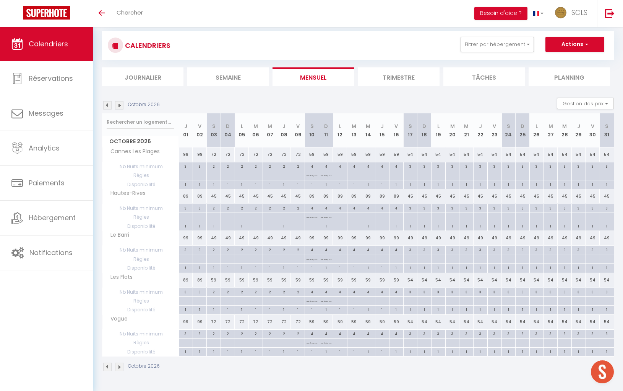
click at [120, 105] on img at bounding box center [119, 105] width 8 height 8
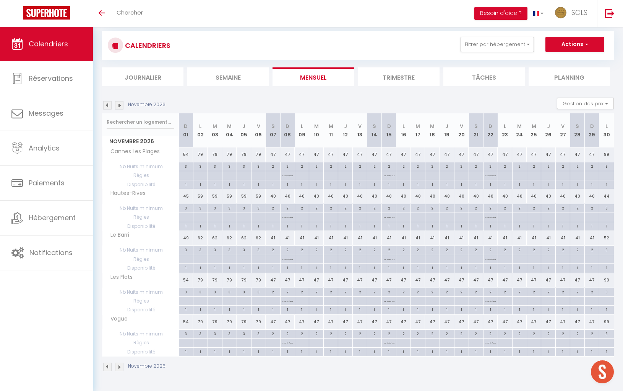
click at [111, 105] on img at bounding box center [107, 105] width 8 height 8
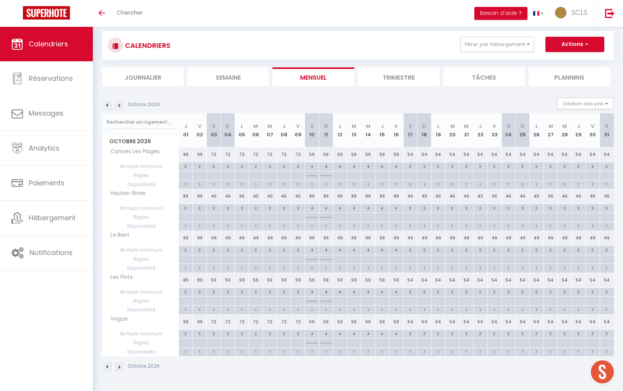
click at [118, 105] on img at bounding box center [119, 105] width 8 height 8
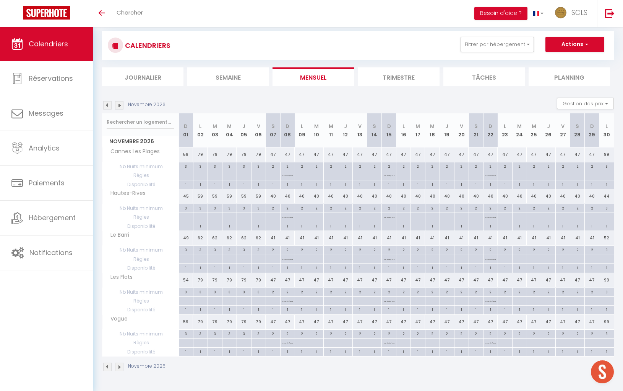
click at [107, 106] on img at bounding box center [107, 105] width 8 height 8
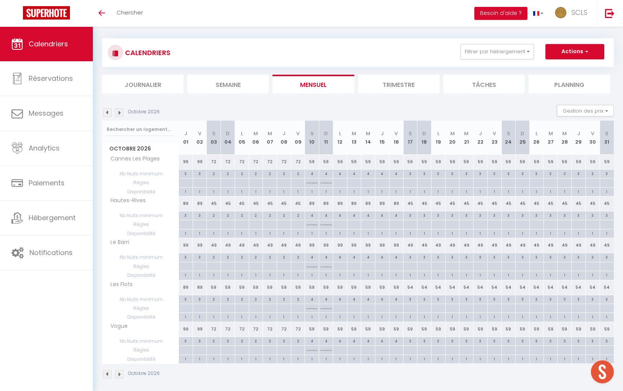
scroll to position [4, 0]
click at [119, 116] on img at bounding box center [119, 113] width 8 height 8
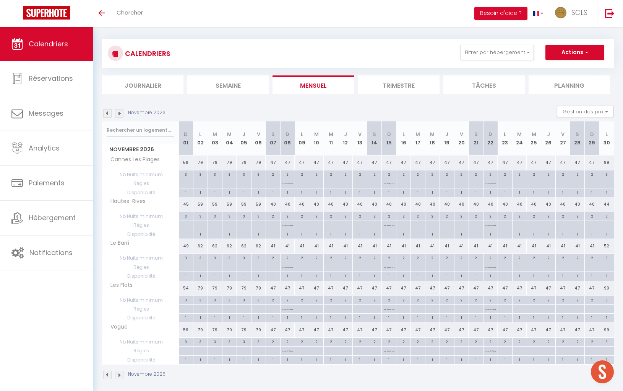
click at [202, 285] on div "79" at bounding box center [200, 288] width 15 height 14
type input "79"
type input "Lun 02 Novembre 2026"
type input "Mar 03 Novembre 2026"
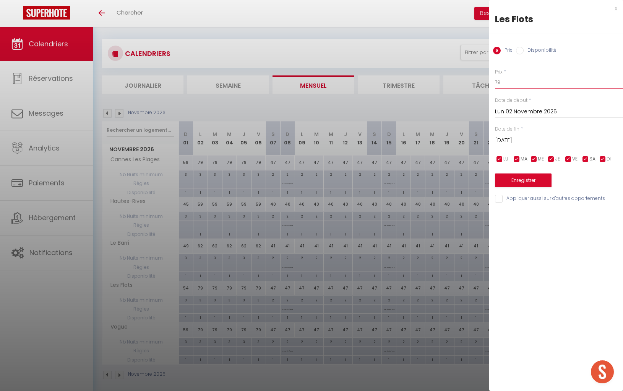
drag, startPoint x: 507, startPoint y: 84, endPoint x: 481, endPoint y: 80, distance: 26.7
click at [481, 80] on body "🟢 Des questions ou besoin d'assistance pour la migration AirBnB? Prenez rdv >>>…" at bounding box center [311, 218] width 623 height 391
type input "46"
click at [528, 138] on input "Mar 03 Novembre 2026" at bounding box center [559, 140] width 128 height 10
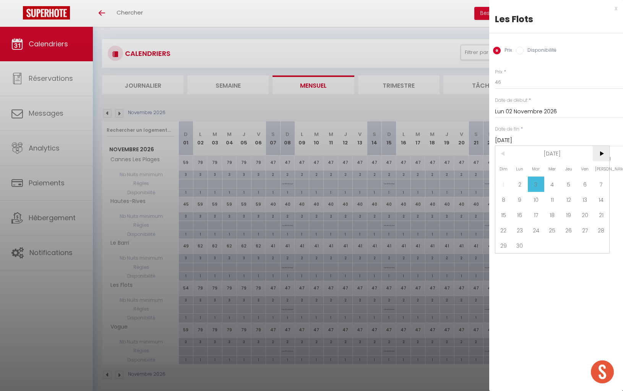
click at [605, 149] on span ">" at bounding box center [601, 153] width 16 height 15
click at [606, 211] on span "19" at bounding box center [601, 214] width 16 height 15
type input "Sam 19 Décembre 2026"
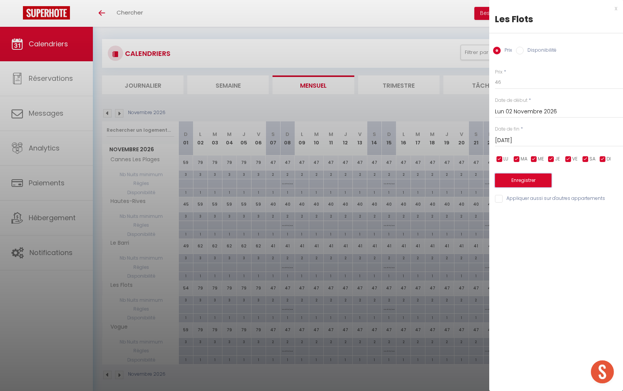
click at [522, 176] on button "Enregistrer" at bounding box center [523, 180] width 57 height 14
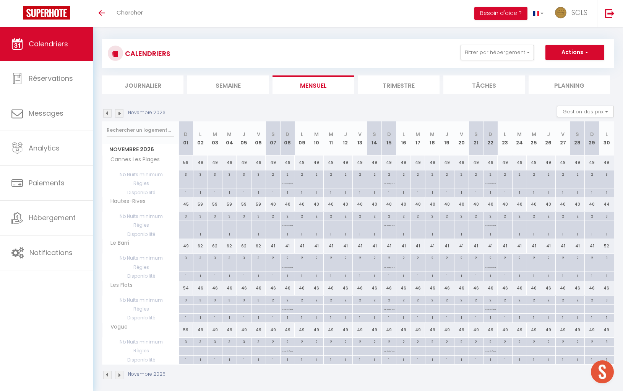
click at [117, 114] on img at bounding box center [119, 113] width 8 height 8
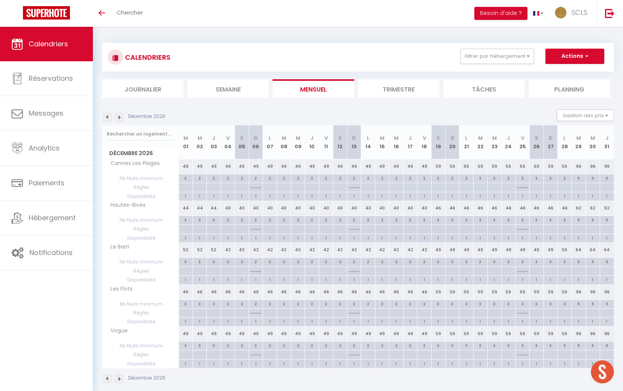
scroll to position [0, 0]
click at [440, 290] on div "59" at bounding box center [438, 292] width 14 height 14
type input "59"
type input "Sam 19 Décembre 2026"
type input "Dim 20 Décembre 2026"
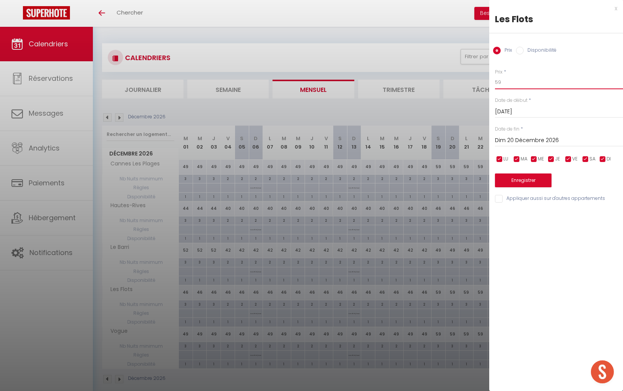
click at [508, 81] on input "59" at bounding box center [559, 82] width 128 height 14
type input "56"
click at [540, 140] on input "Dim 20 Décembre 2026" at bounding box center [559, 140] width 128 height 10
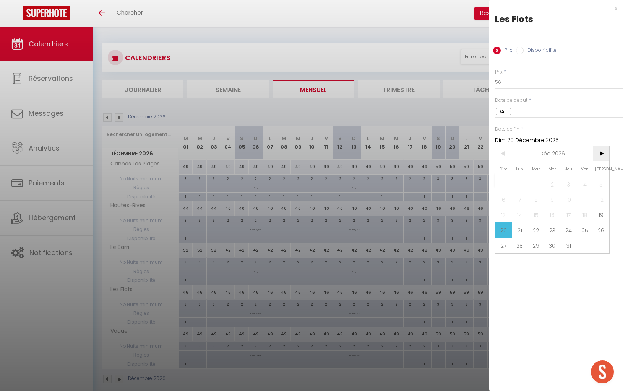
click at [601, 151] on span ">" at bounding box center [601, 153] width 16 height 15
click at [504, 152] on span "<" at bounding box center [504, 153] width 16 height 15
drag, startPoint x: 534, startPoint y: 243, endPoint x: 531, endPoint y: 239, distance: 4.9
click at [534, 243] on span "29" at bounding box center [536, 245] width 16 height 15
type input "Mar 29 Décembre 2026"
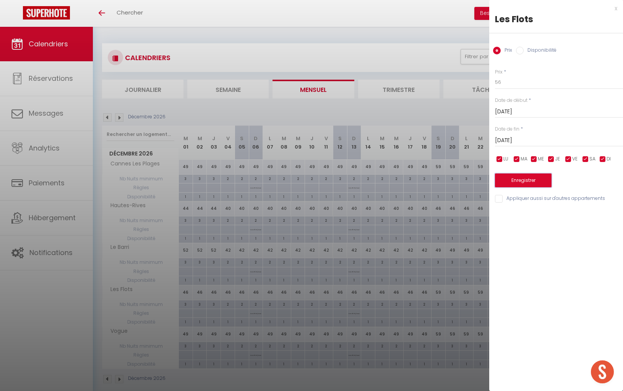
click at [537, 182] on button "Enregistrer" at bounding box center [523, 180] width 57 height 14
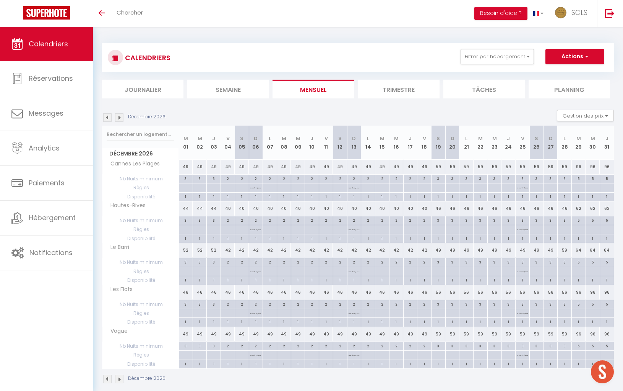
click at [579, 290] on div "96" at bounding box center [579, 292] width 14 height 14
type input "96"
type input "Mar 29 Décembre 2026"
type input "Mer 30 Décembre 2026"
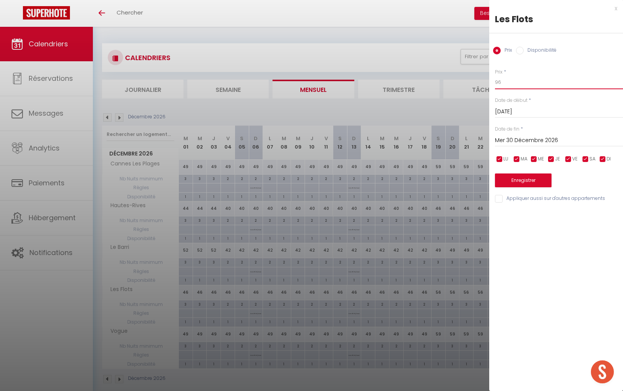
drag, startPoint x: 511, startPoint y: 84, endPoint x: 482, endPoint y: 79, distance: 29.5
click at [482, 79] on body "🟢 Des questions ou besoin d'assistance pour la migration AirBnB? Prenez rdv >>>…" at bounding box center [311, 222] width 623 height 391
type input "72"
click at [537, 143] on input "Mer 30 Décembre 2026" at bounding box center [559, 140] width 128 height 10
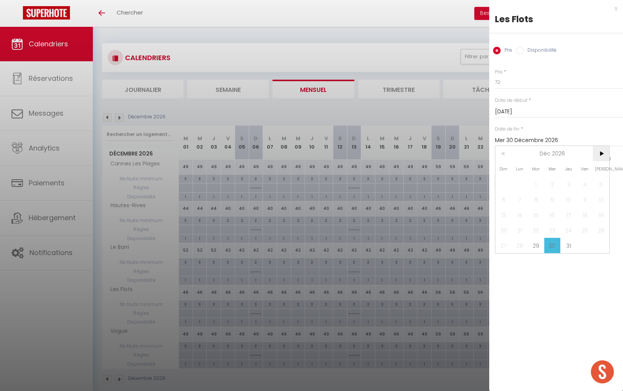
click at [604, 153] on span ">" at bounding box center [601, 153] width 16 height 15
click at [534, 198] on span "5" at bounding box center [536, 199] width 16 height 15
type input "[DATE] Janvier 2027"
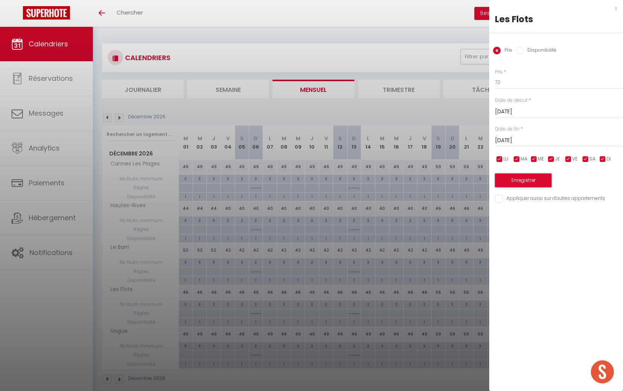
click at [536, 179] on button "Enregistrer" at bounding box center [523, 180] width 57 height 14
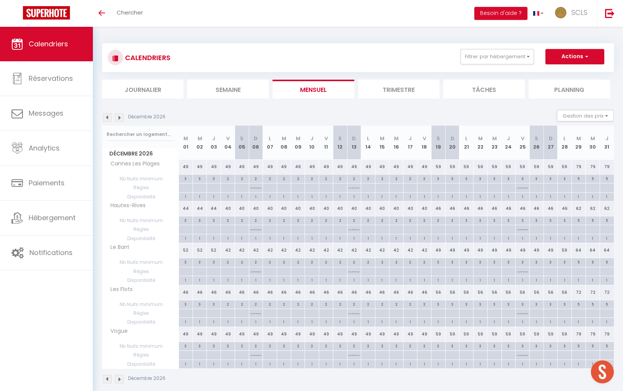
click at [107, 117] on img at bounding box center [107, 117] width 8 height 8
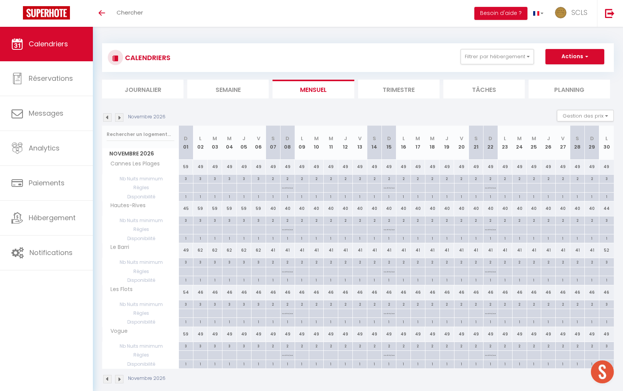
click at [107, 117] on img at bounding box center [107, 117] width 8 height 8
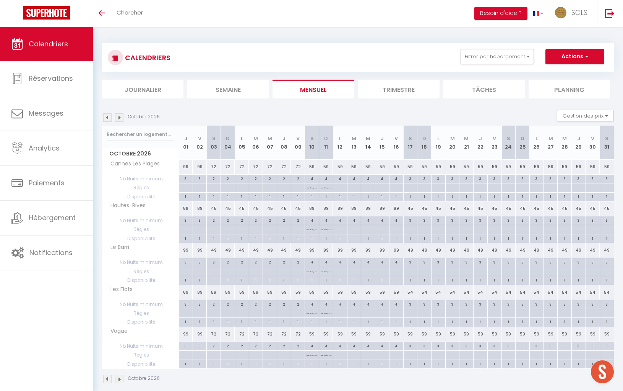
click at [107, 117] on img at bounding box center [107, 117] width 8 height 8
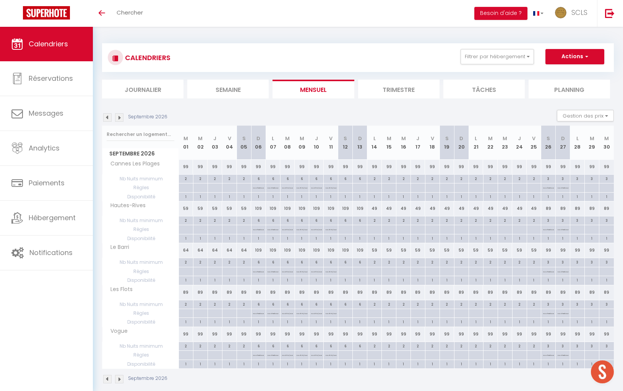
click at [107, 117] on img at bounding box center [107, 117] width 8 height 8
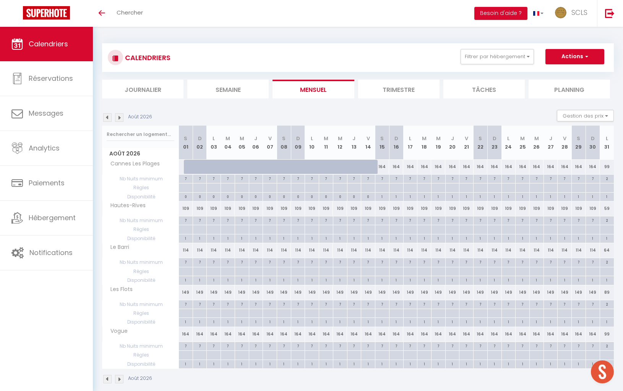
click at [107, 117] on img at bounding box center [107, 117] width 8 height 8
